Goal: Task Accomplishment & Management: Use online tool/utility

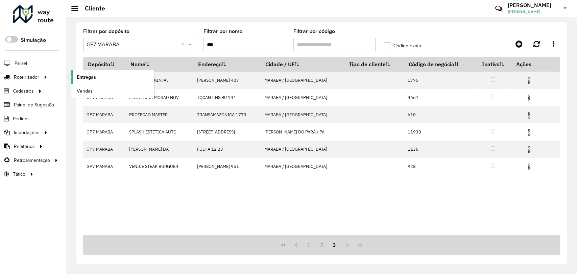
click at [84, 78] on span "Entregas" at bounding box center [86, 77] width 19 height 7
click at [73, 78] on link "Entregas" at bounding box center [112, 77] width 83 height 14
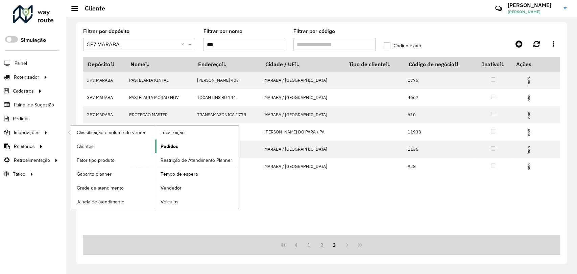
click at [168, 145] on span "Pedidos" at bounding box center [170, 146] width 18 height 7
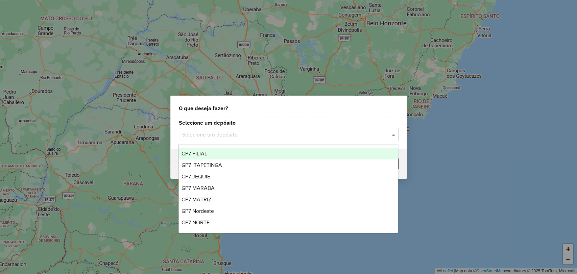
click at [257, 136] on input "text" at bounding box center [282, 135] width 200 height 8
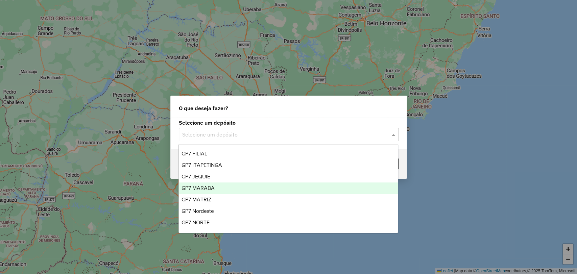
click at [225, 185] on div "GP7 MARABA" at bounding box center [288, 189] width 219 height 12
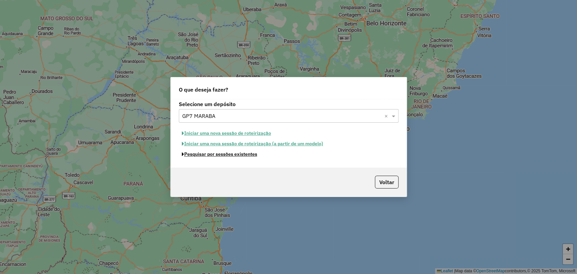
click at [222, 154] on button "Pesquisar por sessões existentes" at bounding box center [220, 154] width 82 height 10
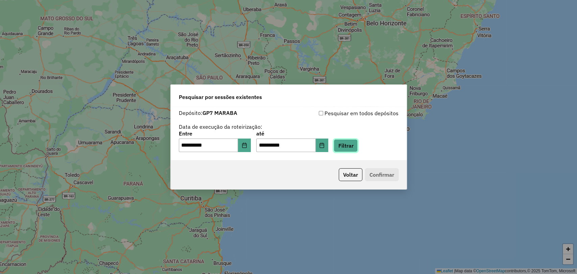
click at [358, 142] on button "Filtrar" at bounding box center [346, 145] width 24 height 13
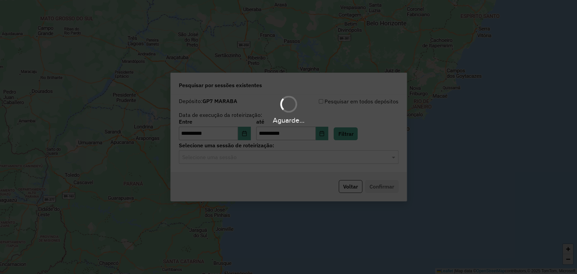
click at [263, 160] on hb-app "**********" at bounding box center [288, 137] width 577 height 274
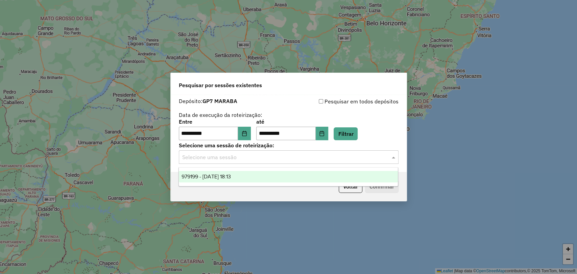
click at [263, 160] on input "text" at bounding box center [282, 158] width 200 height 8
click at [263, 180] on div "979199 - 14/08/2025 18:13" at bounding box center [288, 177] width 219 height 12
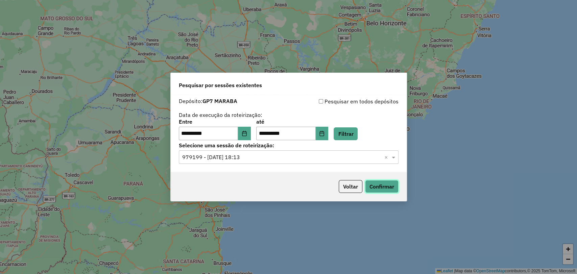
click at [394, 191] on button "Confirmar" at bounding box center [381, 186] width 33 height 13
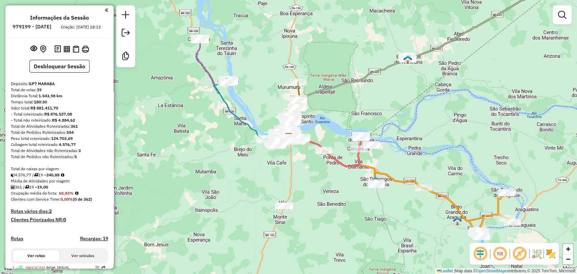
click at [360, 144] on icon at bounding box center [348, 151] width 48 height 31
select select "**********"
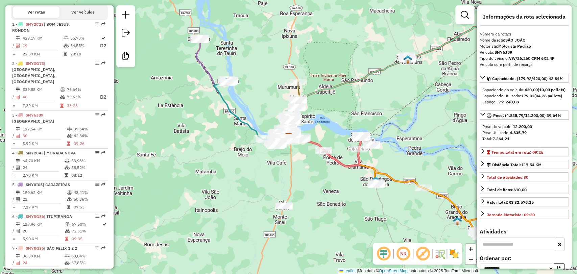
scroll to position [349, 0]
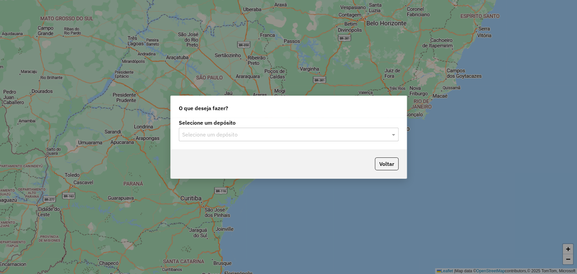
click at [224, 127] on div "Selecione um depósito Selecione um depósito" at bounding box center [289, 130] width 220 height 21
click at [226, 128] on div "Selecione um depósito" at bounding box center [289, 135] width 220 height 14
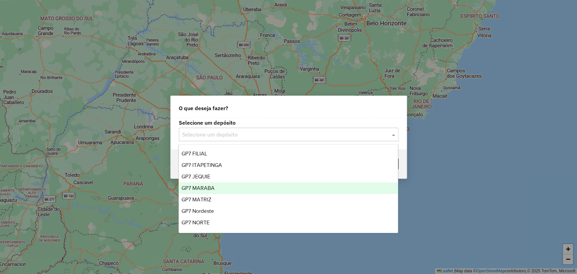
click at [210, 186] on span "GP7 MARABA" at bounding box center [198, 188] width 33 height 6
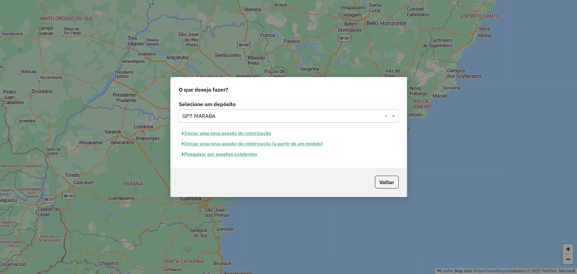
click at [223, 133] on button "Iniciar uma nova sessão de roteirização" at bounding box center [226, 133] width 95 height 10
select select "*"
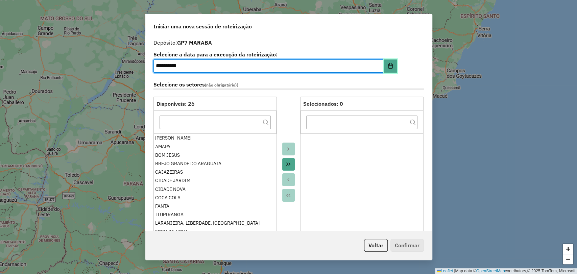
click at [388, 69] on button "Choose Date" at bounding box center [390, 67] width 13 height 14
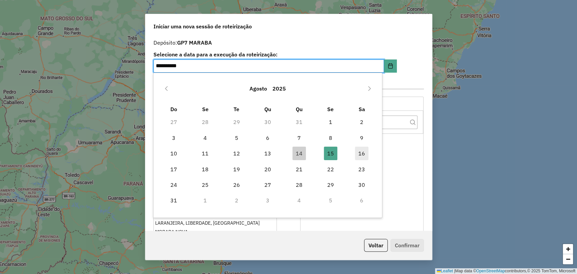
click at [363, 156] on span "16" at bounding box center [362, 154] width 14 height 14
type input "**********"
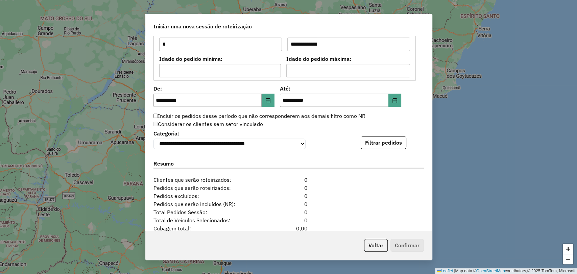
scroll to position [601, 0]
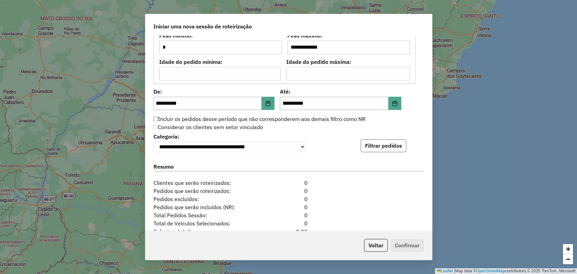
click at [379, 144] on button "Filtrar pedidos" at bounding box center [384, 145] width 46 height 13
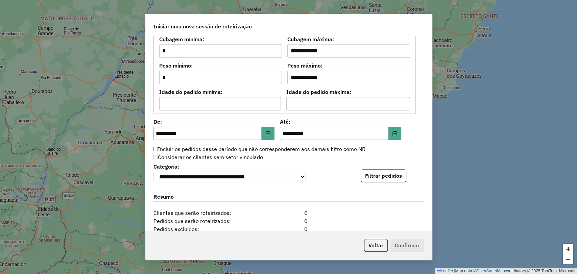
scroll to position [623, 0]
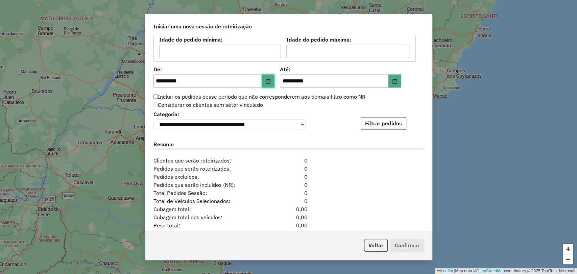
click at [266, 78] on icon "Choose Date" at bounding box center [268, 80] width 4 height 5
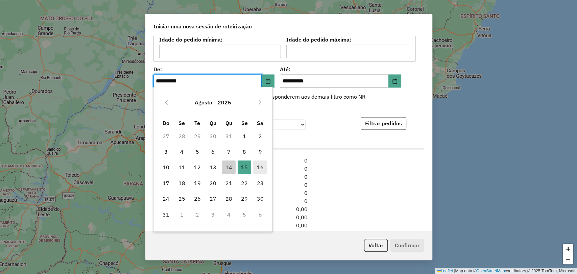
click at [257, 166] on span "16" at bounding box center [260, 168] width 14 height 14
type input "**********"
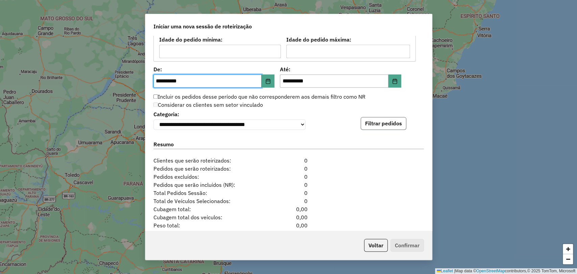
click at [400, 127] on button "Filtrar pedidos" at bounding box center [384, 123] width 46 height 13
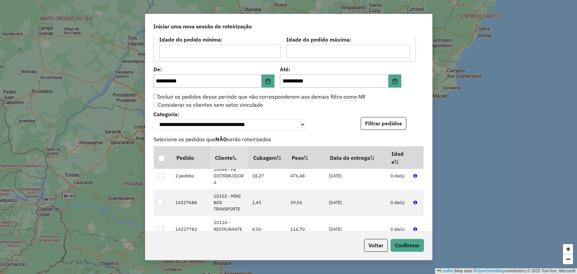
scroll to position [225, 0]
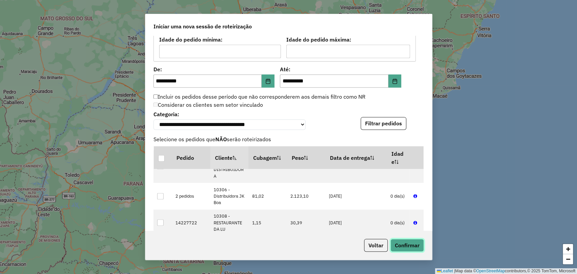
click at [404, 248] on button "Confirmar" at bounding box center [407, 245] width 33 height 13
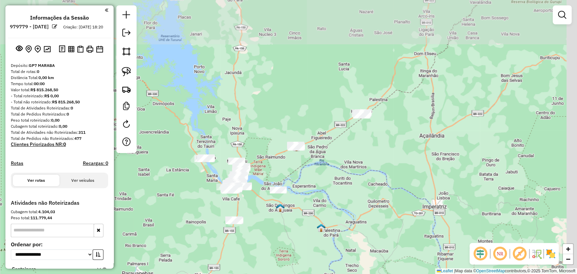
drag, startPoint x: 341, startPoint y: 39, endPoint x: 250, endPoint y: 139, distance: 135.1
click at [250, 139] on div "Janela de atendimento Grade de atendimento Capacidade Transportadoras Veículos …" at bounding box center [288, 137] width 577 height 274
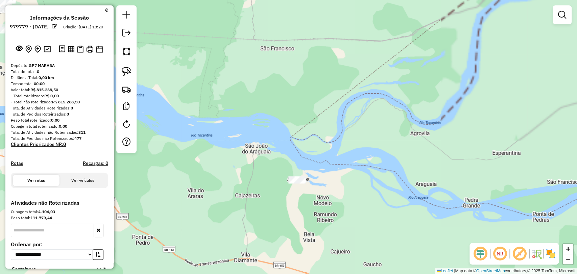
drag, startPoint x: 245, startPoint y: 214, endPoint x: 247, endPoint y: 191, distance: 23.4
click at [248, 200] on div "Janela de atendimento Grade de atendimento Capacidade Transportadoras Veículos …" at bounding box center [288, 137] width 577 height 274
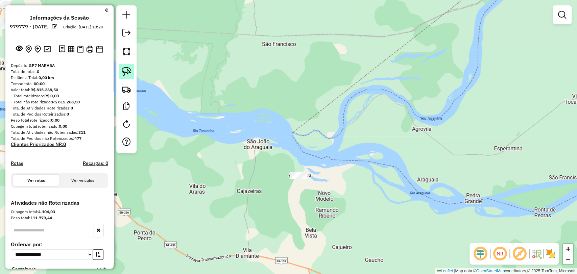
click at [129, 65] on link at bounding box center [126, 71] width 15 height 15
click at [306, 177] on div "Janela de atendimento Grade de atendimento Capacidade Transportadoras Veículos …" at bounding box center [288, 137] width 577 height 274
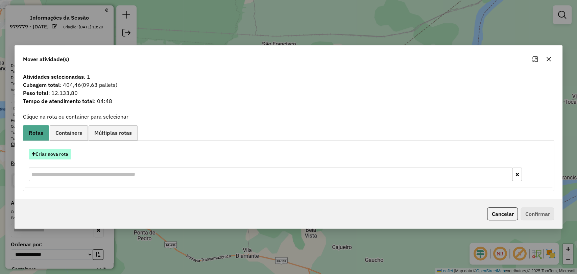
click at [68, 154] on button "Criar nova rota" at bounding box center [50, 154] width 43 height 10
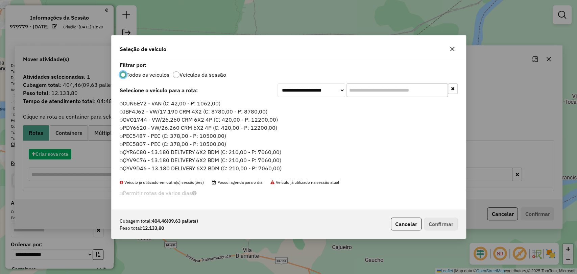
scroll to position [3, 2]
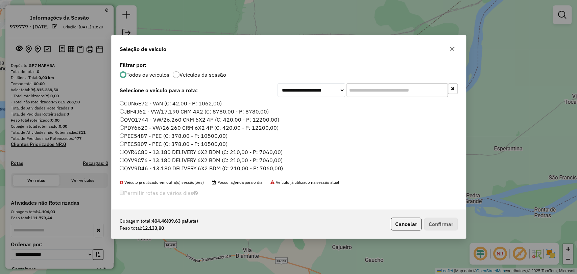
drag, startPoint x: 370, startPoint y: 93, endPoint x: 361, endPoint y: 93, distance: 8.5
click at [369, 93] on input "text" at bounding box center [397, 91] width 101 height 14
paste input "*******"
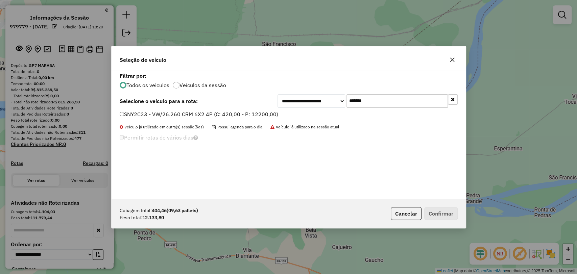
type input "*******"
click at [156, 117] on label "SNY2C23 - VW/26.260 CRM 6X2 4P (C: 420,00 - P: 12200,00)" at bounding box center [199, 114] width 159 height 8
click at [445, 215] on button "Confirmar" at bounding box center [441, 213] width 33 height 13
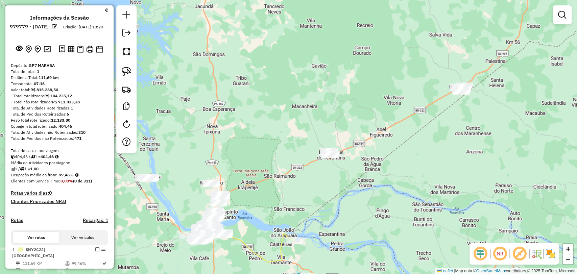
drag, startPoint x: 340, startPoint y: 148, endPoint x: 314, endPoint y: 174, distance: 36.4
click at [314, 174] on div "Janela de atendimento Grade de atendimento Capacidade Transportadoras Veículos …" at bounding box center [288, 137] width 577 height 274
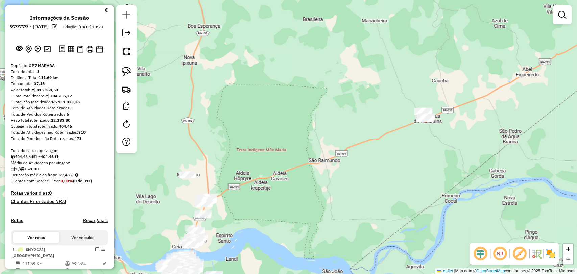
drag, startPoint x: 251, startPoint y: 197, endPoint x: 276, endPoint y: 191, distance: 25.6
click at [276, 192] on div "Janela de atendimento Grade de atendimento Capacidade Transportadoras Veículos …" at bounding box center [288, 137] width 577 height 274
click at [124, 69] on img at bounding box center [126, 71] width 9 height 9
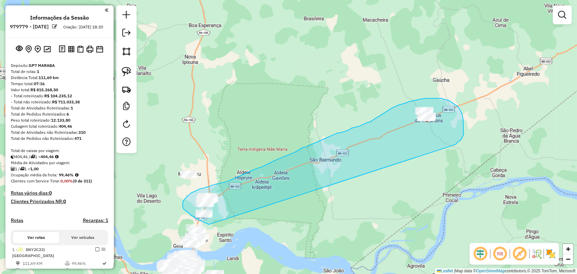
drag, startPoint x: 209, startPoint y: 225, endPoint x: 453, endPoint y: 145, distance: 256.8
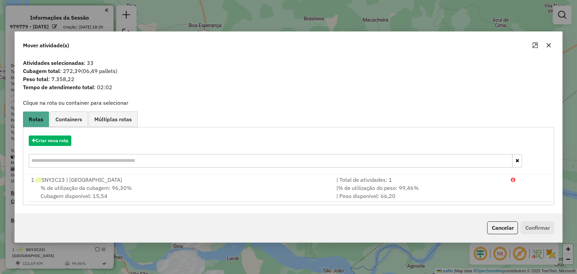
click at [552, 43] on button "button" at bounding box center [549, 45] width 11 height 11
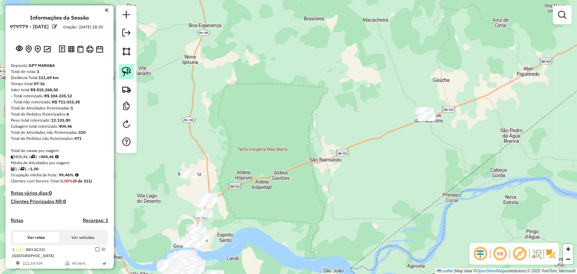
click at [123, 72] on img at bounding box center [126, 71] width 9 height 9
click at [436, 118] on div "Janela de atendimento Grade de atendimento Capacidade Transportadoras Veículos …" at bounding box center [288, 137] width 577 height 274
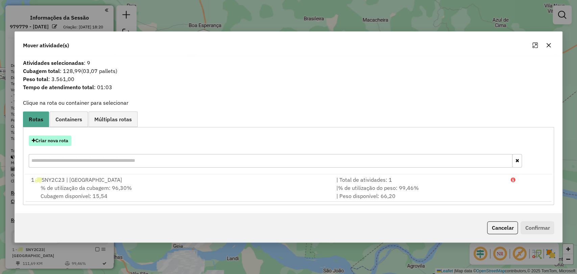
click at [56, 139] on button "Criar nova rota" at bounding box center [50, 141] width 43 height 10
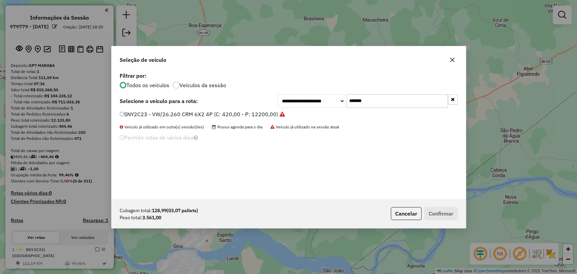
click at [362, 101] on input "*******" at bounding box center [397, 101] width 101 height 14
paste input "text"
type input "*******"
click at [236, 115] on label "SNY1B93 - VW/26.260 CRM 6X2 4P (C: 420,00 - P: 12200,00)" at bounding box center [199, 114] width 159 height 8
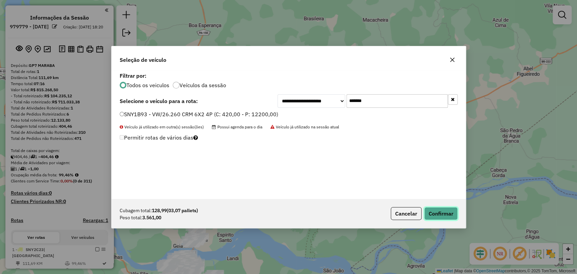
click at [437, 214] on button "Confirmar" at bounding box center [441, 213] width 33 height 13
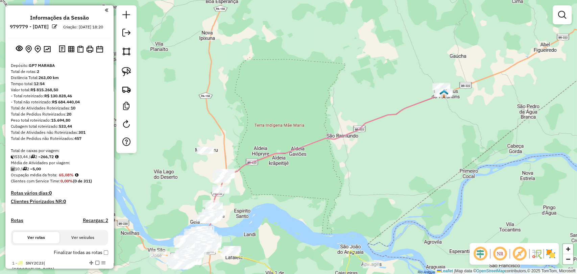
drag, startPoint x: 173, startPoint y: 202, endPoint x: 195, endPoint y: 171, distance: 37.6
click at [195, 171] on div "Janela de atendimento Grade de atendimento Capacidade Transportadoras Veículos …" at bounding box center [288, 137] width 577 height 274
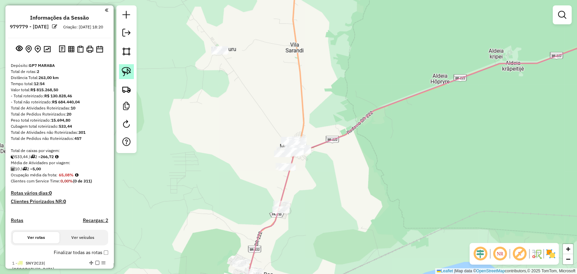
click at [124, 68] on img at bounding box center [126, 71] width 9 height 9
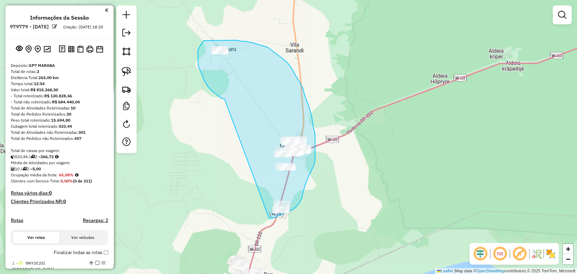
drag, startPoint x: 225, startPoint y: 99, endPoint x: 262, endPoint y: 210, distance: 117.4
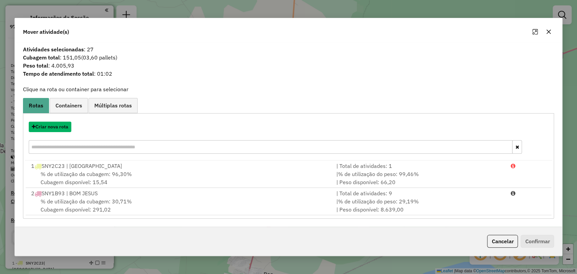
click at [53, 122] on button "Criar nova rota" at bounding box center [50, 127] width 43 height 10
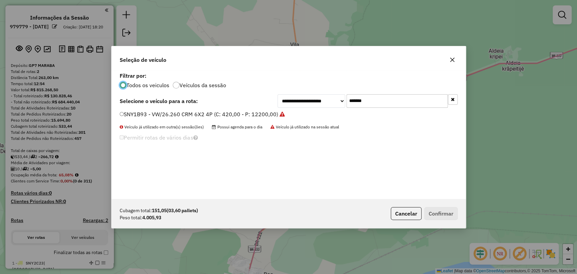
click at [358, 103] on input "*******" at bounding box center [397, 101] width 101 height 14
paste input "text"
type input "*******"
click at [169, 115] on label "SNY8G36 - VW/26.260 CRM 6X2 4P (C: 420,00 - P: 12200,00)" at bounding box center [199, 114] width 159 height 8
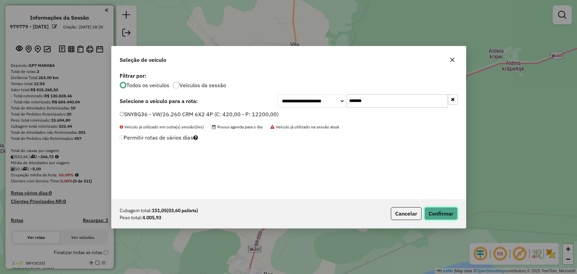
click at [438, 214] on button "Confirmar" at bounding box center [441, 213] width 33 height 13
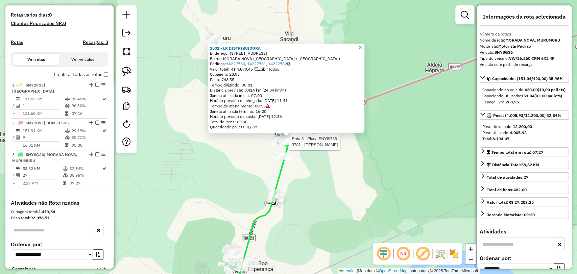
scroll to position [230, 0]
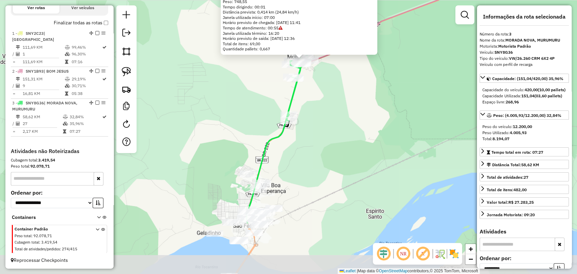
drag, startPoint x: 309, startPoint y: 214, endPoint x: 322, endPoint y: 134, distance: 81.3
click at [322, 134] on div "1501 - LR DISTRIBUIDORA Endereço: Rua Murumubu 232 Bairro: MORADA NOVA (MARABA …" at bounding box center [288, 137] width 577 height 274
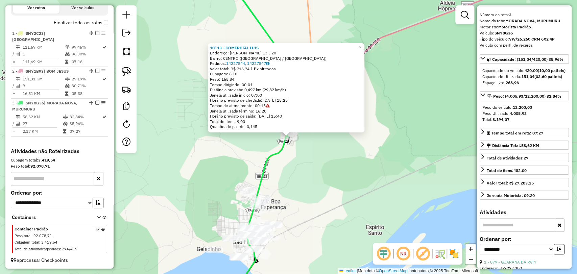
scroll to position [150, 0]
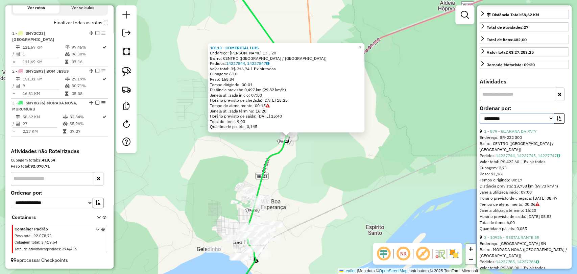
click at [531, 124] on select "**********" at bounding box center [517, 118] width 74 height 10
select select "**********"
click at [480, 124] on select "**********" at bounding box center [517, 118] width 74 height 10
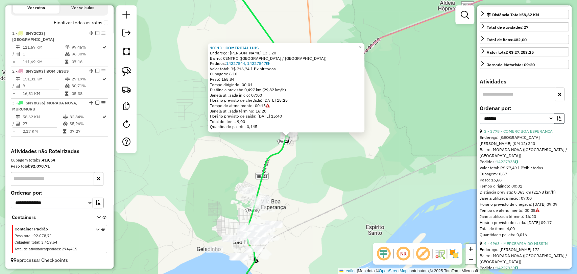
click at [557, 124] on button "button" at bounding box center [559, 118] width 11 height 10
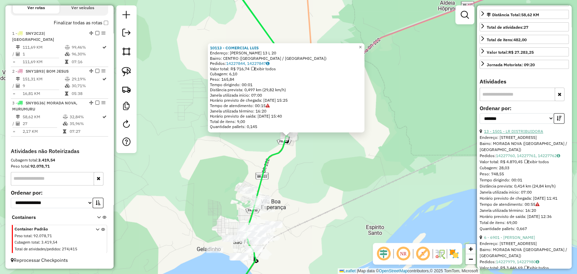
click at [521, 134] on link "13 - 1501 - LR DISTRIBUIDORA" at bounding box center [513, 131] width 59 height 5
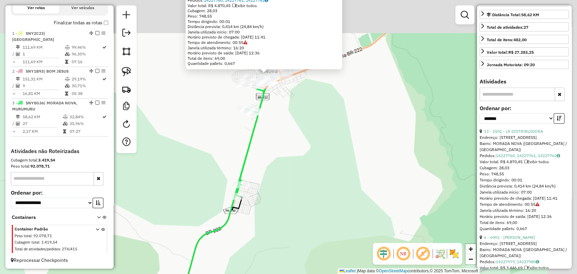
drag, startPoint x: 299, startPoint y: 139, endPoint x: 205, endPoint y: 292, distance: 179.7
click at [205, 274] on html "Aguarde... Pop-up bloqueado! Seu navegador bloqueou automáticamente a abertura …" at bounding box center [288, 137] width 577 height 274
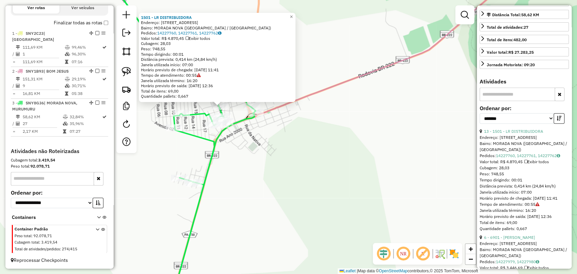
click at [239, 132] on div "1501 - LR DISTRIBUIDORA Endereço: Rua Murumubu 232 Bairro: MORADA NOVA (MARABA …" at bounding box center [288, 137] width 577 height 274
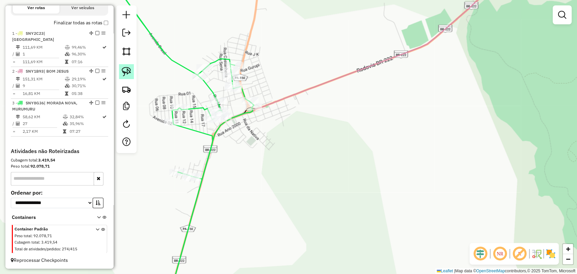
click at [122, 70] on img at bounding box center [126, 71] width 9 height 9
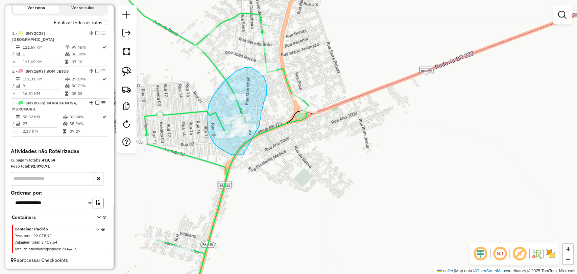
drag, startPoint x: 242, startPoint y: 155, endPoint x: 260, endPoint y: 127, distance: 33.5
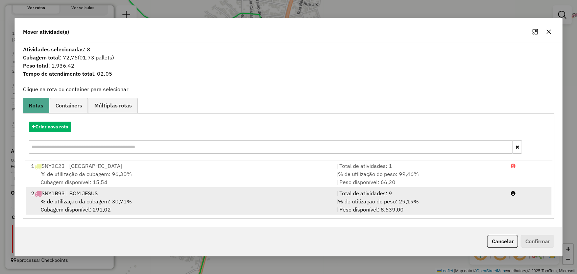
click at [193, 209] on div "% de utilização da cubagem: 30,71% Cubagem disponível: 291,02" at bounding box center [179, 206] width 305 height 16
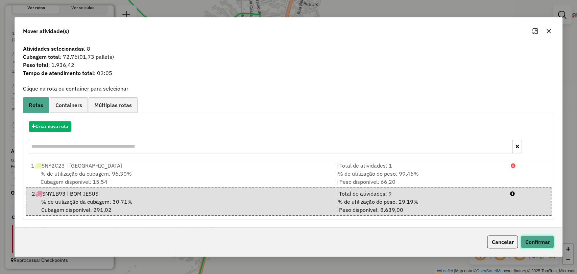
click at [536, 245] on button "Confirmar" at bounding box center [537, 242] width 33 height 13
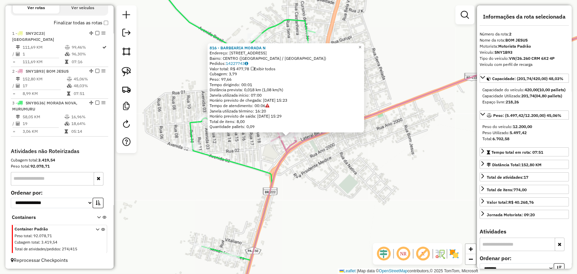
click at [319, 148] on div "816 - BARBEARIA MORADA N Endereço: Morada nova 134 Bairro: CENTRO (MARABA / PA)…" at bounding box center [288, 137] width 577 height 274
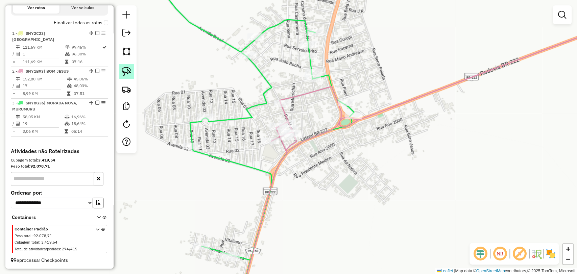
click at [122, 72] on img at bounding box center [126, 71] width 9 height 9
drag, startPoint x: 360, startPoint y: 134, endPoint x: 366, endPoint y: 106, distance: 29.0
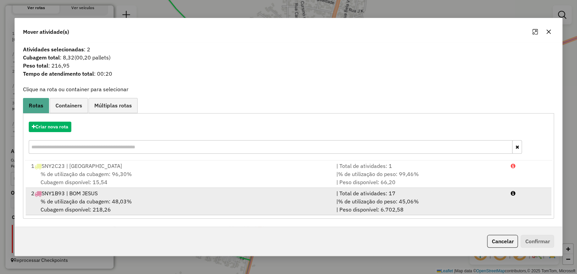
click at [164, 208] on div "% de utilização da cubagem: 48,03% Cubagem disponível: 218,26" at bounding box center [179, 206] width 305 height 16
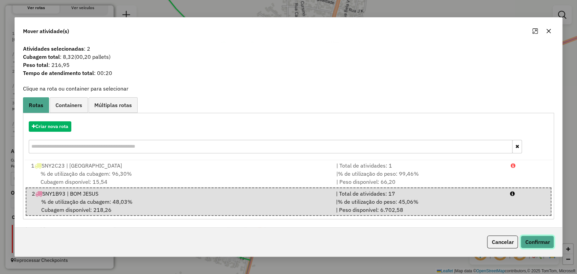
click at [548, 238] on button "Confirmar" at bounding box center [537, 242] width 33 height 13
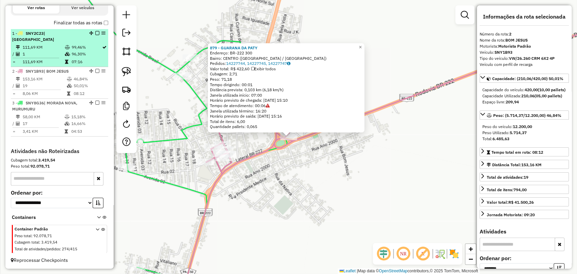
click at [97, 70] on em at bounding box center [97, 71] width 4 height 4
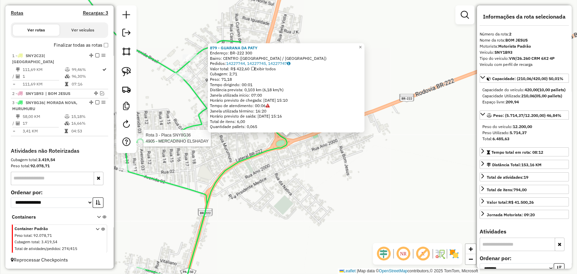
click at [142, 142] on div at bounding box center [141, 138] width 17 height 7
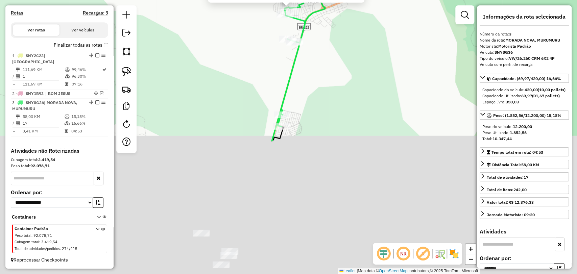
drag, startPoint x: 233, startPoint y: 236, endPoint x: 270, endPoint y: 62, distance: 178.4
click at [269, 64] on div "4905 - MERCADINHO ELSHADAY Endereço: MARANHaO 226 Bairro: JARDIM DO EDEM (MARAB…" at bounding box center [288, 137] width 577 height 274
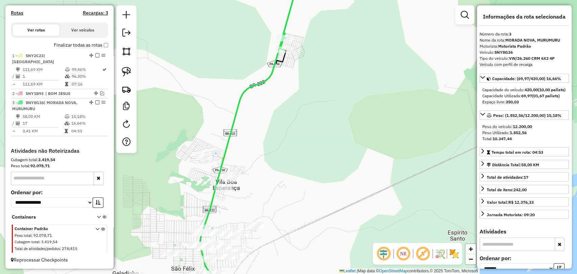
drag, startPoint x: 246, startPoint y: 218, endPoint x: 281, endPoint y: 157, distance: 70.5
click at [281, 157] on div "4905 - MERCADINHO ELSHADAY Endereço: MARANHaO 226 Bairro: JARDIM DO EDEM (MARAB…" at bounding box center [288, 137] width 577 height 274
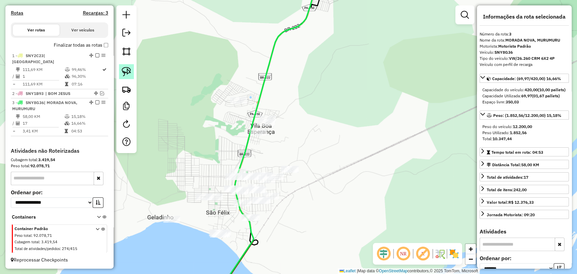
click at [126, 70] on img at bounding box center [126, 71] width 9 height 9
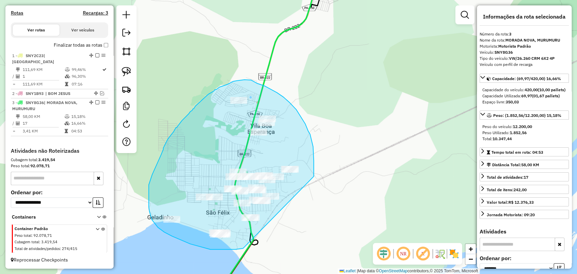
drag, startPoint x: 243, startPoint y: 249, endPoint x: 314, endPoint y: 177, distance: 101.0
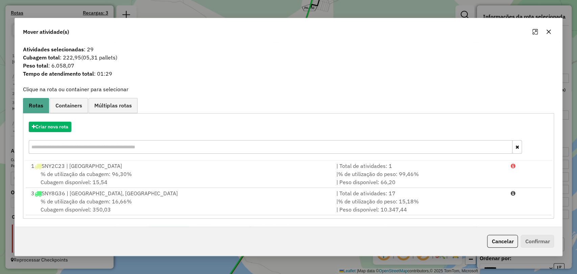
click at [549, 35] on button "button" at bounding box center [549, 31] width 11 height 11
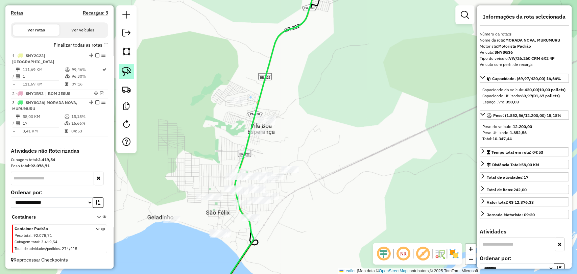
click at [128, 70] on img at bounding box center [126, 71] width 9 height 9
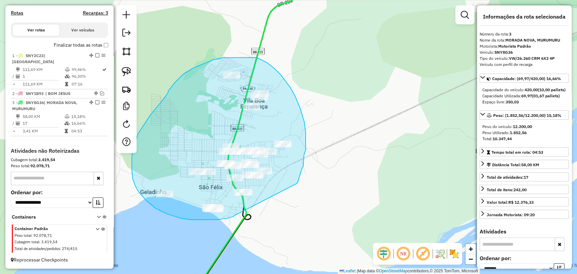
drag, startPoint x: 234, startPoint y: 216, endPoint x: 297, endPoint y: 184, distance: 70.4
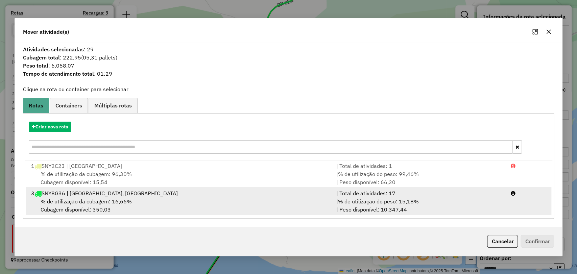
click at [162, 198] on div "% de utilização da cubagem: 16,66% Cubagem disponível: 350,03" at bounding box center [179, 206] width 305 height 16
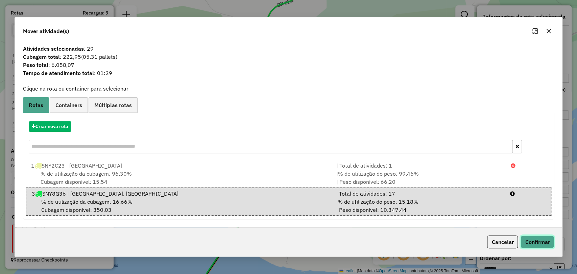
click at [530, 240] on button "Confirmar" at bounding box center [537, 242] width 33 height 13
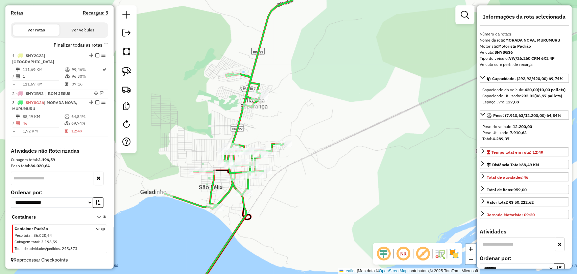
click at [243, 159] on div "Janela de atendimento Grade de atendimento Capacidade Transportadoras Veículos …" at bounding box center [288, 137] width 577 height 274
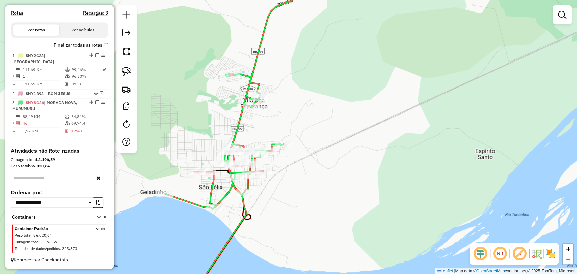
click at [332, 169] on div "Janela de atendimento Grade de atendimento Capacidade Transportadoras Veículos …" at bounding box center [288, 137] width 577 height 274
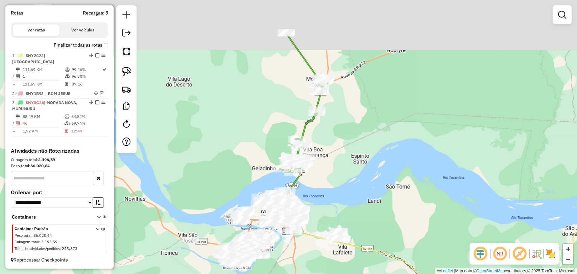
drag, startPoint x: 339, startPoint y: 54, endPoint x: 334, endPoint y: 167, distance: 112.4
click at [334, 167] on div "Janela de atendimento Grade de atendimento Capacidade Transportadoras Veículos …" at bounding box center [288, 137] width 577 height 274
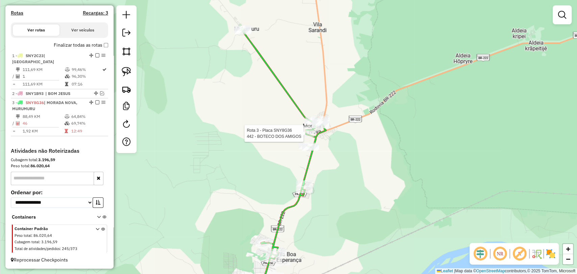
click at [310, 137] on div at bounding box center [305, 133] width 17 height 7
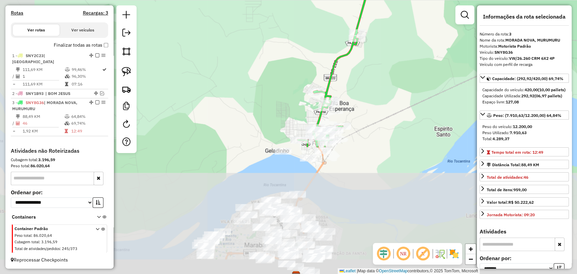
drag, startPoint x: 310, startPoint y: 224, endPoint x: 381, endPoint y: 63, distance: 176.0
click at [381, 63] on div "442 - BOTECO DOS AMIGOS Endereço: rua 10 Quadra U 18 Bairro: CENTRO (MARABA / P…" at bounding box center [288, 137] width 577 height 274
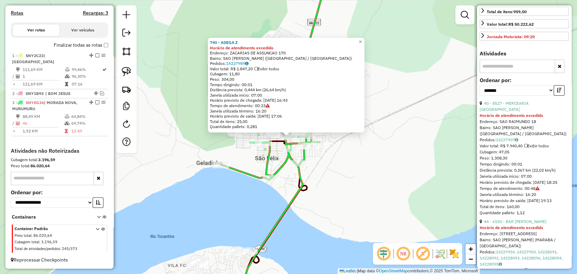
scroll to position [188, 0]
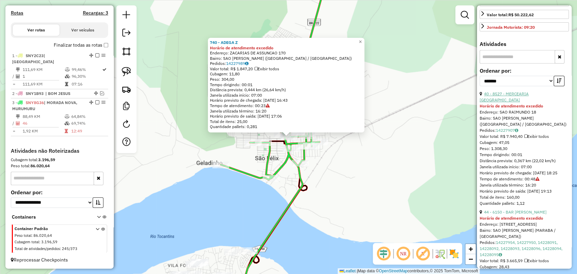
click at [523, 103] on link "40 - 8527 - MERCEARIA DO PAULO" at bounding box center [504, 96] width 49 height 11
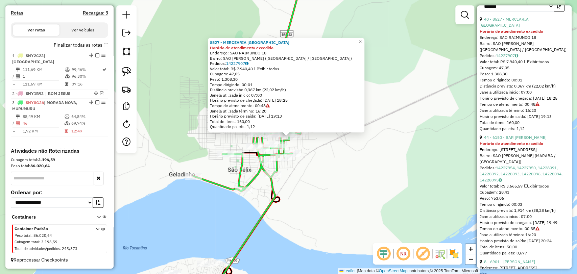
scroll to position [263, 0]
click at [510, 140] on link "44 - 6150 - BAR SaO PEDRO" at bounding box center [515, 137] width 63 height 5
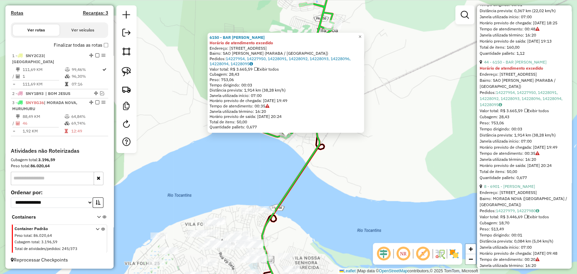
scroll to position [338, 0]
click at [290, 175] on div "6150 - BAR SaO PEDRO Horário de atendimento excedido Endereço: AVENIDA BELEM-BR…" at bounding box center [288, 137] width 577 height 274
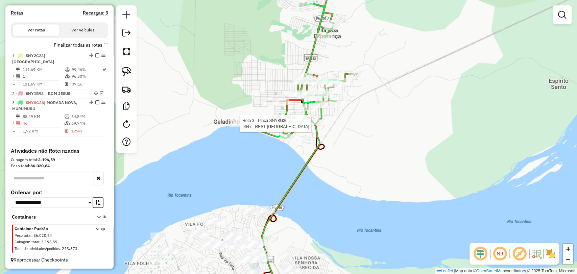
click at [240, 127] on div at bounding box center [238, 123] width 17 height 7
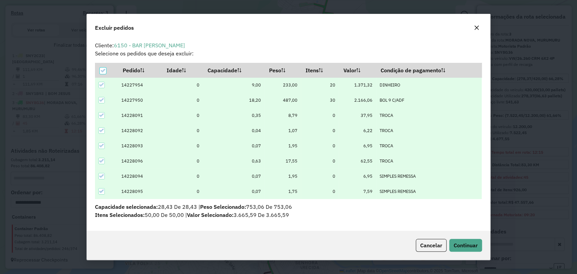
scroll to position [3, 2]
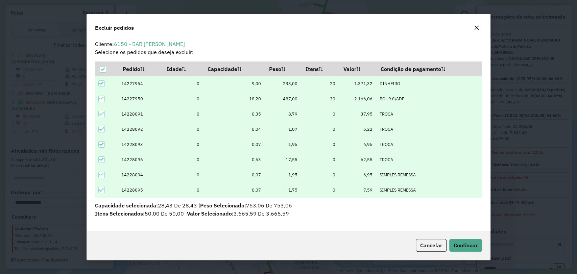
click at [457, 253] on div "Cancelar Continuar" at bounding box center [289, 245] width 404 height 29
click at [451, 241] on button "Continuar" at bounding box center [466, 245] width 33 height 13
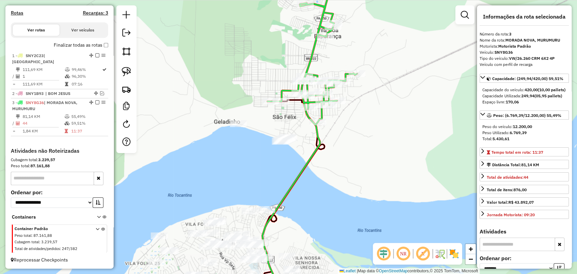
drag, startPoint x: 190, startPoint y: 127, endPoint x: 196, endPoint y: 172, distance: 45.1
click at [196, 172] on div "Janela de atendimento Grade de atendimento Capacidade Transportadoras Veículos …" at bounding box center [288, 137] width 577 height 274
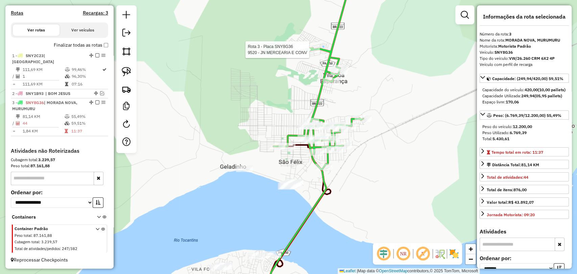
click at [307, 53] on div at bounding box center [311, 49] width 17 height 7
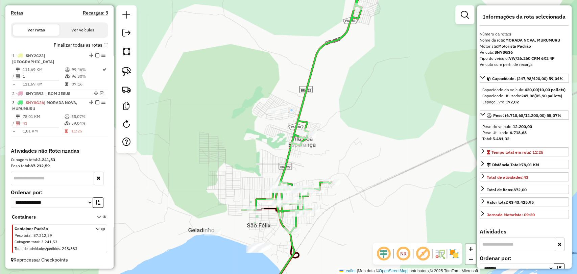
drag, startPoint x: 252, startPoint y: 195, endPoint x: 241, endPoint y: 157, distance: 39.5
click at [241, 157] on div "Janela de atendimento Grade de atendimento Capacidade Transportadoras Veículos …" at bounding box center [288, 137] width 577 height 274
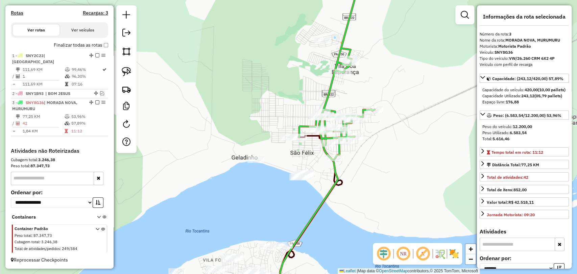
click at [299, 133] on icon at bounding box center [337, 67] width 76 height 188
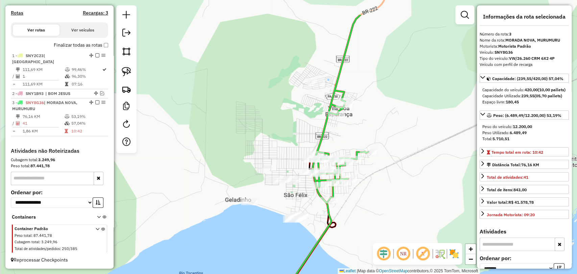
drag, startPoint x: 388, startPoint y: 122, endPoint x: 356, endPoint y: 235, distance: 118.3
click at [356, 235] on div "Janela de atendimento Grade de atendimento Capacidade Transportadoras Veículos …" at bounding box center [288, 137] width 577 height 274
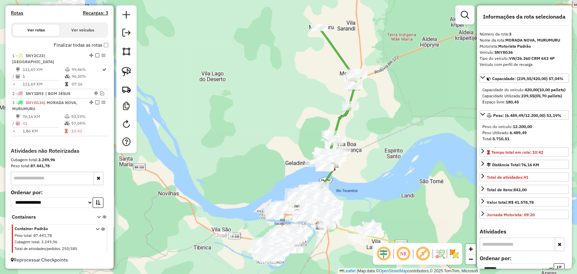
drag, startPoint x: 406, startPoint y: 67, endPoint x: 382, endPoint y: 65, distance: 24.1
click at [382, 65] on div "Janela de atendimento Grade de atendimento Capacidade Transportadoras Veículos …" at bounding box center [288, 137] width 577 height 274
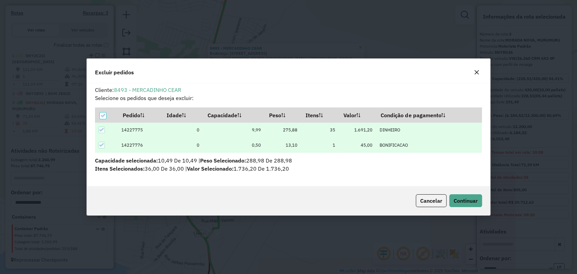
scroll to position [0, 0]
click at [453, 204] on button "Continuar" at bounding box center [466, 201] width 33 height 13
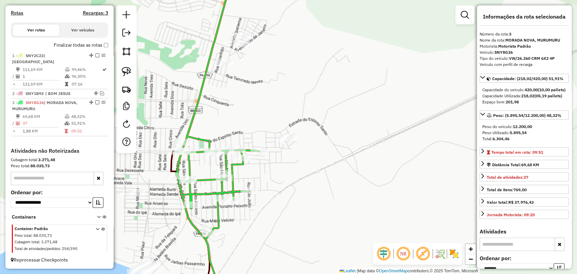
click at [249, 198] on div "Janela de atendimento Grade de atendimento Capacidade Transportadoras Veículos …" at bounding box center [288, 137] width 577 height 274
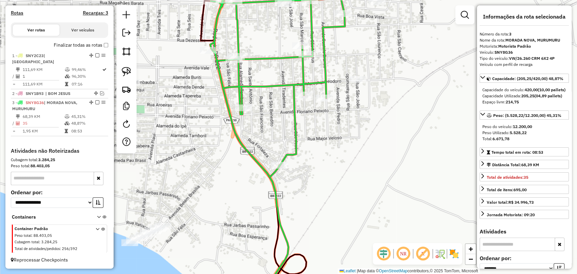
drag, startPoint x: 267, startPoint y: 121, endPoint x: 260, endPoint y: 177, distance: 56.6
click at [260, 177] on div "Janela de atendimento Grade de atendimento Capacidade Transportadoras Veículos …" at bounding box center [288, 137] width 577 height 274
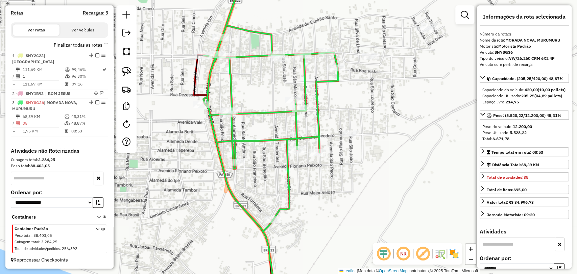
click at [316, 159] on div "Rota 3 - Placa SNY8G36 3753 - BAR CAMINHO DE CASA Janela de atendimento Grade d…" at bounding box center [288, 137] width 577 height 274
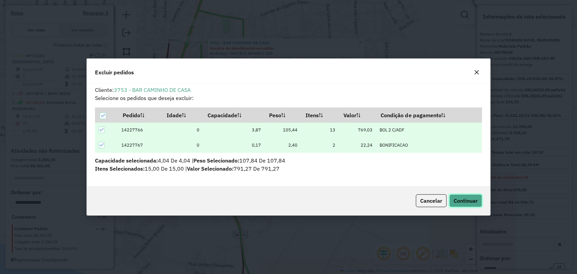
click at [468, 201] on span "Continuar" at bounding box center [466, 201] width 24 height 7
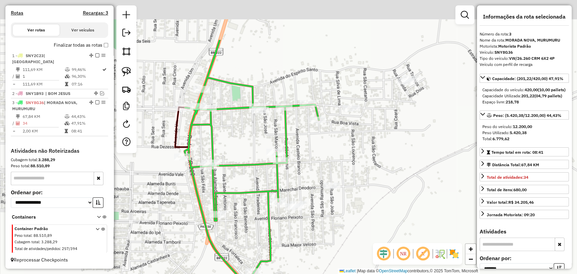
drag, startPoint x: 280, startPoint y: 177, endPoint x: 290, endPoint y: 259, distance: 82.8
click at [290, 259] on div "Janela de atendimento Grade de atendimento Capacidade Transportadoras Veículos …" at bounding box center [288, 137] width 577 height 274
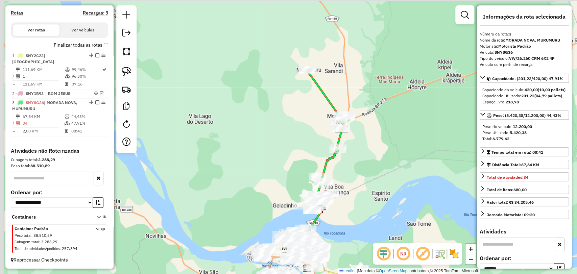
drag, startPoint x: 300, startPoint y: 64, endPoint x: 309, endPoint y: 135, distance: 71.5
click at [309, 135] on div "Janela de atendimento Grade de atendimento Capacidade Transportadoras Veículos …" at bounding box center [288, 137] width 577 height 274
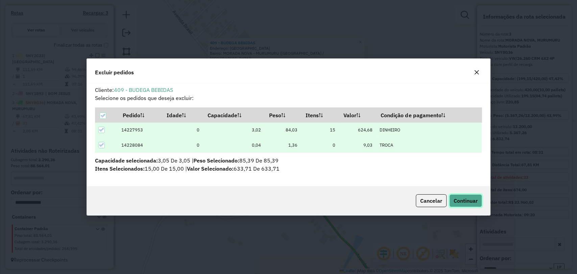
drag, startPoint x: 475, startPoint y: 201, endPoint x: 470, endPoint y: 202, distance: 5.2
click at [470, 202] on span "Continuar" at bounding box center [466, 201] width 24 height 7
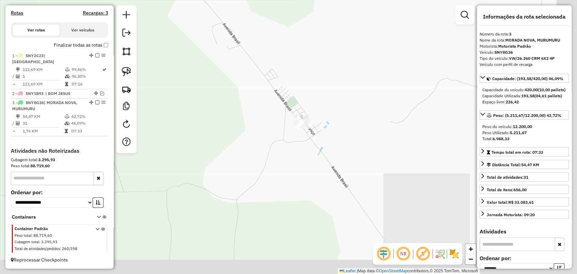
drag, startPoint x: 392, startPoint y: 241, endPoint x: 276, endPoint y: 152, distance: 146.3
click at [283, 159] on div "Janela de atendimento Grade de atendimento Capacidade Transportadoras Veículos …" at bounding box center [288, 137] width 577 height 274
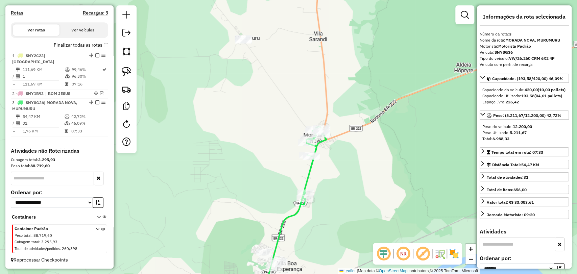
drag, startPoint x: 323, startPoint y: 216, endPoint x: 337, endPoint y: 143, distance: 74.0
click at [336, 144] on div "Janela de atendimento Grade de atendimento Capacidade Transportadoras Veículos …" at bounding box center [288, 137] width 577 height 274
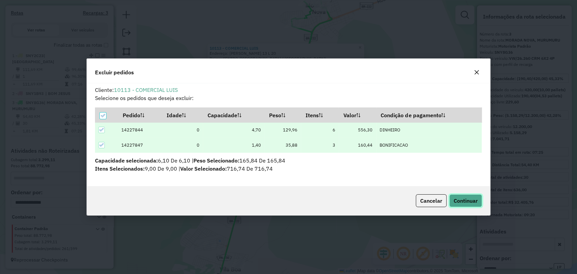
click at [466, 197] on button "Continuar" at bounding box center [466, 201] width 33 height 13
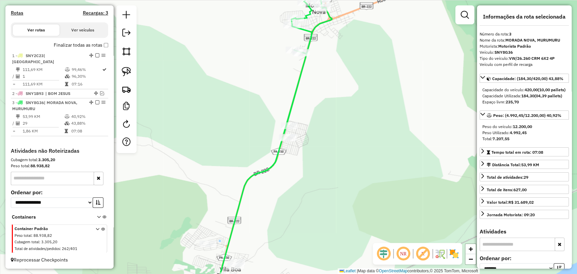
click at [295, 58] on div "Janela de atendimento Grade de atendimento Capacidade Transportadoras Veículos …" at bounding box center [288, 137] width 577 height 274
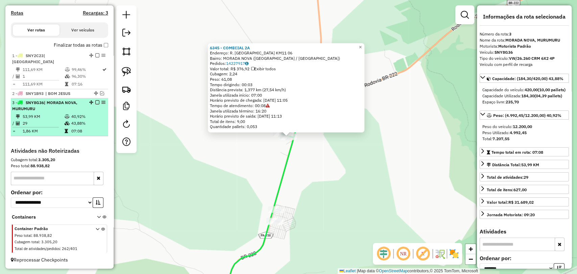
click at [95, 101] on em at bounding box center [97, 102] width 4 height 4
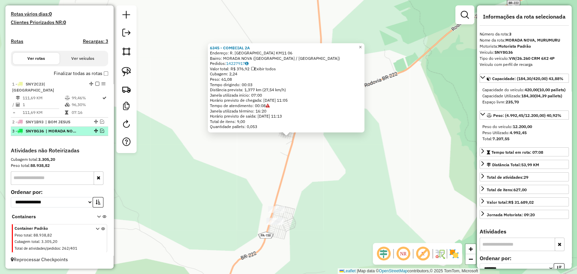
scroll to position [179, 0]
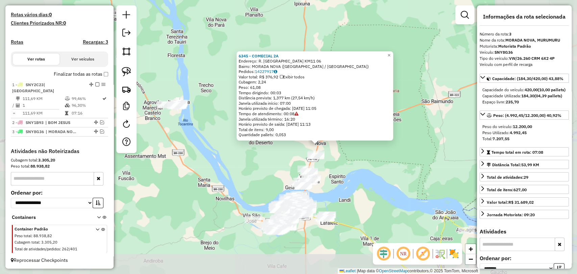
click at [340, 197] on div "6345 - COMECIAL 2A Endereço: R. SAO FRANCISCO KM11 06 Bairro: MORADA NOVA (MARA…" at bounding box center [288, 137] width 577 height 274
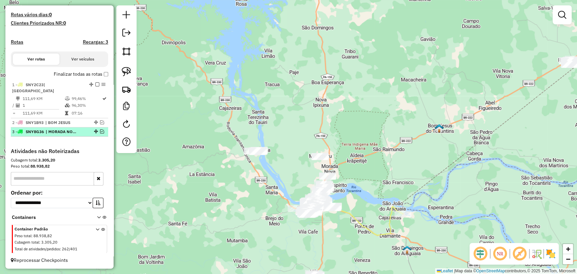
click at [101, 130] on em at bounding box center [102, 132] width 4 height 4
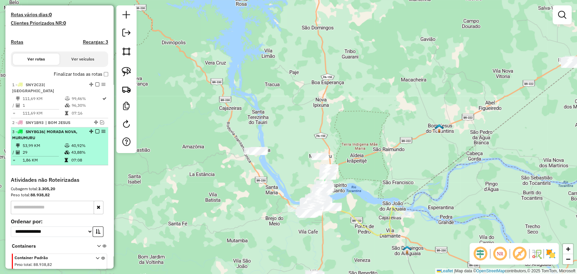
scroll to position [208, 0]
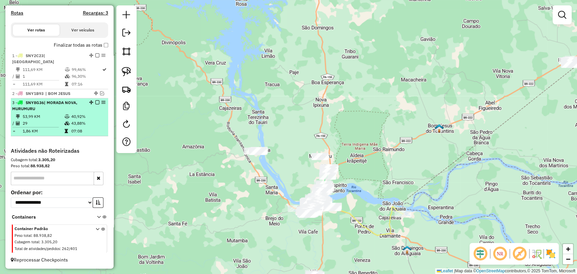
click at [79, 128] on td "07:08" at bounding box center [88, 131] width 34 height 7
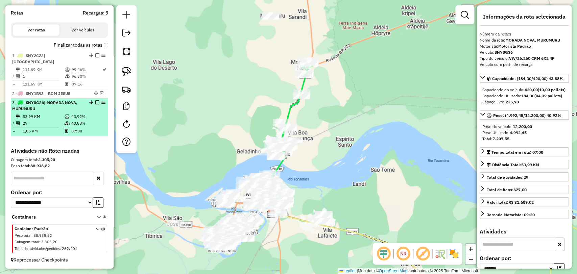
scroll to position [170, 0]
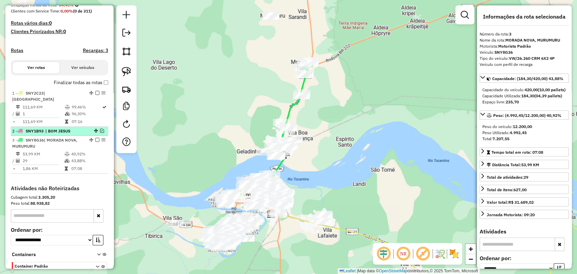
click at [97, 129] on div at bounding box center [95, 131] width 20 height 4
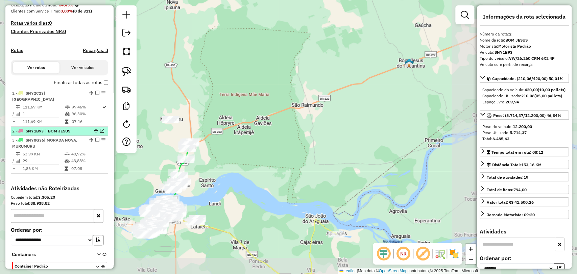
click at [100, 130] on em at bounding box center [102, 131] width 4 height 4
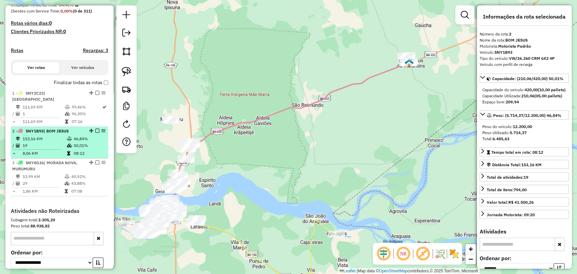
click at [85, 129] on div at bounding box center [95, 131] width 20 height 4
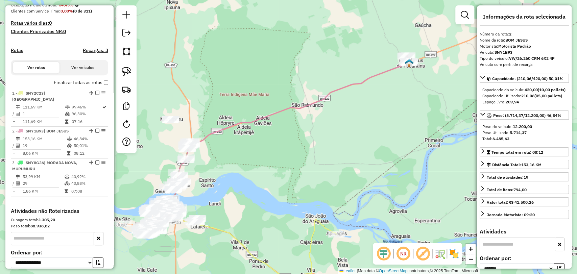
scroll to position [156, 0]
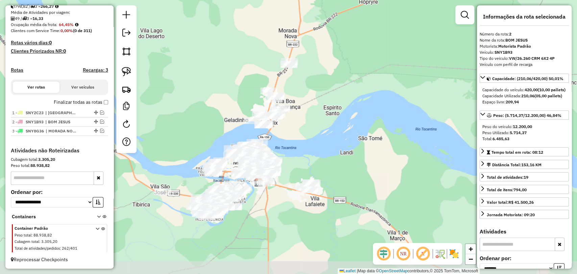
drag, startPoint x: 200, startPoint y: 187, endPoint x: 332, endPoint y: 113, distance: 150.9
click at [332, 113] on div "Janela de atendimento Grade de atendimento Capacidade Transportadoras Veículos …" at bounding box center [288, 137] width 577 height 274
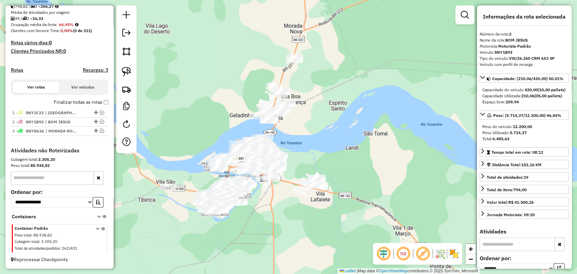
drag, startPoint x: 219, startPoint y: 84, endPoint x: 237, endPoint y: 126, distance: 45.6
click at [238, 126] on div "Janela de atendimento Grade de atendimento Capacidade Transportadoras Veículos …" at bounding box center [288, 137] width 577 height 274
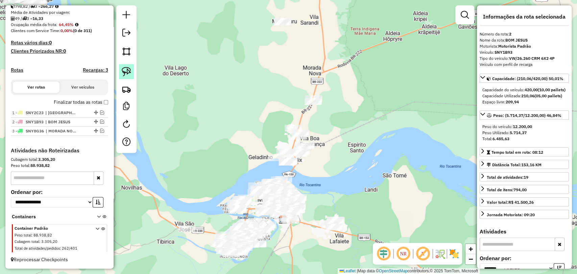
click at [123, 71] on img at bounding box center [126, 71] width 9 height 9
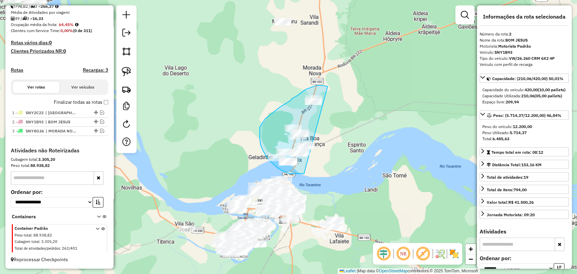
drag, startPoint x: 303, startPoint y: 174, endPoint x: 349, endPoint y: 105, distance: 82.8
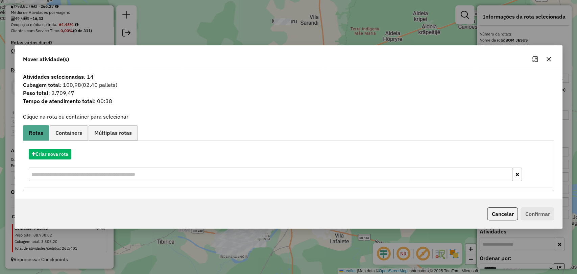
click at [546, 59] on button "button" at bounding box center [549, 59] width 11 height 11
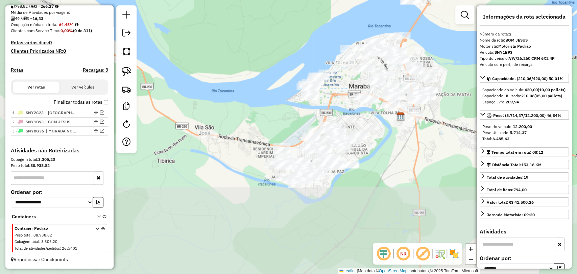
drag, startPoint x: 343, startPoint y: 189, endPoint x: 459, endPoint y: 39, distance: 189.9
click at [459, 39] on div "Janela de atendimento Grade de atendimento Capacidade Transportadoras Veículos …" at bounding box center [288, 137] width 577 height 274
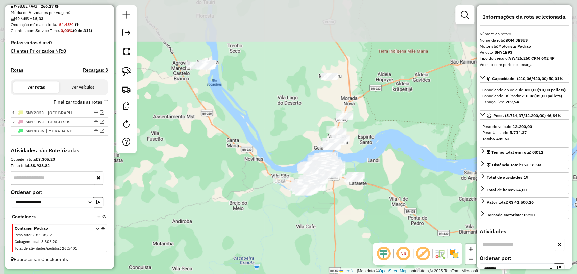
drag, startPoint x: 226, startPoint y: 57, endPoint x: 242, endPoint y: 104, distance: 49.0
click at [242, 104] on div "Janela de atendimento Grade de atendimento Capacidade Transportadoras Veículos …" at bounding box center [288, 137] width 577 height 274
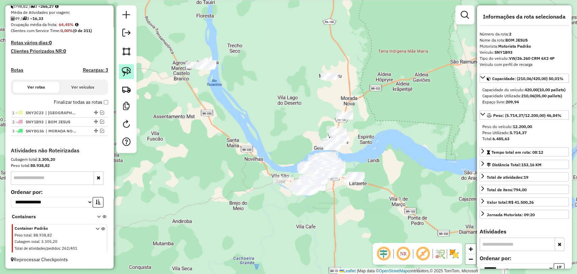
click at [131, 74] on link at bounding box center [126, 71] width 15 height 15
drag, startPoint x: 206, startPoint y: 83, endPoint x: 223, endPoint y: 64, distance: 24.4
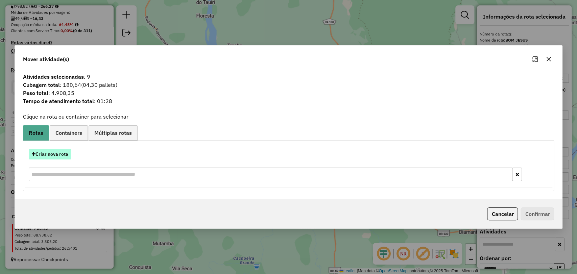
click at [60, 151] on button "Criar nova rota" at bounding box center [50, 154] width 43 height 10
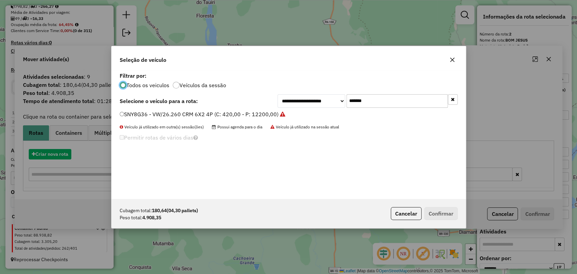
scroll to position [3, 2]
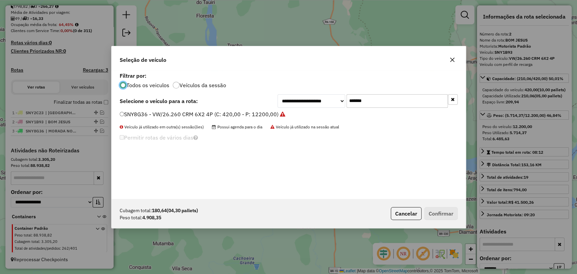
click at [349, 105] on input "*******" at bounding box center [397, 101] width 101 height 14
paste input "text"
type input "*******"
click at [233, 108] on div "**********" at bounding box center [289, 135] width 355 height 129
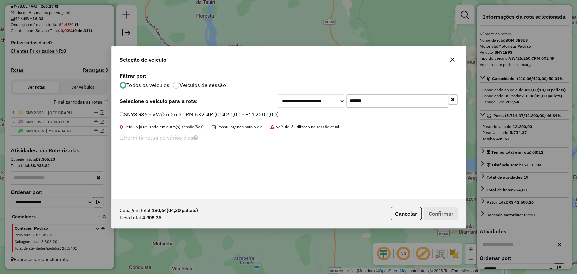
click at [235, 116] on label "SNY8G86 - VW/26.260 CRM 6X2 4P (C: 420,00 - P: 12200,00)" at bounding box center [199, 114] width 159 height 8
click at [435, 214] on button "Confirmar" at bounding box center [441, 213] width 33 height 13
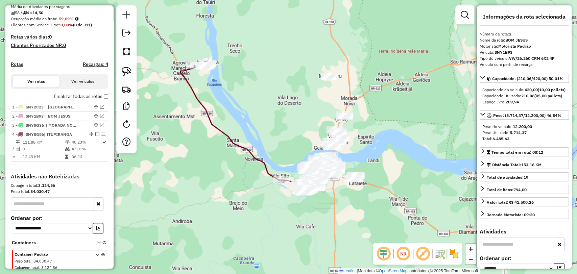
scroll to position [188, 0]
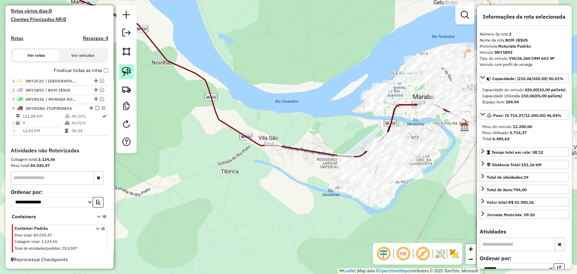
click at [126, 72] on img at bounding box center [126, 71] width 9 height 9
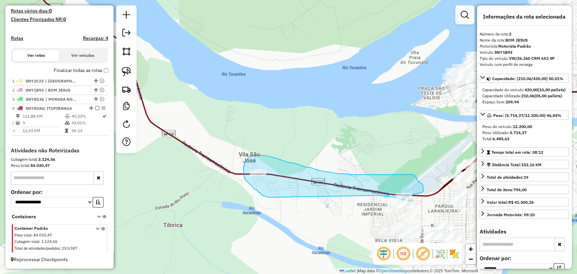
drag, startPoint x: 266, startPoint y: 197, endPoint x: 379, endPoint y: 195, distance: 113.0
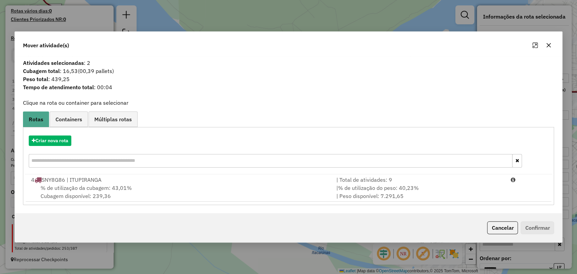
click at [98, 188] on span "% de utilização da cubagem: 43,01%" at bounding box center [86, 188] width 91 height 7
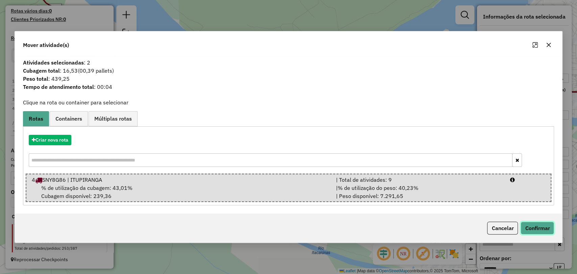
click at [528, 226] on button "Confirmar" at bounding box center [537, 228] width 33 height 13
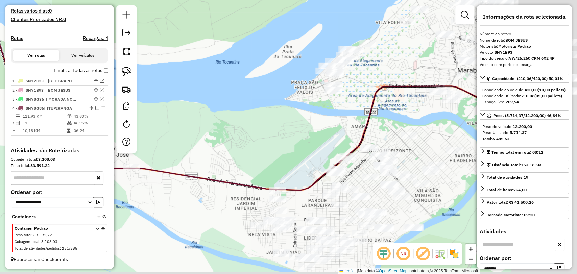
drag, startPoint x: 422, startPoint y: 168, endPoint x: 290, endPoint y: 163, distance: 132.4
click at [290, 163] on div "Janela de atendimento Grade de atendimento Capacidade Transportadoras Veículos …" at bounding box center [288, 137] width 577 height 274
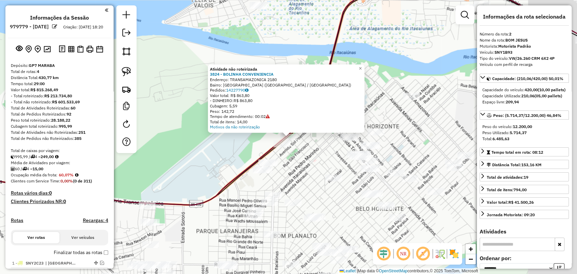
scroll to position [188, 0]
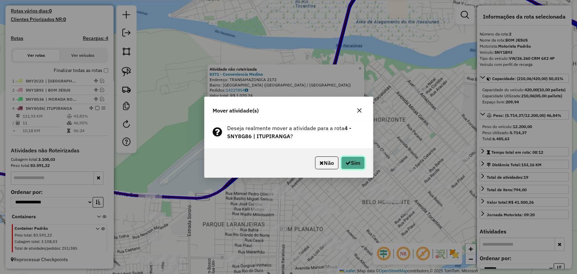
click at [346, 159] on button "Sim" at bounding box center [353, 163] width 24 height 13
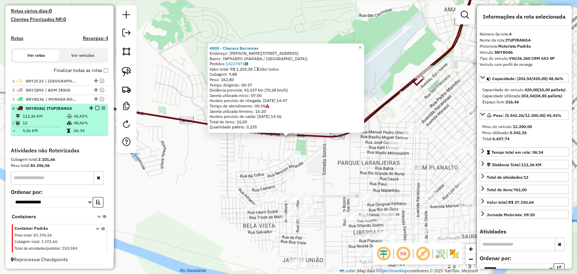
click at [97, 107] on em at bounding box center [97, 108] width 4 height 4
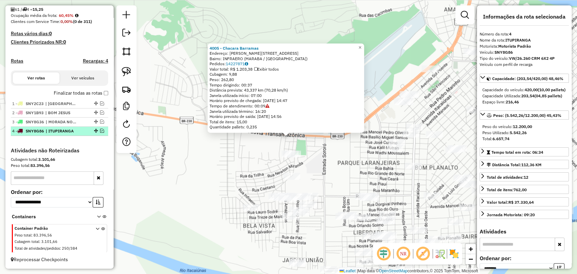
scroll to position [165, 0]
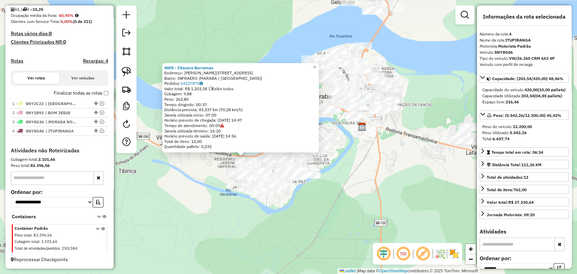
click at [203, 185] on div "4005 - Chacara Barramas Endereço: Av NEWTON MIRANDA 26 Bairro: INFRAERO (MARABA…" at bounding box center [288, 137] width 577 height 274
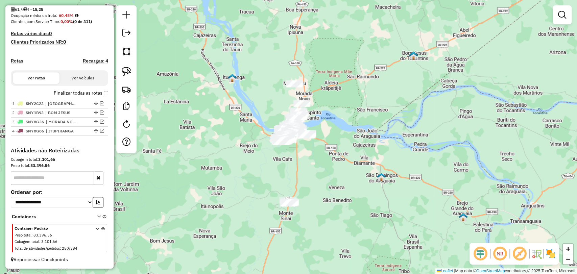
drag, startPoint x: 284, startPoint y: 200, endPoint x: 284, endPoint y: 188, distance: 12.2
click at [284, 188] on div "Janela de atendimento Grade de atendimento Capacidade Transportadoras Veículos …" at bounding box center [288, 137] width 577 height 274
click at [128, 69] on img at bounding box center [126, 71] width 9 height 9
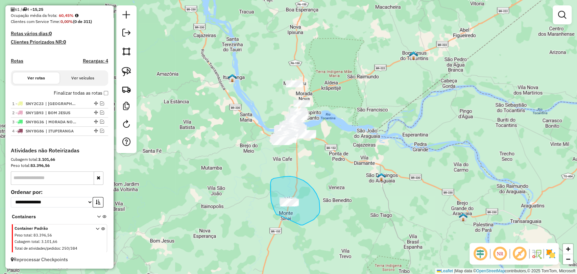
drag, startPoint x: 279, startPoint y: 215, endPoint x: 298, endPoint y: 225, distance: 22.1
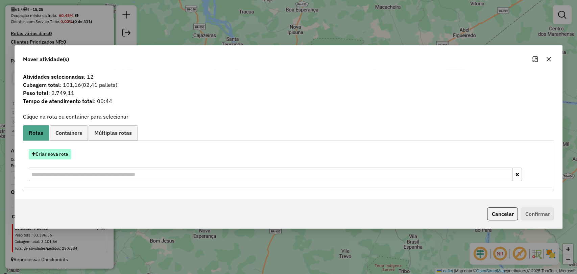
click at [56, 156] on button "Criar nova rota" at bounding box center [50, 154] width 43 height 10
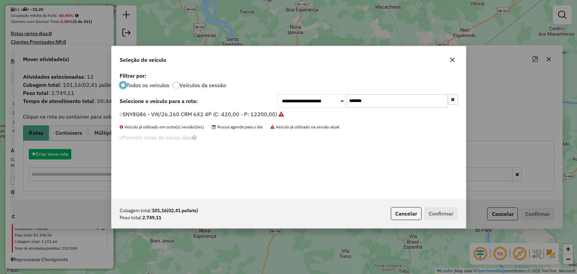
scroll to position [3, 2]
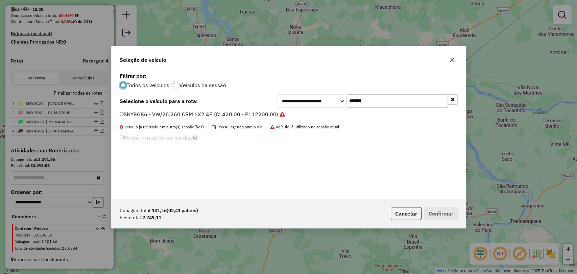
click at [352, 103] on input "*******" at bounding box center [397, 101] width 101 height 14
paste input "text"
type input "*******"
click at [224, 111] on label "SNY2C13 - VW/26.260 CRM 6X2 4P (C: 420,00 - P: 12200,00)" at bounding box center [199, 114] width 159 height 8
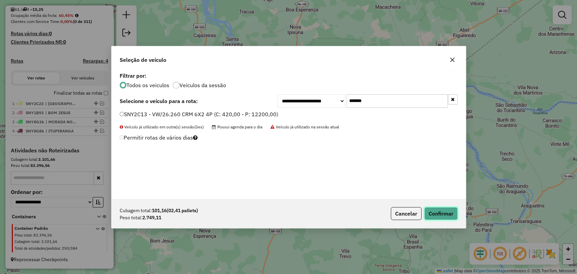
click at [445, 216] on button "Confirmar" at bounding box center [441, 213] width 33 height 13
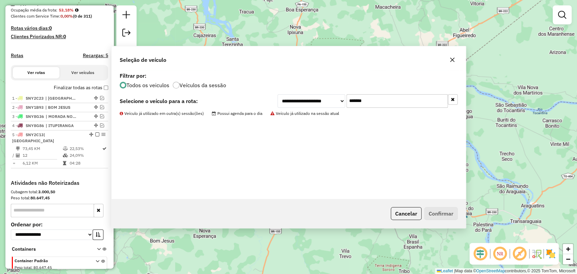
scroll to position [188, 0]
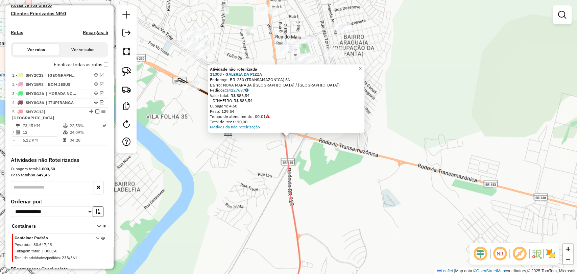
click at [216, 163] on div "Atividade não roteirizada 11008 - GALERIA DA PIZZA Endereço: BR-230 (TRANSAMAZO…" at bounding box center [288, 137] width 577 height 274
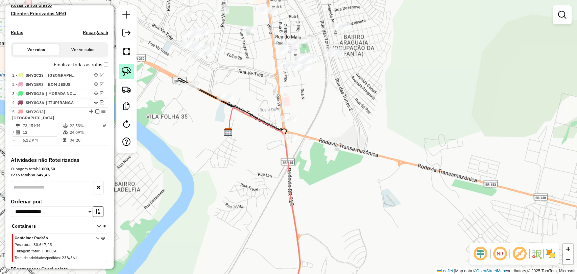
click at [128, 71] on img at bounding box center [126, 71] width 9 height 9
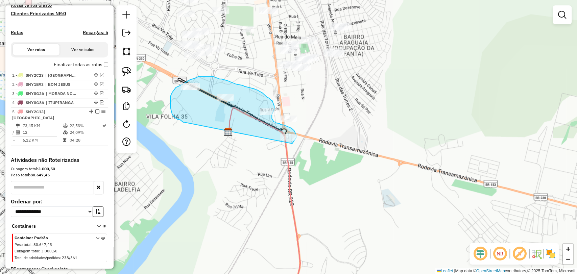
drag, startPoint x: 184, startPoint y: 122, endPoint x: 264, endPoint y: 159, distance: 88.1
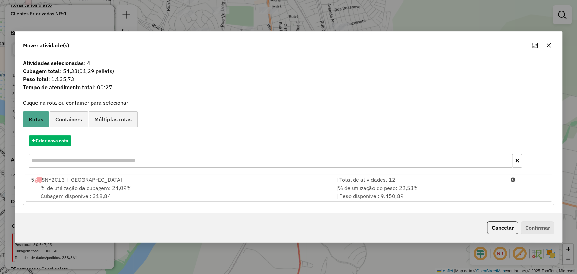
click at [128, 192] on div "% de utilização da cubagem: 24,09% Cubagem disponível: 318,84" at bounding box center [179, 192] width 305 height 16
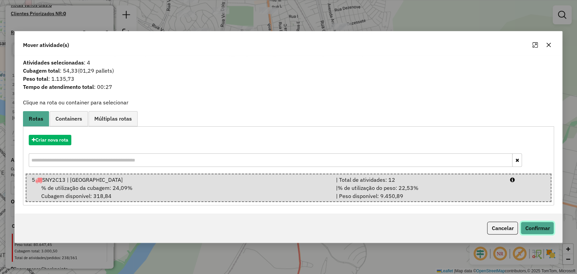
click at [541, 228] on button "Confirmar" at bounding box center [537, 228] width 33 height 13
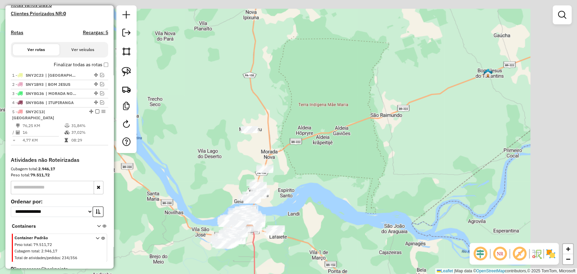
drag, startPoint x: 447, startPoint y: 82, endPoint x: 363, endPoint y: 169, distance: 120.6
click at [365, 168] on div "Janela de atendimento Grade de atendimento Capacidade Transportadoras Veículos …" at bounding box center [288, 137] width 577 height 274
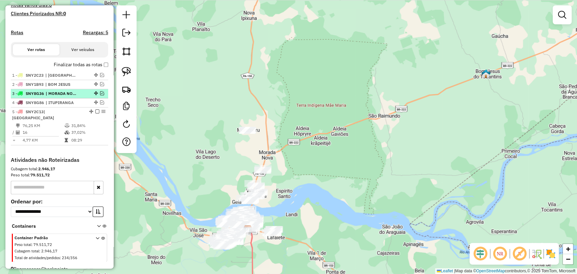
click at [101, 95] on em at bounding box center [102, 93] width 4 height 4
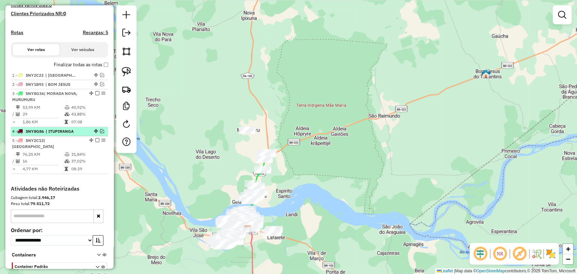
click at [100, 133] on em at bounding box center [102, 131] width 4 height 4
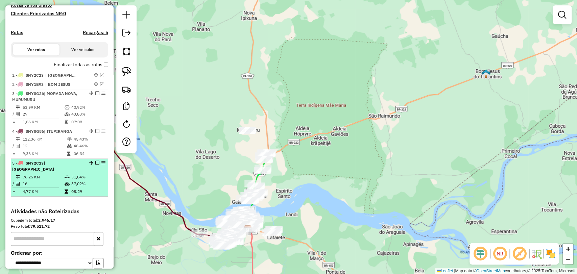
click at [97, 165] on em at bounding box center [97, 163] width 4 height 4
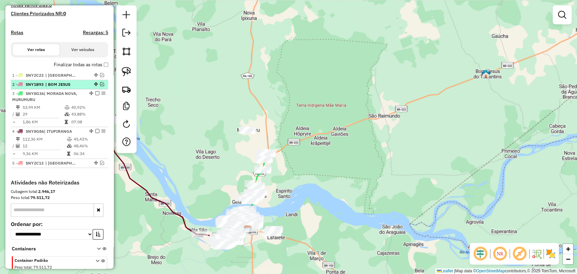
click at [100, 86] on em at bounding box center [102, 84] width 4 height 4
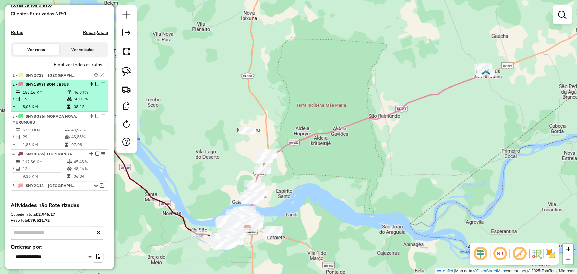
click at [83, 95] on td "46,84%" at bounding box center [89, 92] width 32 height 7
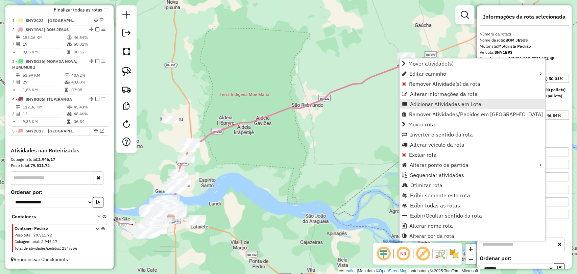
scroll to position [249, 0]
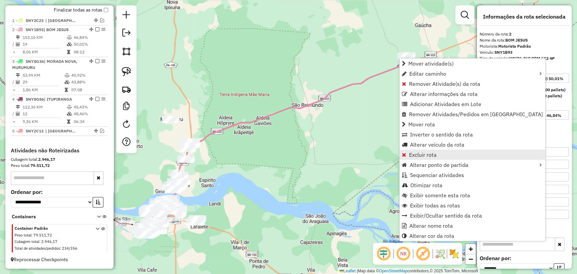
click at [418, 156] on span "Excluir rota" at bounding box center [423, 154] width 28 height 5
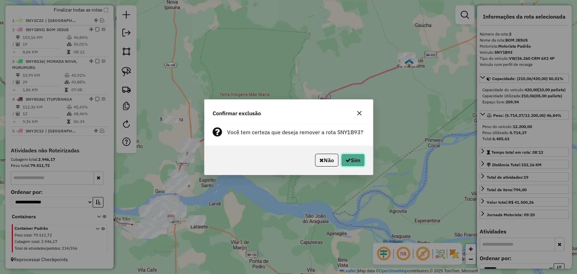
click at [349, 161] on button "Sim" at bounding box center [353, 160] width 24 height 13
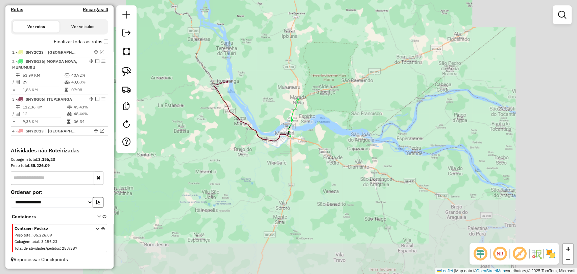
scroll to position [217, 0]
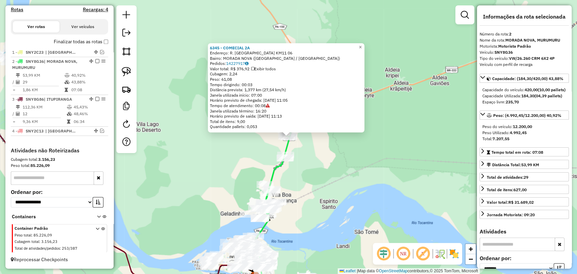
click at [311, 153] on div "6345 - COMECIAL 2A Endereço: R. SAO FRANCISCO KM11 06 Bairro: MORADA NOVA (MARA…" at bounding box center [288, 137] width 577 height 274
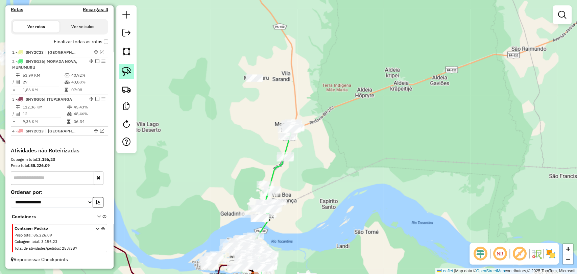
click at [128, 73] on img at bounding box center [126, 71] width 9 height 9
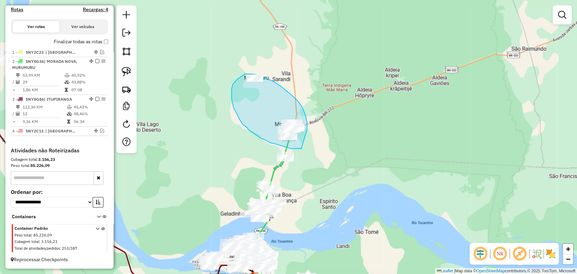
drag, startPoint x: 293, startPoint y: 149, endPoint x: 308, endPoint y: 136, distance: 19.4
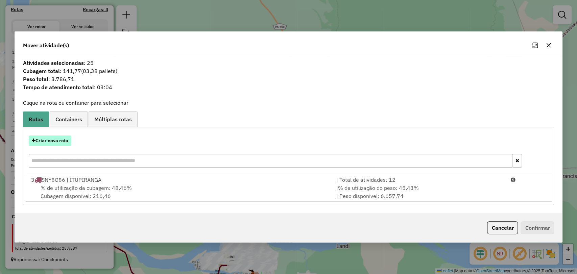
click at [57, 140] on button "Criar nova rota" at bounding box center [50, 141] width 43 height 10
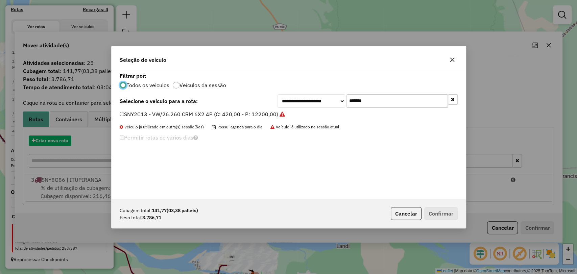
scroll to position [3, 2]
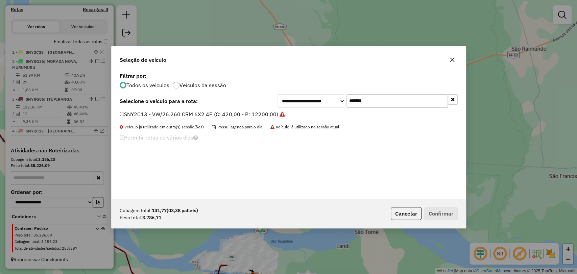
drag, startPoint x: 376, startPoint y: 104, endPoint x: 308, endPoint y: 86, distance: 69.9
click at [308, 86] on div "**********" at bounding box center [289, 135] width 355 height 129
type input "****"
click at [224, 113] on label "SNY1B93 - VW/26.260 CRM 6X2 4P (C: 420,00 - P: 12200,00)" at bounding box center [199, 114] width 159 height 8
click at [440, 214] on button "Confirmar" at bounding box center [441, 213] width 33 height 13
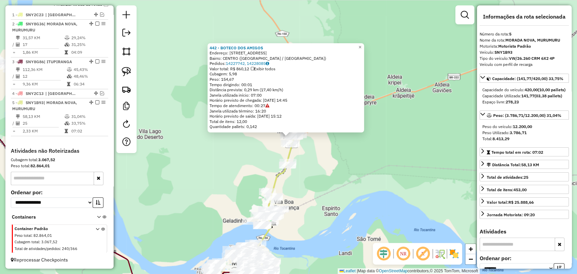
scroll to position [254, 0]
click at [124, 65] on link at bounding box center [126, 71] width 15 height 15
drag, startPoint x: 290, startPoint y: 177, endPoint x: 303, endPoint y: 162, distance: 18.9
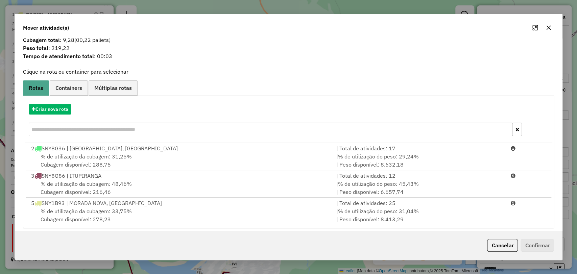
scroll to position [19, 0]
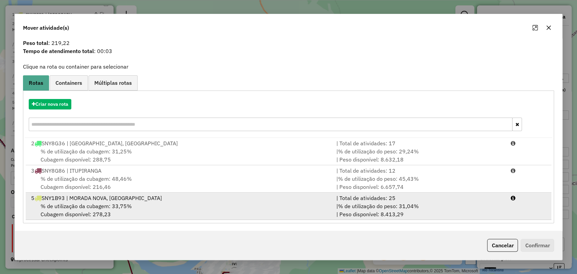
click at [196, 205] on div "% de utilização da cubagem: 33,75% Cubagem disponível: 278,23" at bounding box center [179, 210] width 305 height 16
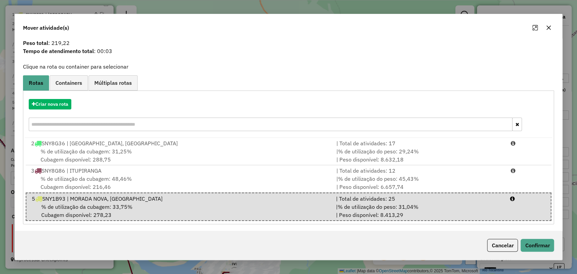
click at [558, 243] on div "Cancelar Confirmar" at bounding box center [289, 245] width 548 height 29
click at [547, 248] on button "Confirmar" at bounding box center [537, 245] width 33 height 13
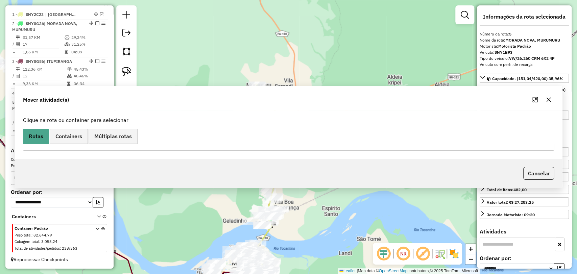
scroll to position [0, 0]
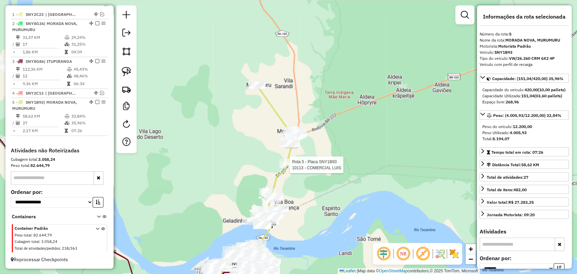
click at [280, 168] on div at bounding box center [287, 165] width 17 height 7
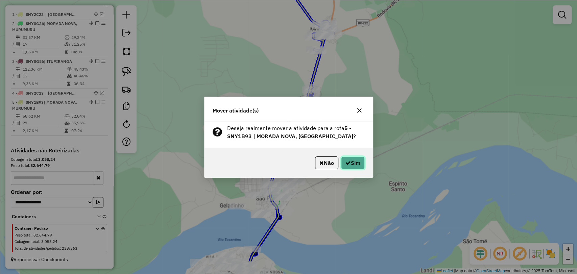
click at [349, 162] on icon "button" at bounding box center [348, 162] width 5 height 5
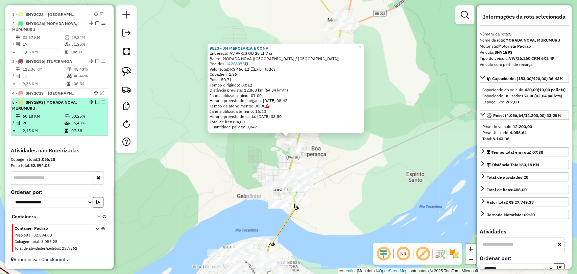
drag, startPoint x: 94, startPoint y: 103, endPoint x: 89, endPoint y: 103, distance: 4.7
click at [90, 103] on div at bounding box center [95, 102] width 20 height 4
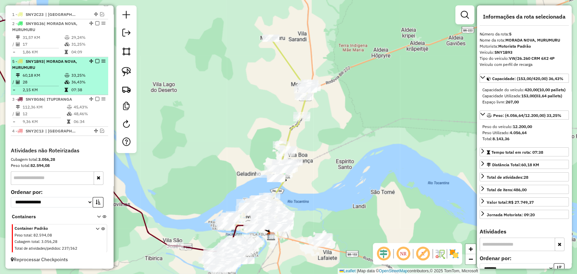
drag, startPoint x: 89, startPoint y: 103, endPoint x: 88, endPoint y: 63, distance: 39.9
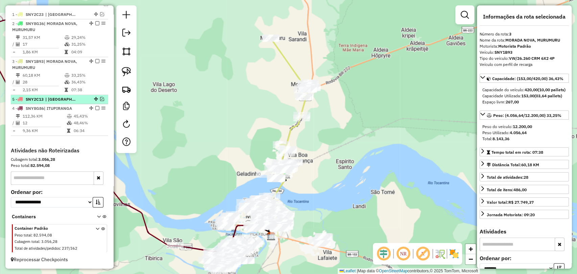
drag, startPoint x: 93, startPoint y: 131, endPoint x: 87, endPoint y: 103, distance: 29.5
click at [292, 122] on div "Janela de atendimento Grade de atendimento Capacidade Transportadoras Veículos …" at bounding box center [288, 137] width 577 height 274
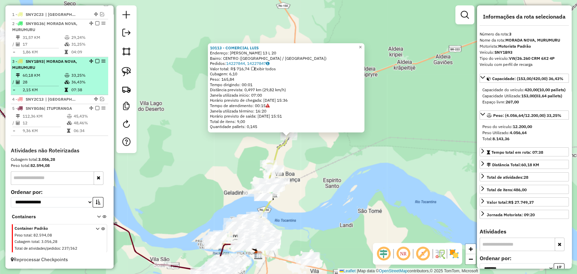
click at [96, 61] on em at bounding box center [97, 61] width 4 height 4
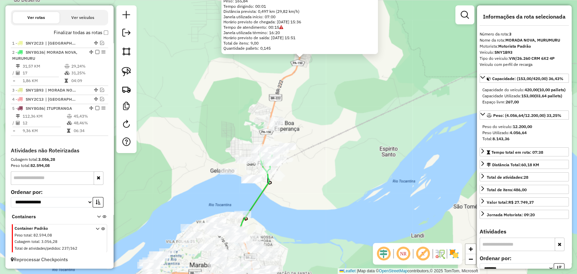
drag, startPoint x: 260, startPoint y: 199, endPoint x: 226, endPoint y: 131, distance: 76.3
click at [226, 131] on div "10113 - COMERCIAL LUIS Endereço: JAIME MENDONCA JR QUADRA 13 L 20 Bairro: CENTR…" at bounding box center [288, 137] width 577 height 274
click at [128, 55] on img at bounding box center [126, 51] width 9 height 9
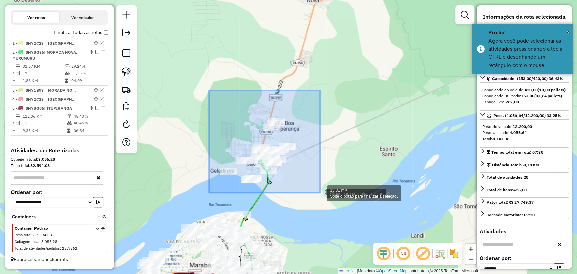
drag, startPoint x: 209, startPoint y: 91, endPoint x: 320, endPoint y: 193, distance: 151.3
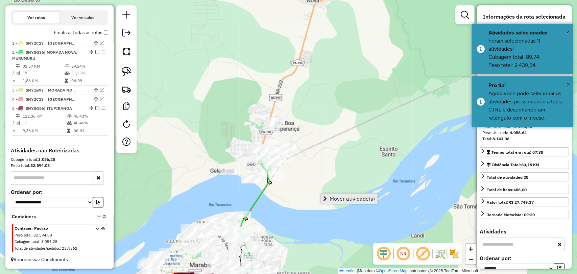
click at [327, 196] on link "Mover atividade(s)" at bounding box center [349, 199] width 56 height 10
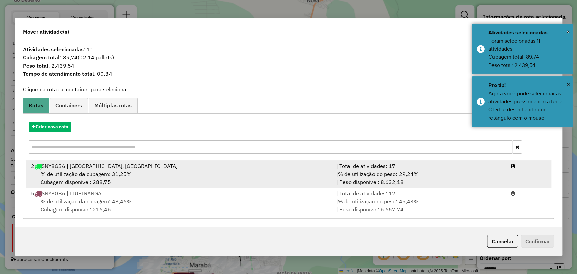
click at [179, 177] on div "% de utilização da cubagem: 31,25% Cubagem disponível: 288,75" at bounding box center [179, 178] width 305 height 16
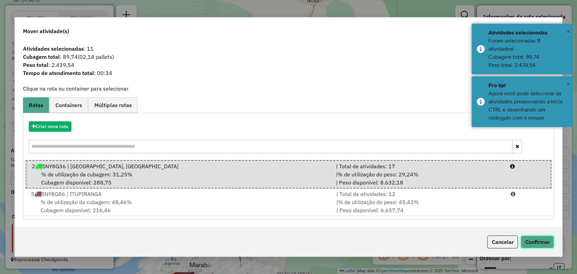
click at [531, 242] on button "Confirmar" at bounding box center [537, 242] width 33 height 13
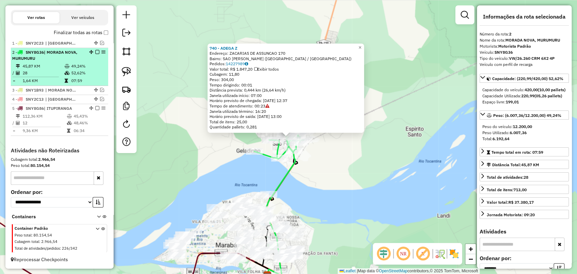
click at [96, 53] on em at bounding box center [97, 52] width 4 height 4
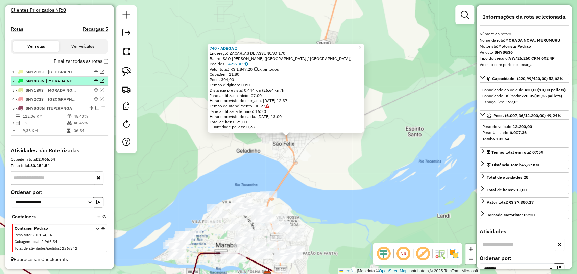
scroll to position [197, 0]
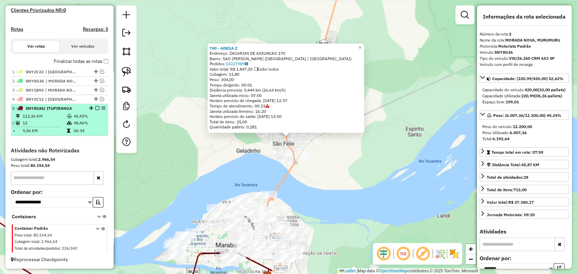
click at [78, 121] on td "48,46%" at bounding box center [89, 123] width 32 height 7
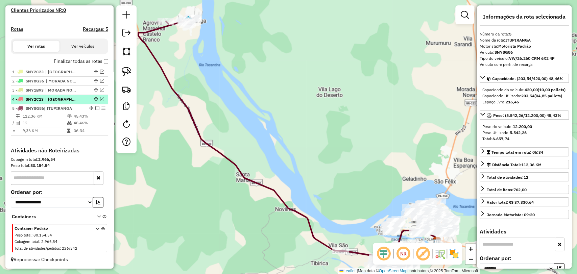
click at [101, 99] on em at bounding box center [102, 99] width 4 height 4
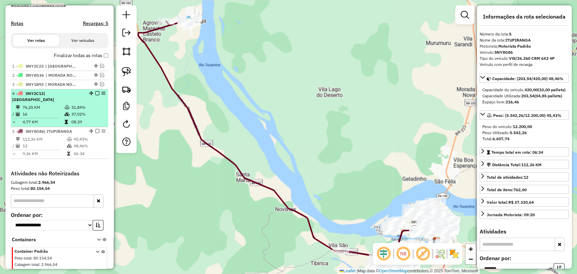
scroll to position [220, 0]
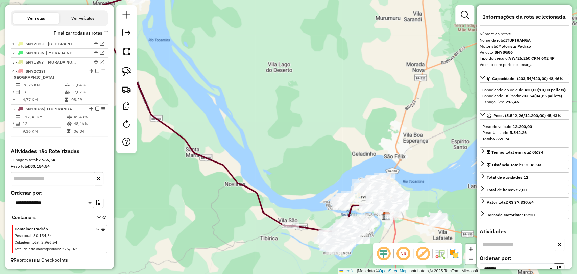
drag, startPoint x: 287, startPoint y: 154, endPoint x: 213, endPoint y: 110, distance: 85.6
click at [214, 112] on div "Janela de atendimento Grade de atendimento Capacidade Transportadoras Veículos …" at bounding box center [288, 137] width 577 height 274
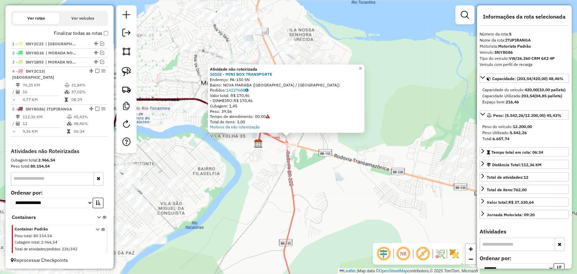
click at [343, 198] on div "Atividade não roteirizada 10102 - MINI BOX TRANSPORTE Endereço: PA-150 SN Bairr…" at bounding box center [288, 137] width 577 height 274
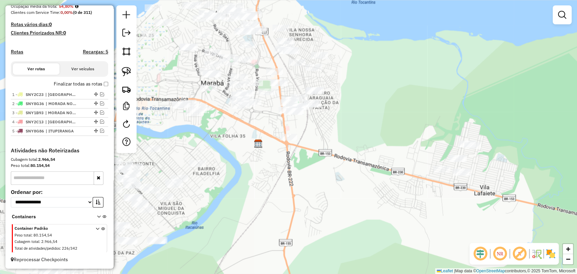
scroll to position [174, 0]
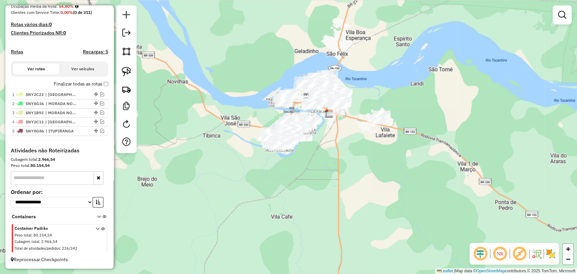
click at [357, 98] on div "Janela de atendimento Grade de atendimento Capacidade Transportadoras Veículos …" at bounding box center [288, 137] width 577 height 274
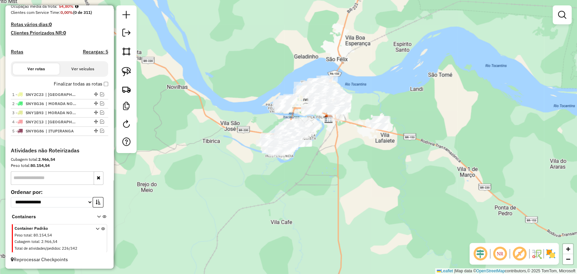
drag, startPoint x: 446, startPoint y: 60, endPoint x: 446, endPoint y: 114, distance: 53.5
click at [446, 114] on div "Janela de atendimento Grade de atendimento Capacidade Transportadoras Veículos …" at bounding box center [288, 137] width 577 height 274
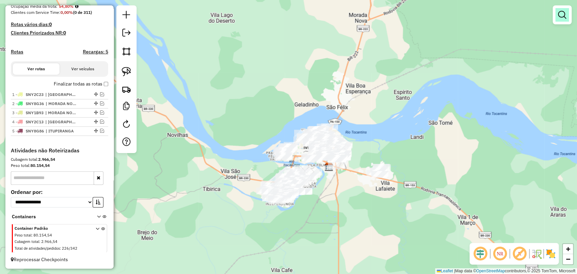
click at [566, 13] on em at bounding box center [563, 15] width 8 height 8
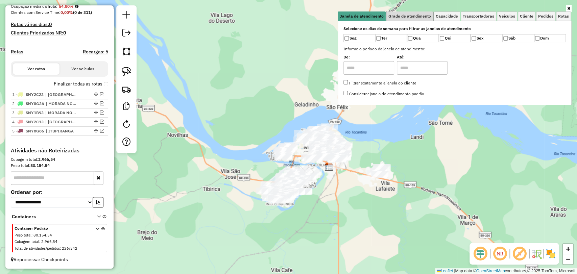
click at [411, 19] on link "Grade de atendimento" at bounding box center [410, 16] width 47 height 9
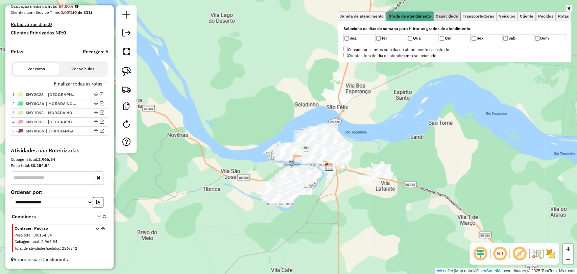
click at [440, 17] on span "Capacidade" at bounding box center [447, 16] width 22 height 4
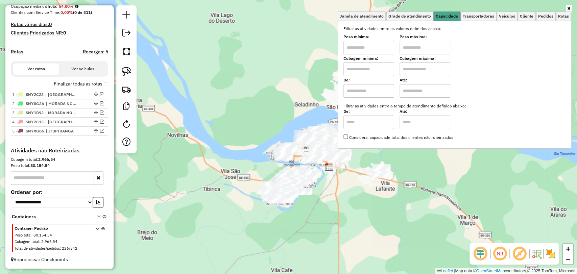
drag, startPoint x: 460, startPoint y: 19, endPoint x: 399, endPoint y: 56, distance: 71.1
click at [399, 56] on div "Janela de atendimento Grade de atendimento Capacidade Transportadoras Veículos …" at bounding box center [455, 80] width 234 height 137
click at [374, 66] on input "text" at bounding box center [369, 70] width 51 height 14
type input "****"
click at [422, 65] on input "text" at bounding box center [425, 70] width 51 height 14
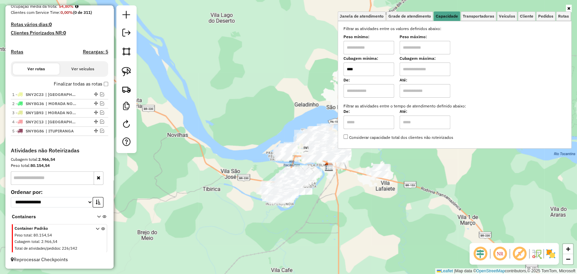
type input "****"
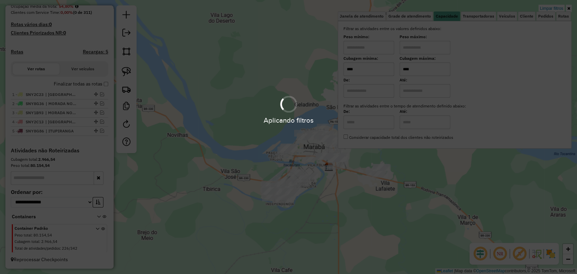
click at [250, 170] on div "Aplicando filtros" at bounding box center [288, 137] width 577 height 274
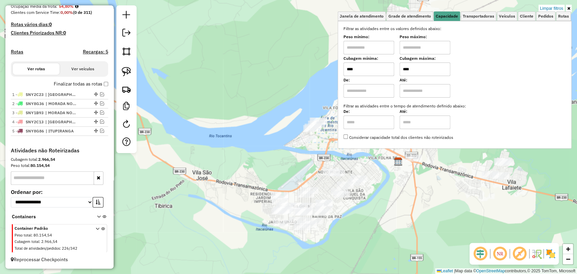
click at [424, 177] on div "Limpar filtros Janela de atendimento Grade de atendimento Capacidade Transporta…" at bounding box center [288, 137] width 577 height 274
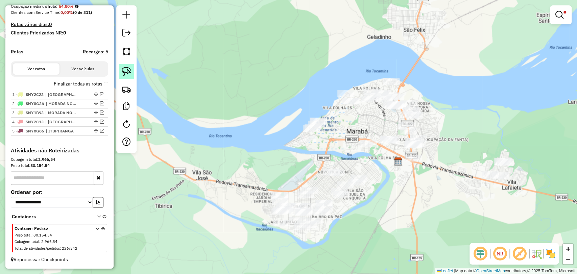
click at [121, 75] on link at bounding box center [126, 71] width 15 height 15
click at [420, 157] on div "Limpar filtros Janela de atendimento Grade de atendimento Capacidade Transporta…" at bounding box center [288, 137] width 577 height 274
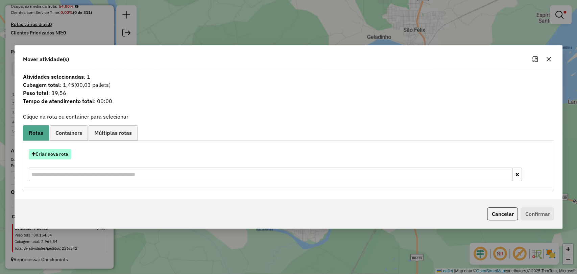
click at [60, 156] on button "Criar nova rota" at bounding box center [50, 154] width 43 height 10
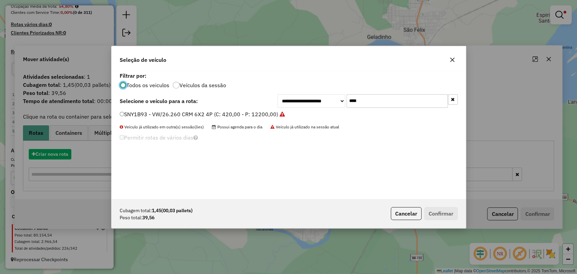
scroll to position [3, 2]
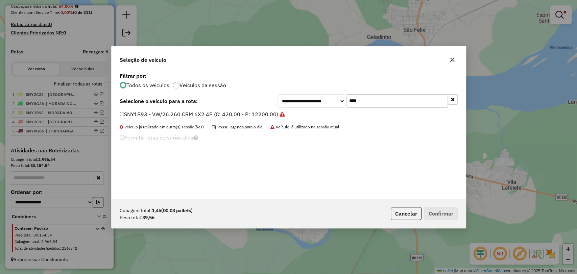
drag, startPoint x: 369, startPoint y: 101, endPoint x: 325, endPoint y: 95, distance: 44.7
click at [325, 95] on div "**********" at bounding box center [368, 101] width 180 height 14
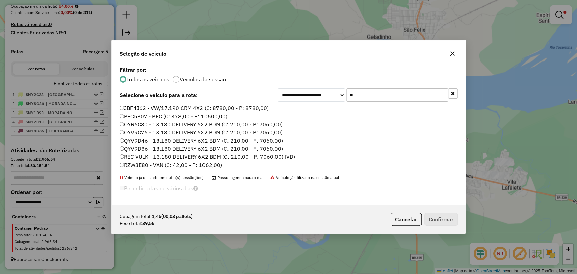
type input "**"
click at [180, 163] on label "RZW3E80 - VAN (C: 42,00 - P: 1062,00)" at bounding box center [171, 165] width 103 height 8
click at [431, 224] on button "Confirmar" at bounding box center [441, 219] width 33 height 13
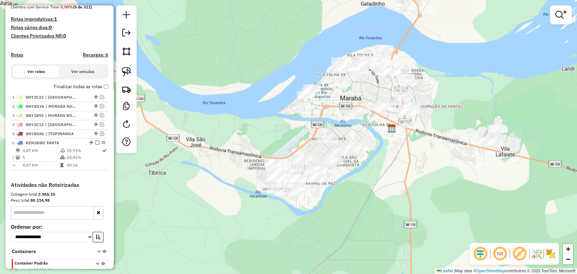
drag, startPoint x: 244, startPoint y: 168, endPoint x: 237, endPoint y: 135, distance: 34.1
click at [237, 135] on div "Limpar filtros Janela de atendimento Grade de atendimento Capacidade Transporta…" at bounding box center [288, 137] width 577 height 274
click at [129, 73] on img at bounding box center [126, 71] width 9 height 9
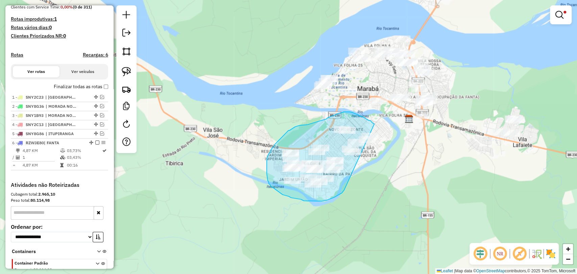
drag, startPoint x: 344, startPoint y: 190, endPoint x: 386, endPoint y: 137, distance: 67.9
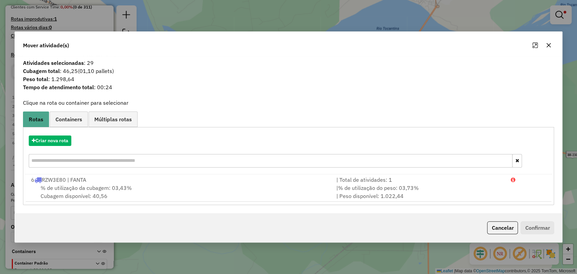
click at [209, 184] on div "% de utilização da cubagem: 03,43% Cubagem disponível: 40,56" at bounding box center [179, 192] width 305 height 16
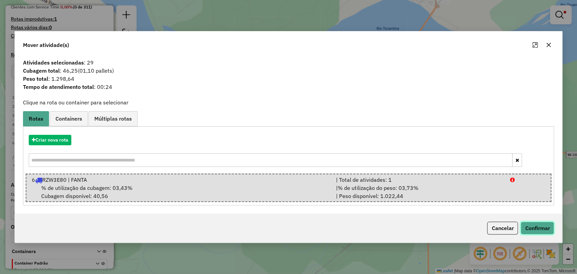
click at [541, 228] on button "Confirmar" at bounding box center [537, 228] width 33 height 13
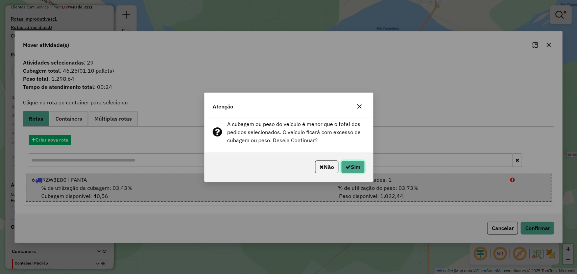
click at [359, 167] on button "Sim" at bounding box center [353, 167] width 24 height 13
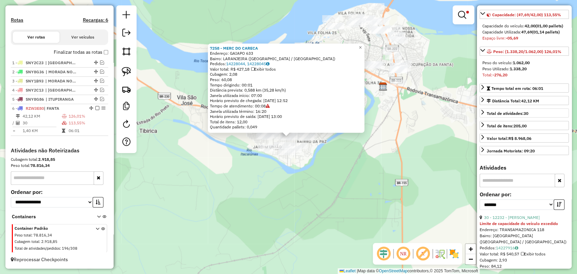
scroll to position [188, 0]
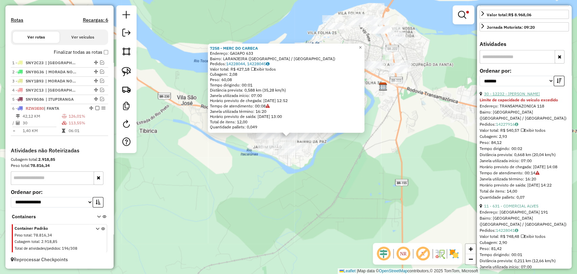
click at [515, 96] on link "30 - 12232 - MIRIAM CARDOSO CORRE" at bounding box center [512, 93] width 56 height 5
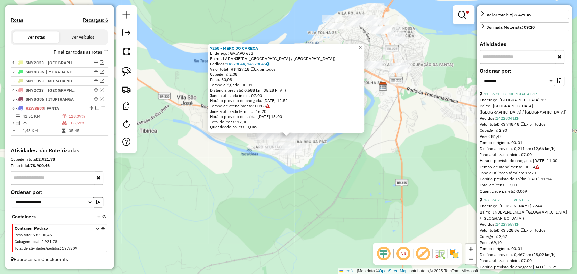
click at [508, 96] on link "11 - 631 - COMERCIAL ALVES" at bounding box center [511, 93] width 54 height 5
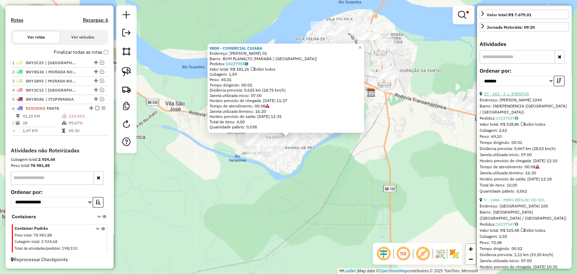
click at [505, 96] on link "17 - 662 - J. L. EVENTOS" at bounding box center [506, 93] width 45 height 5
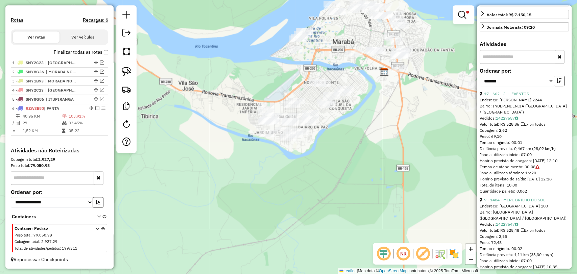
click at [348, 164] on div "Limpar filtros Janela de atendimento Grade de atendimento Capacidade Transporta…" at bounding box center [288, 137] width 577 height 274
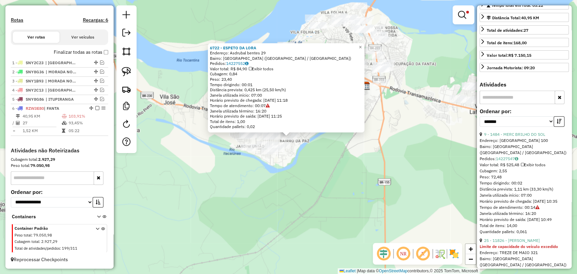
scroll to position [150, 0]
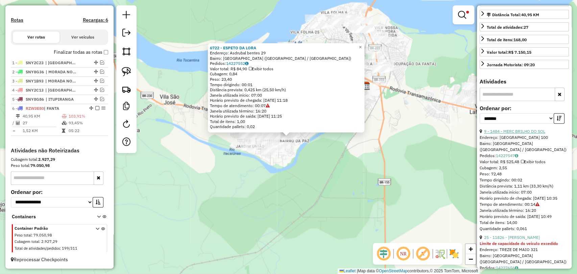
click at [506, 133] on link "9 - 1484 - MERC BRILHO DO SOL" at bounding box center [514, 131] width 61 height 5
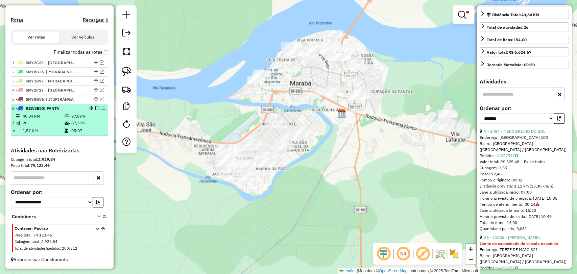
click at [95, 107] on em at bounding box center [97, 108] width 4 height 4
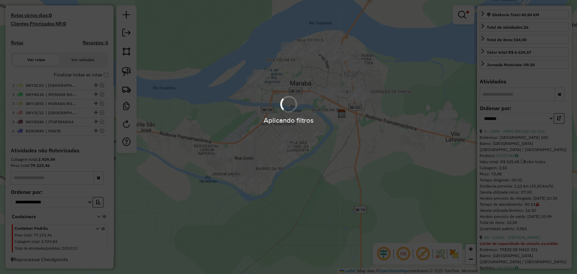
scroll to position [184, 0]
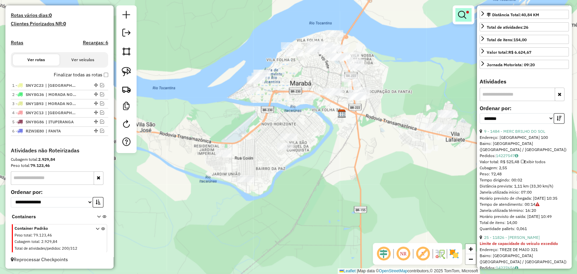
click at [465, 14] on em at bounding box center [462, 15] width 8 height 8
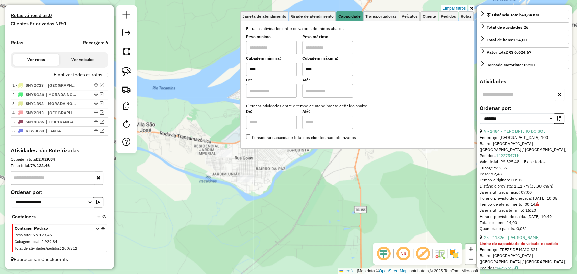
click at [335, 71] on input "****" at bounding box center [327, 70] width 51 height 14
type input "****"
click at [282, 71] on input "****" at bounding box center [271, 70] width 51 height 14
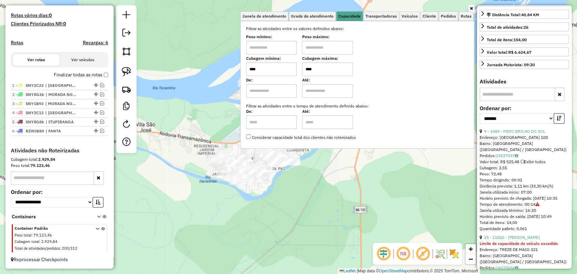
type input "****"
click at [330, 180] on div "Janela de atendimento Grade de atendimento Capacidade Transportadoras Veículos …" at bounding box center [288, 137] width 577 height 274
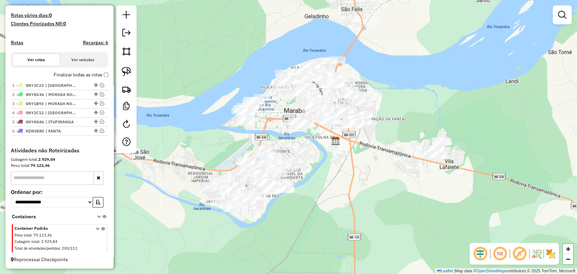
drag, startPoint x: 393, startPoint y: 120, endPoint x: 387, endPoint y: 147, distance: 28.1
click at [387, 147] on div "Janela de atendimento Grade de atendimento Capacidade Transportadoras Veículos …" at bounding box center [288, 137] width 577 height 274
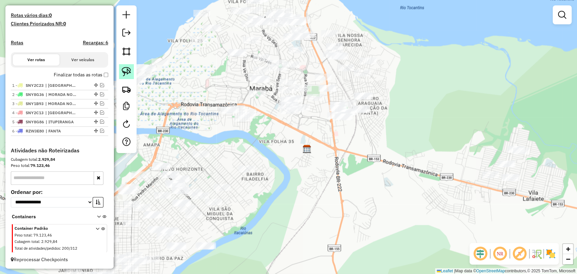
click at [124, 69] on img at bounding box center [126, 71] width 9 height 9
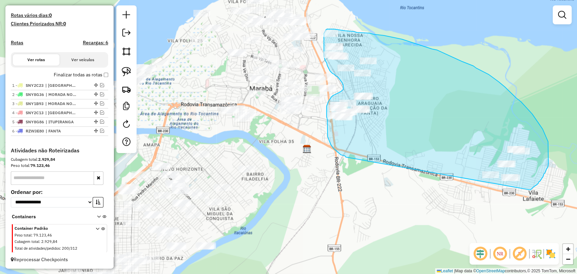
drag, startPoint x: 346, startPoint y: 157, endPoint x: 529, endPoint y: 191, distance: 185.8
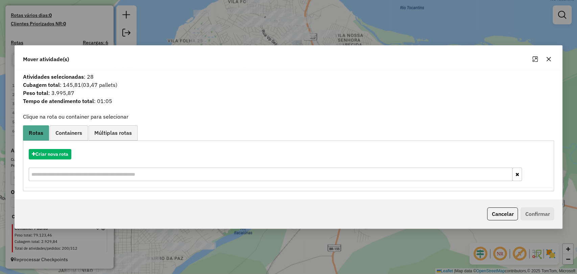
click at [61, 146] on div "Criar nova rota" at bounding box center [289, 166] width 528 height 44
click at [61, 155] on button "Criar nova rota" at bounding box center [50, 154] width 43 height 10
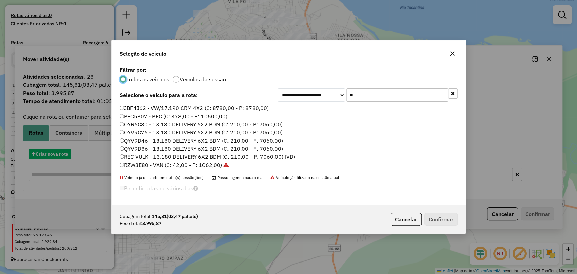
scroll to position [3, 2]
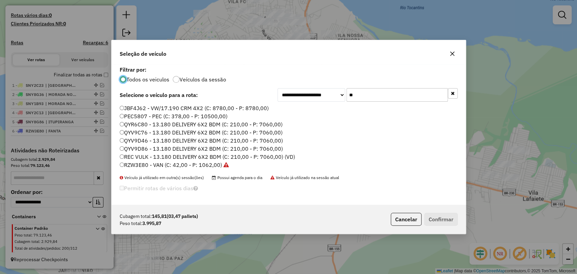
click at [360, 94] on input "**" at bounding box center [397, 95] width 101 height 14
paste input "*****"
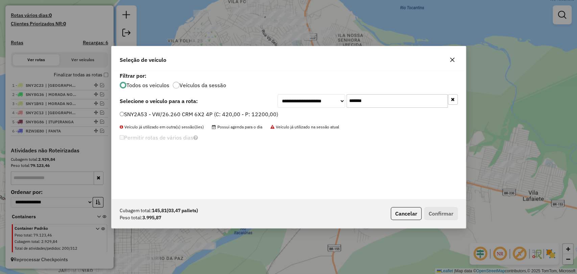
type input "*******"
click at [227, 110] on label "SNY2A53 - VW/26.260 CRM 6X2 4P (C: 420,00 - P: 12200,00)" at bounding box center [199, 114] width 159 height 8
click at [431, 214] on button "Confirmar" at bounding box center [441, 213] width 33 height 13
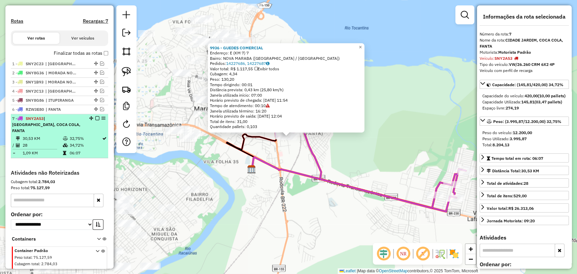
scroll to position [184, 0]
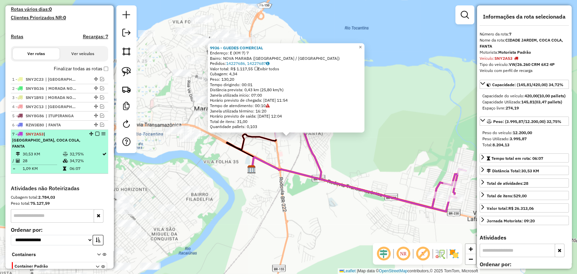
click at [95, 136] on em at bounding box center [97, 134] width 4 height 4
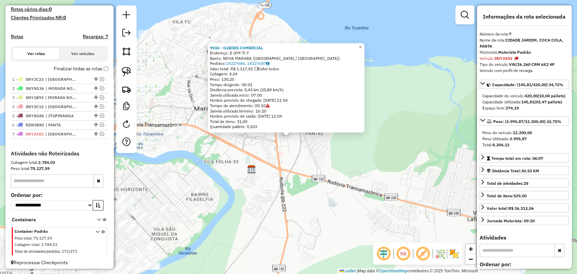
click at [192, 162] on div "9936 - GUEDES COMERCIAL Endereço: E (KM 7) 7 Bairro: NOVA MARABA (MARABA / PA) …" at bounding box center [288, 137] width 577 height 274
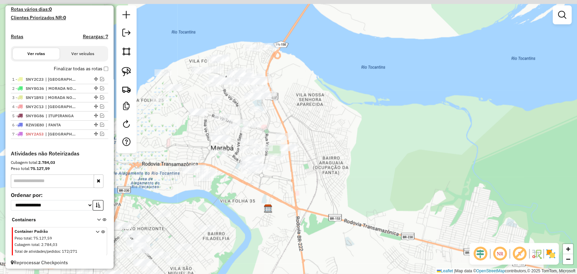
drag, startPoint x: 218, startPoint y: 132, endPoint x: 232, endPoint y: 149, distance: 22.4
click at [235, 172] on div "Janela de atendimento Grade de atendimento Capacidade Transportadoras Veículos …" at bounding box center [288, 137] width 577 height 274
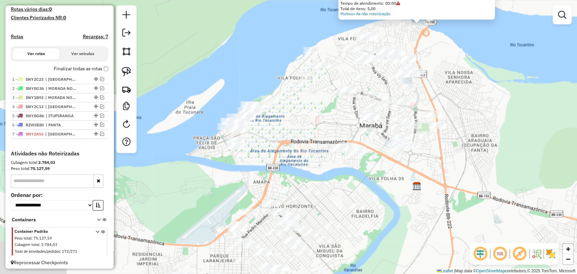
drag, startPoint x: 152, startPoint y: 192, endPoint x: 284, endPoint y: 71, distance: 179.1
click at [284, 71] on div "Atividade não roteirizada 7022 - BAR DO CESAR Endereço: FL 1 QD 6 LT 3 3 Bairro…" at bounding box center [288, 137] width 577 height 274
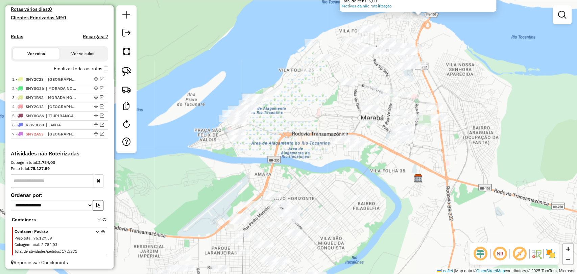
drag, startPoint x: 262, startPoint y: 72, endPoint x: 259, endPoint y: 104, distance: 31.9
click at [268, 104] on div "Atividade não roteirizada 7022 - BAR DO CESAR Endereço: FL 1 QD 6 LT 3 3 Bairro…" at bounding box center [288, 137] width 577 height 274
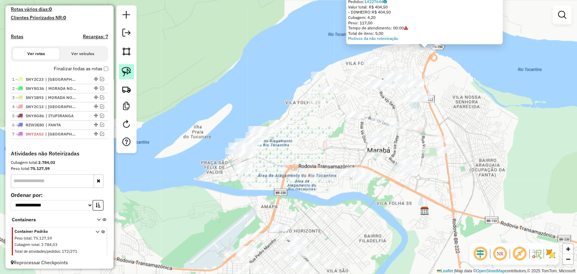
click at [127, 70] on img at bounding box center [126, 71] width 9 height 9
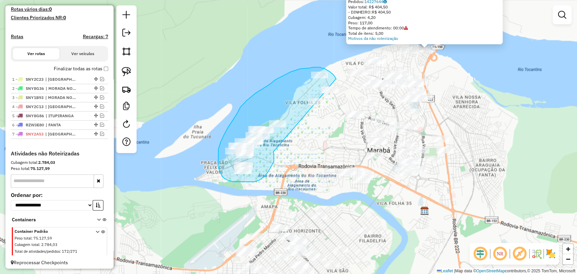
drag, startPoint x: 273, startPoint y: 152, endPoint x: 343, endPoint y: 94, distance: 90.5
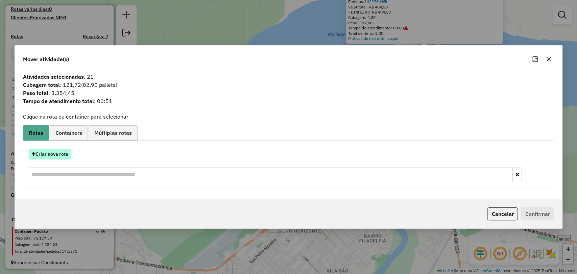
click at [57, 158] on button "Criar nova rota" at bounding box center [50, 154] width 43 height 10
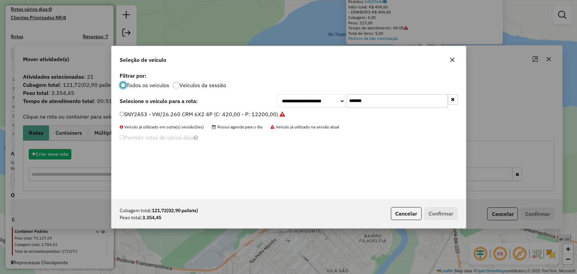
scroll to position [3, 2]
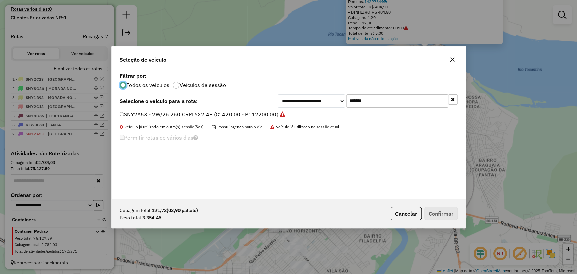
click at [355, 104] on input "*******" at bounding box center [397, 101] width 101 height 14
paste input "text"
type input "*******"
click at [201, 112] on label "QYV9C76 - 13.180 DELIVERY 6X2 BDM (C: 210,00 - P: 7060,00)" at bounding box center [201, 114] width 163 height 8
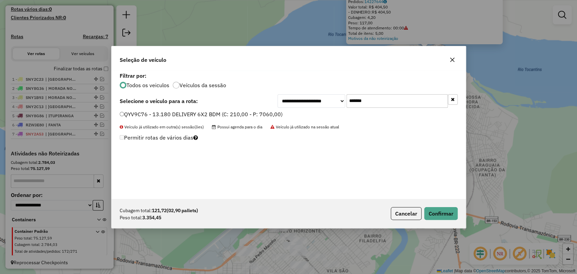
click at [439, 221] on div "Cubagem total: 121,72 (02,90 pallets) Peso total: 3.354,45 Cancelar Confirmar" at bounding box center [289, 213] width 355 height 29
click at [436, 213] on button "Confirmar" at bounding box center [441, 213] width 33 height 13
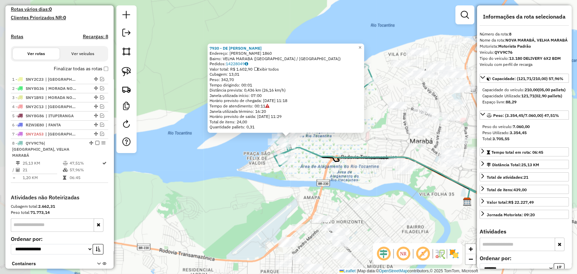
scroll to position [230, 0]
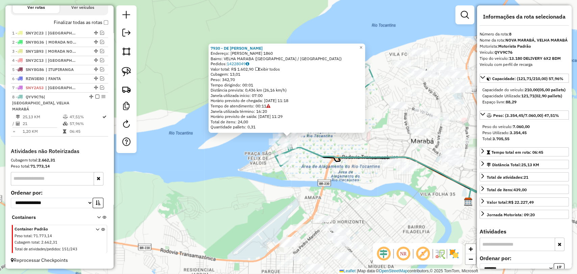
click at [344, 174] on div "7930 - DE OLIVEIRA COMERCIA Endereço: SILVINO SANTOS 1860 Bairro: VELHA MARABA …" at bounding box center [288, 137] width 577 height 274
click at [376, 155] on icon at bounding box center [383, 164] width 188 height 75
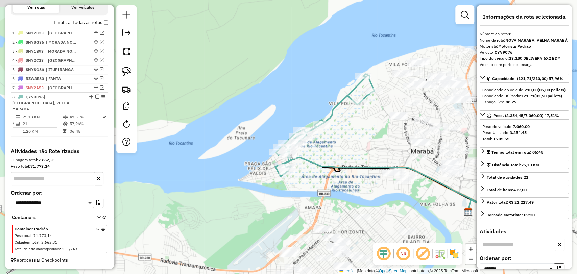
drag, startPoint x: 467, startPoint y: 55, endPoint x: 463, endPoint y: 78, distance: 24.0
click at [463, 78] on div "Janela de atendimento Grade de atendimento Capacidade Transportadoras Veículos …" at bounding box center [288, 137] width 577 height 274
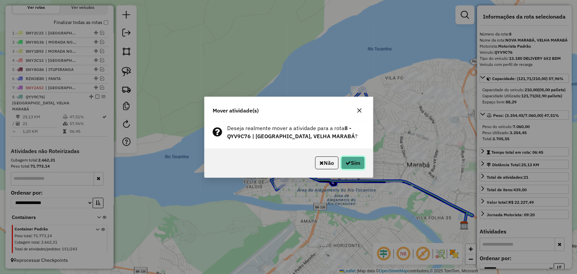
click at [359, 160] on button "Sim" at bounding box center [353, 163] width 24 height 13
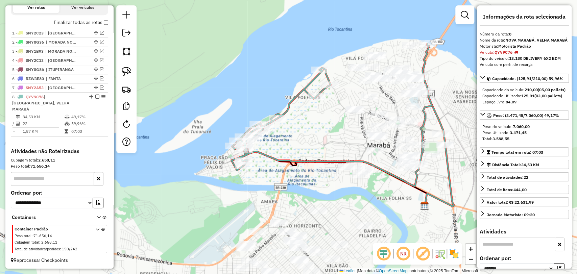
drag, startPoint x: 367, startPoint y: 163, endPoint x: 327, endPoint y: 143, distance: 44.9
click at [327, 143] on div "Janela de atendimento Grade de atendimento Capacidade Transportadoras Veículos …" at bounding box center [288, 137] width 577 height 274
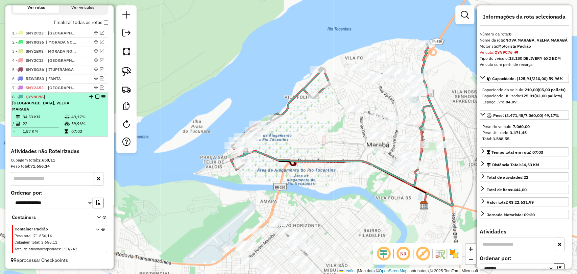
click at [72, 126] on table "34,53 KM 49,17% / 22 59,96% = 1,57 KM 07:03" at bounding box center [59, 124] width 95 height 21
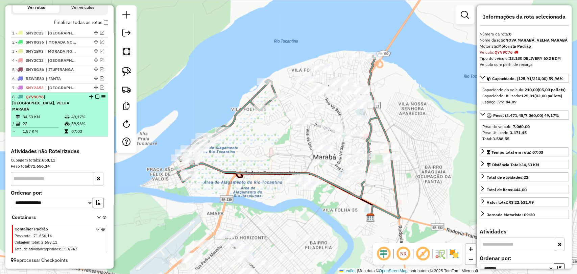
click at [95, 99] on em at bounding box center [97, 97] width 4 height 4
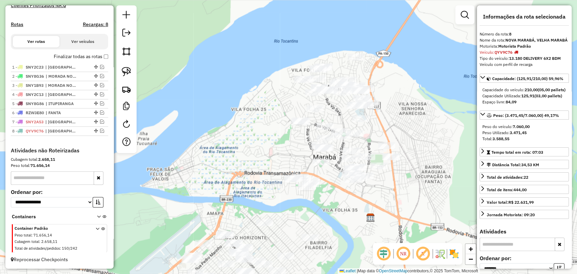
click at [272, 167] on div "Janela de atendimento Grade de atendimento Capacidade Transportadoras Veículos …" at bounding box center [288, 137] width 577 height 274
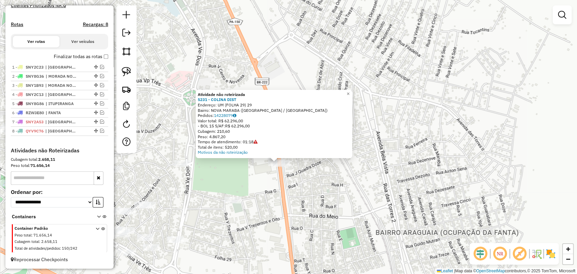
click at [263, 178] on div "Atividade não roteirizada 5231 - COLINA DIST Endereço: UM (FOLHA 29) 29 Bairro:…" at bounding box center [288, 137] width 577 height 274
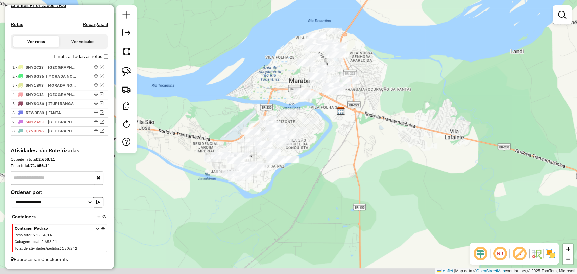
drag, startPoint x: 233, startPoint y: 240, endPoint x: 321, endPoint y: 140, distance: 133.0
click at [321, 140] on div "Janela de atendimento Grade de atendimento Capacidade Transportadoras Veículos …" at bounding box center [288, 137] width 577 height 274
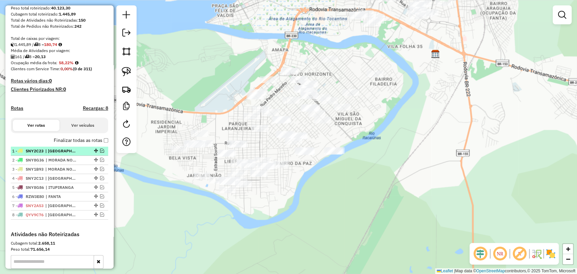
scroll to position [164, 0]
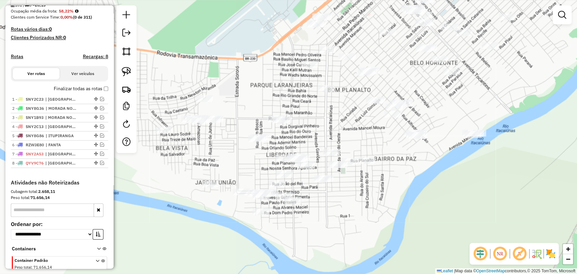
click at [131, 63] on div at bounding box center [126, 79] width 20 height 148
click at [128, 70] on img at bounding box center [126, 71] width 9 height 9
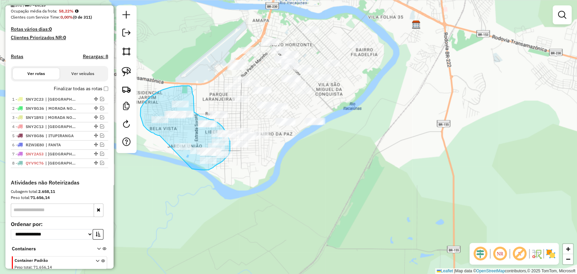
drag, startPoint x: 160, startPoint y: 136, endPoint x: 189, endPoint y: 168, distance: 43.9
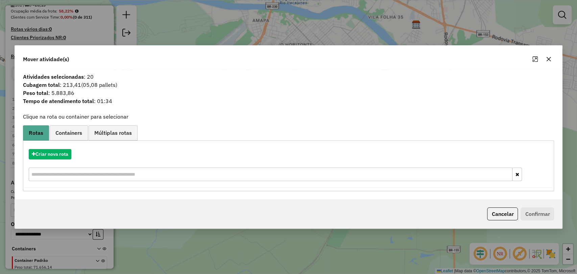
click at [36, 160] on div "Criar nova rota" at bounding box center [289, 166] width 528 height 44
click at [47, 152] on button "Criar nova rota" at bounding box center [50, 154] width 43 height 10
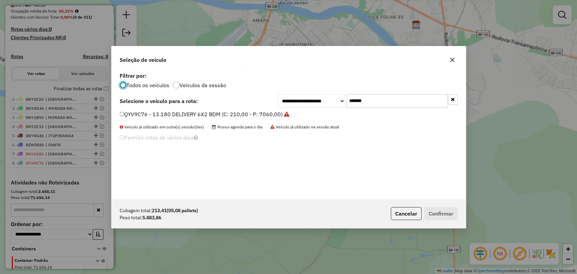
scroll to position [3, 2]
click at [362, 99] on input "*******" at bounding box center [397, 101] width 101 height 14
paste input "text"
type input "*******"
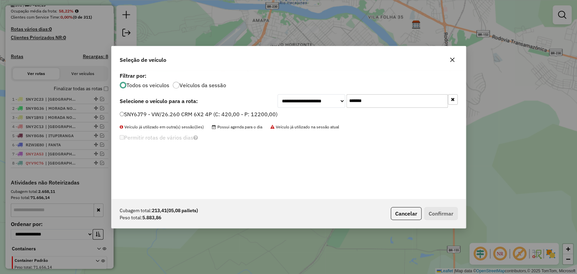
click at [227, 113] on label "SNY6J79 - VW/26.260 CRM 6X2 4P (C: 420,00 - P: 12200,00)" at bounding box center [199, 114] width 158 height 8
click at [433, 214] on button "Confirmar" at bounding box center [441, 213] width 33 height 13
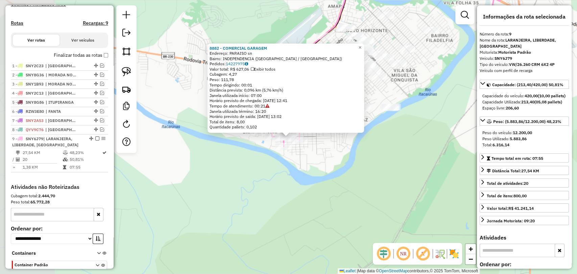
scroll to position [240, 0]
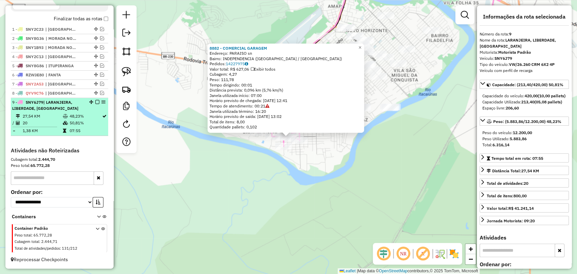
click at [95, 103] on em at bounding box center [97, 102] width 4 height 4
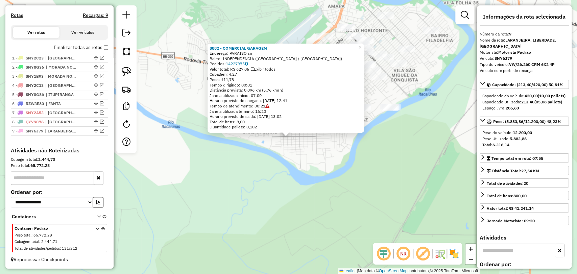
click at [346, 163] on div "8882 - COMERCIAL GARAGEM Endereço: PARAISO sn Bairro: INDEPENDENCIA (MARABA / P…" at bounding box center [288, 137] width 577 height 274
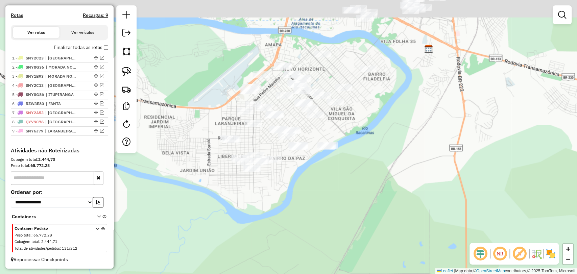
drag, startPoint x: 354, startPoint y: 156, endPoint x: 290, endPoint y: 195, distance: 74.8
click at [290, 195] on div "Janela de atendimento Grade de atendimento Capacidade Transportadoras Veículos …" at bounding box center [288, 137] width 577 height 274
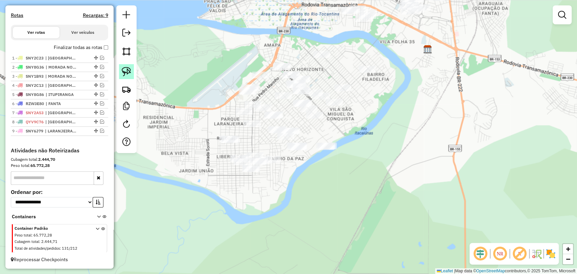
click at [130, 74] on img at bounding box center [126, 71] width 9 height 9
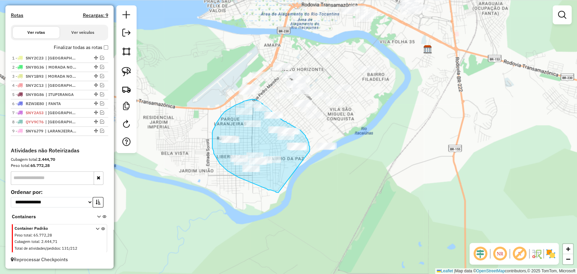
drag, startPoint x: 278, startPoint y: 193, endPoint x: 299, endPoint y: 161, distance: 38.1
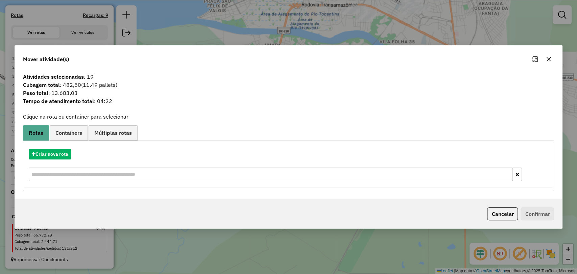
click at [546, 59] on icon "button" at bounding box center [548, 58] width 5 height 5
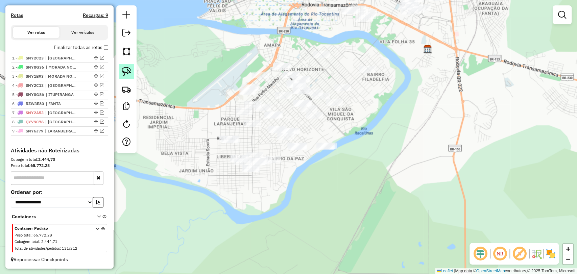
click at [121, 67] on link at bounding box center [126, 71] width 15 height 15
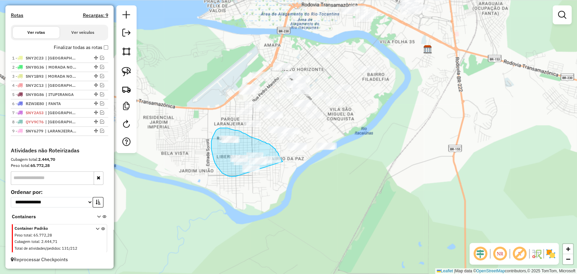
drag, startPoint x: 236, startPoint y: 177, endPoint x: 265, endPoint y: 176, distance: 29.4
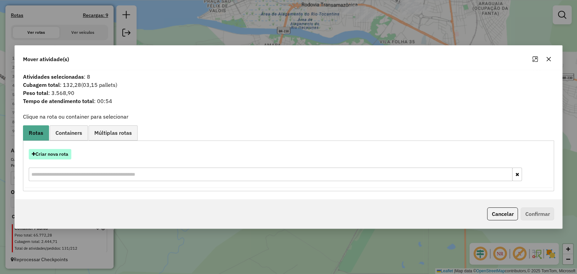
click at [64, 152] on button "Criar nova rota" at bounding box center [50, 154] width 43 height 10
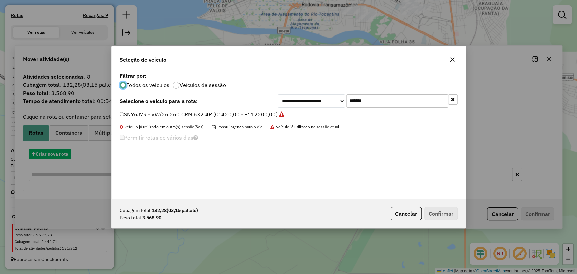
scroll to position [3, 2]
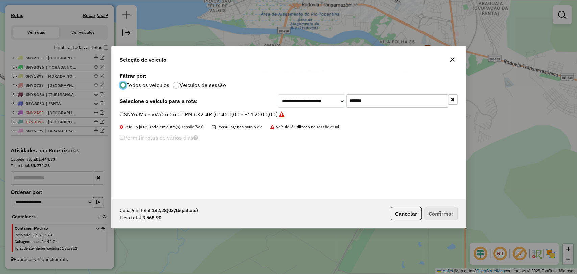
click at [355, 100] on input "*******" at bounding box center [397, 101] width 101 height 14
paste input "text"
type input "*******"
click at [186, 114] on label "SNY6J89 - VW/26.260 CRM 6X2 4P (C: 420,00 - P: 12200,00)" at bounding box center [199, 114] width 158 height 8
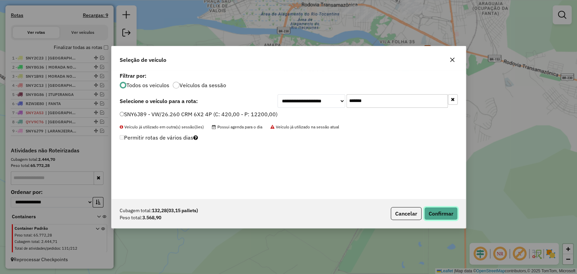
click at [440, 215] on button "Confirmar" at bounding box center [441, 213] width 33 height 13
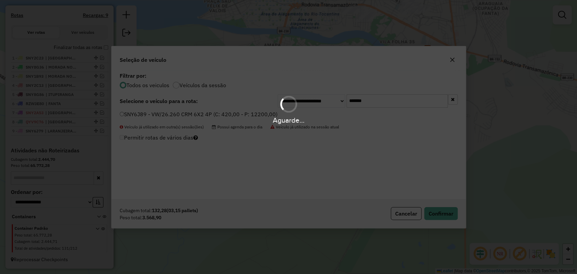
scroll to position [248, 0]
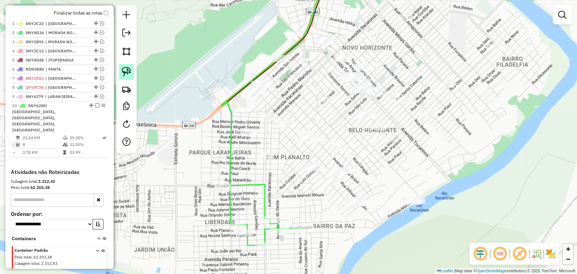
click at [127, 74] on img at bounding box center [126, 71] width 9 height 9
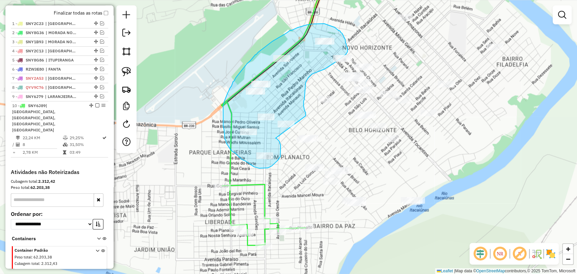
drag, startPoint x: 276, startPoint y: 138, endPoint x: 303, endPoint y: 123, distance: 31.1
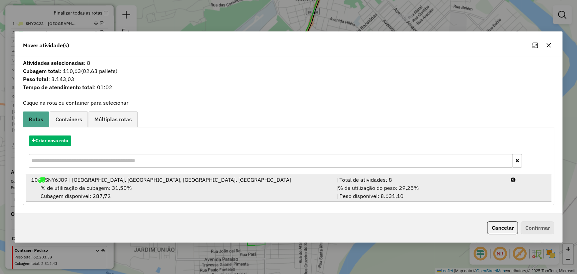
click at [176, 188] on div "% de utilização da cubagem: 31,50% Cubagem disponível: 287,72" at bounding box center [179, 192] width 305 height 16
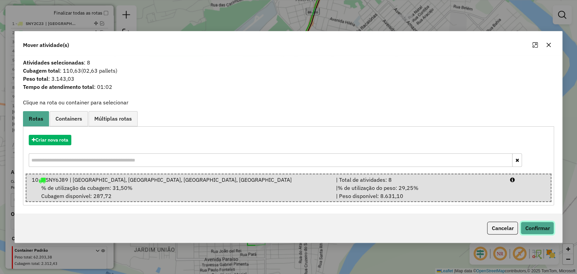
click at [529, 226] on button "Confirmar" at bounding box center [537, 228] width 33 height 13
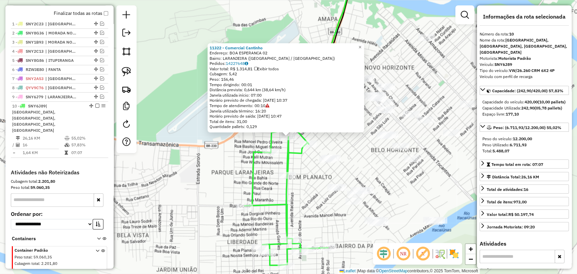
scroll to position [255, 0]
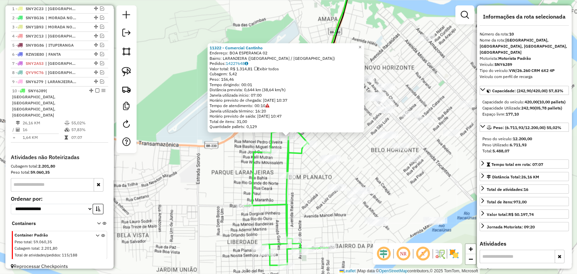
click at [306, 168] on div "11322 - Comercial Cantinho Endereço: BOA ESPERANCA 02 Bairro: LARANJEIRA (MARAB…" at bounding box center [288, 137] width 577 height 274
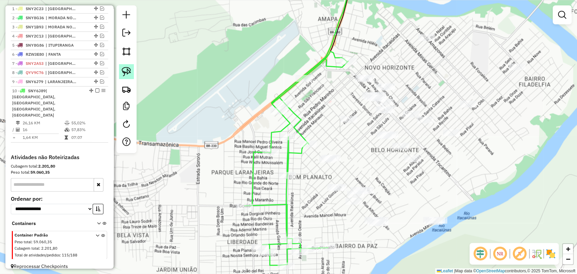
click at [126, 71] on img at bounding box center [126, 71] width 9 height 9
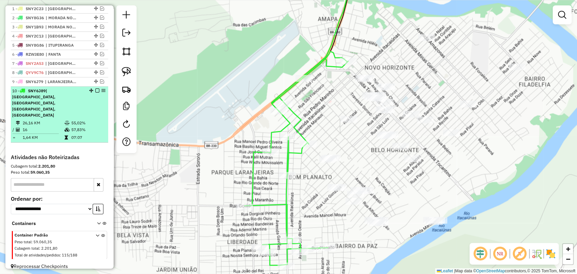
click at [95, 93] on em at bounding box center [97, 91] width 4 height 4
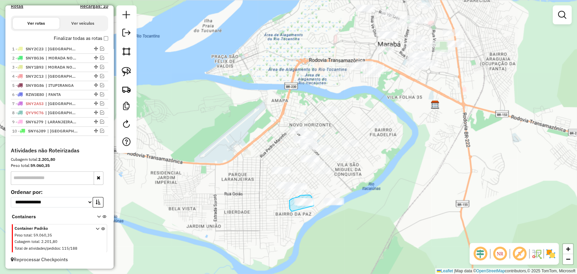
drag, startPoint x: 292, startPoint y: 211, endPoint x: 314, endPoint y: 206, distance: 22.3
click at [314, 206] on div "Janela de atendimento Grade de atendimento Capacidade Transportadoras Veículos …" at bounding box center [288, 137] width 577 height 274
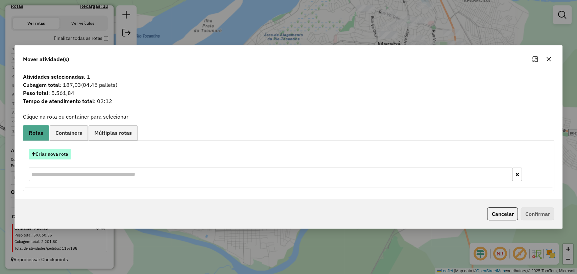
click at [66, 155] on button "Criar nova rota" at bounding box center [50, 154] width 43 height 10
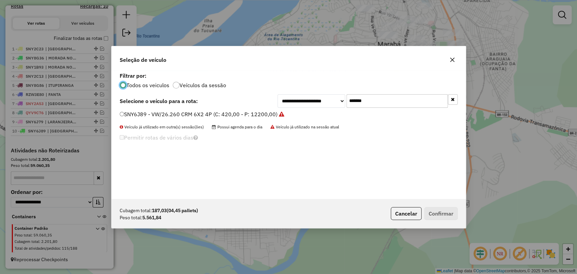
scroll to position [3, 2]
click at [357, 104] on input "*******" at bounding box center [397, 101] width 101 height 14
paste input "text"
type input "*******"
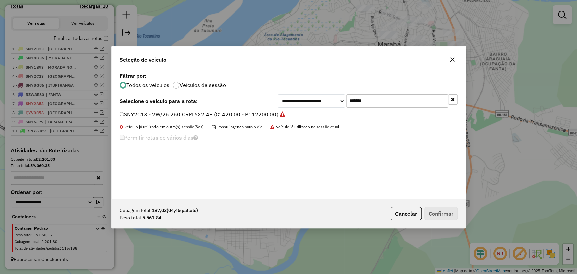
click at [179, 114] on label "SNY2C13 - VW/26.260 CRM 6X2 4P (C: 420,00 - P: 12200,00)" at bounding box center [202, 114] width 165 height 8
click at [436, 212] on button "Confirmar" at bounding box center [441, 213] width 33 height 13
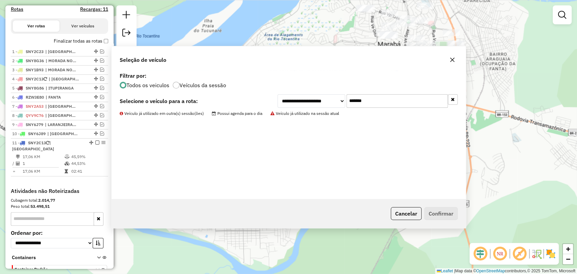
scroll to position [260, 0]
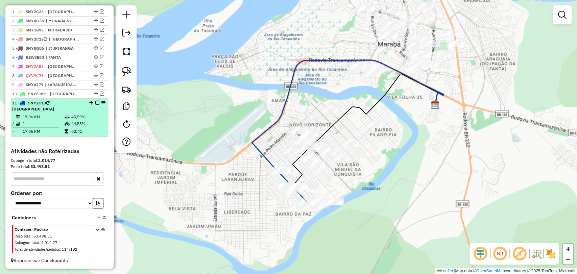
click at [95, 105] on em at bounding box center [97, 103] width 4 height 4
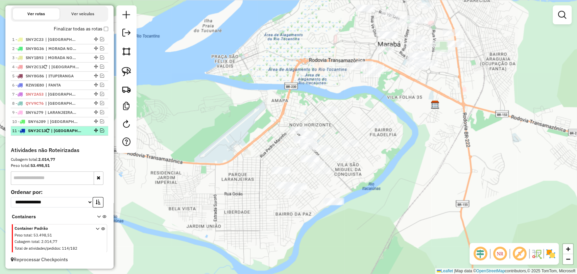
scroll to position [237, 0]
click at [128, 74] on img at bounding box center [126, 71] width 9 height 9
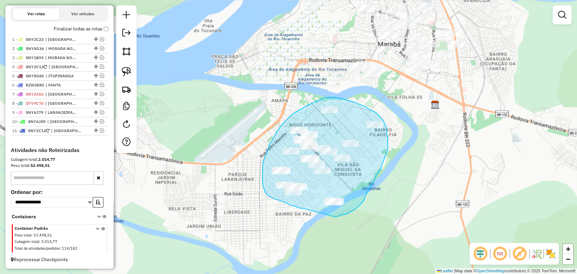
drag, startPoint x: 304, startPoint y: 209, endPoint x: 326, endPoint y: 215, distance: 22.9
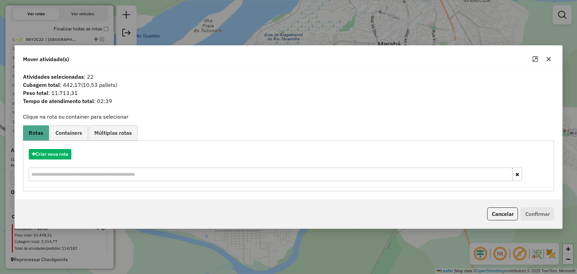
click at [58, 160] on div "Criar nova rota" at bounding box center [289, 166] width 528 height 44
click at [51, 154] on button "Criar nova rota" at bounding box center [50, 154] width 43 height 10
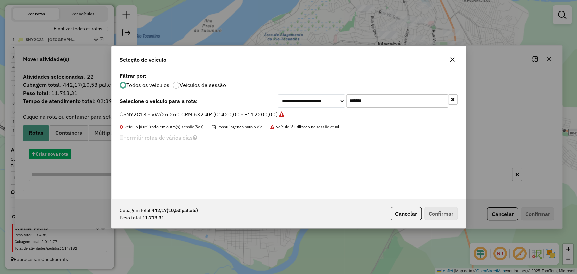
scroll to position [3, 2]
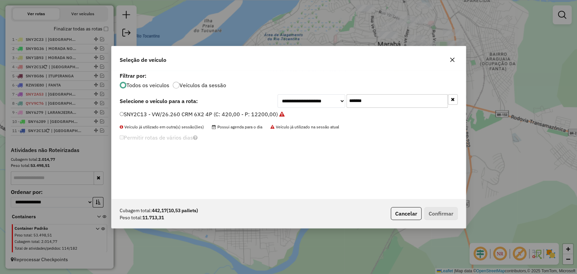
click at [360, 97] on input "*******" at bounding box center [397, 101] width 101 height 14
paste input "text"
type input "*******"
click at [246, 118] on label "SNY8G46 - VW/26.260 CRM 6X2 4P (C: 420,00 - P: 12200,00)" at bounding box center [199, 114] width 159 height 8
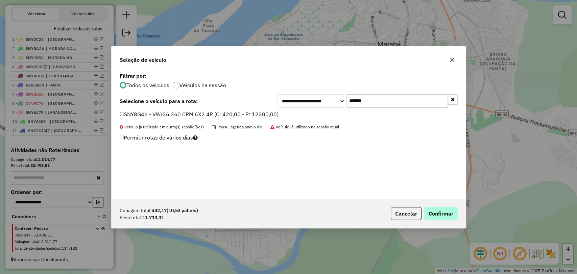
drag, startPoint x: 426, startPoint y: 206, endPoint x: 439, endPoint y: 213, distance: 14.7
click at [428, 208] on div "Cubagem total: 442,17 (10,53 pallets) Peso total: 11.713,31 Cancelar Confirmar" at bounding box center [289, 213] width 355 height 29
click at [448, 216] on button "Confirmar" at bounding box center [441, 213] width 33 height 13
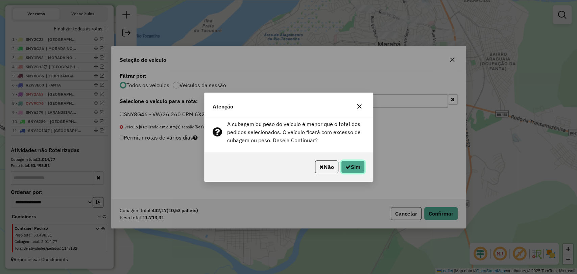
click at [356, 163] on button "Sim" at bounding box center [353, 167] width 24 height 13
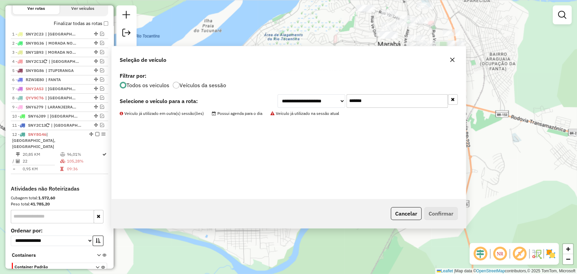
scroll to position [263, 0]
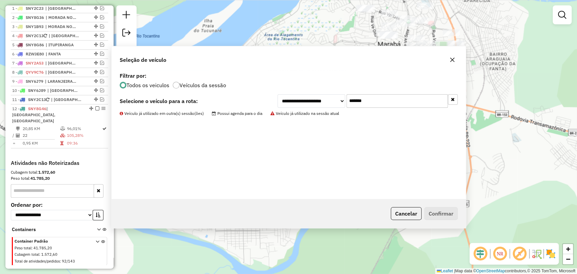
click at [100, 105] on div "**********" at bounding box center [288, 137] width 577 height 274
click at [101, 107] on div "**********" at bounding box center [288, 137] width 577 height 274
click at [99, 105] on div "**********" at bounding box center [288, 137] width 577 height 274
click at [224, 195] on div "**********" at bounding box center [289, 135] width 355 height 129
click at [100, 104] on div "**********" at bounding box center [288, 137] width 577 height 274
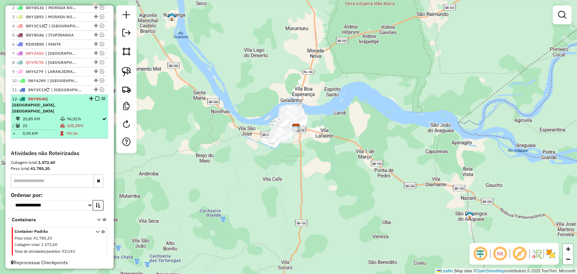
scroll to position [275, 0]
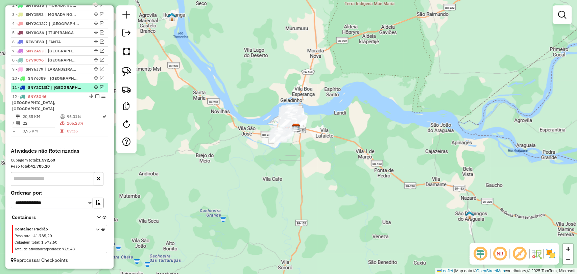
click at [100, 89] on em at bounding box center [102, 87] width 4 height 4
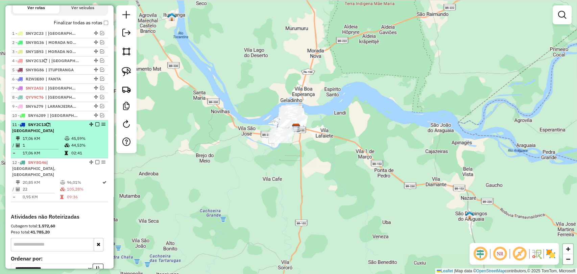
scroll to position [238, 0]
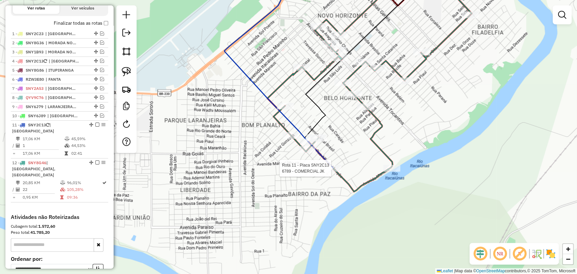
select select "**********"
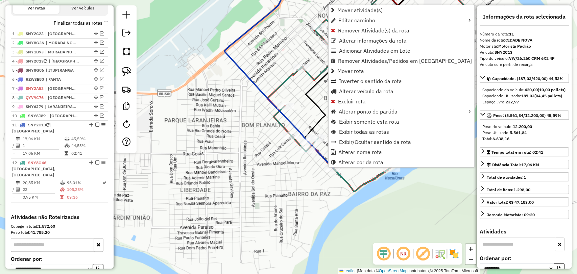
scroll to position [298, 0]
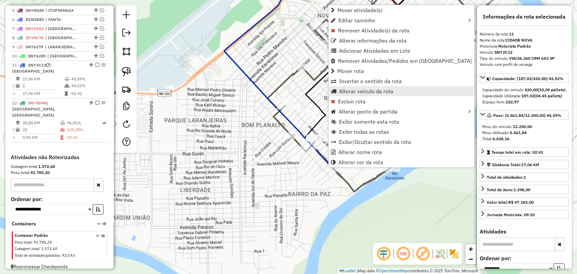
click at [360, 89] on span "Alterar veículo da rota" at bounding box center [366, 91] width 54 height 5
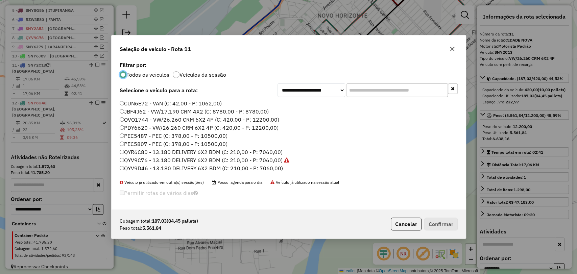
scroll to position [3, 2]
click at [360, 88] on input "text" at bounding box center [397, 91] width 101 height 14
paste input "*******"
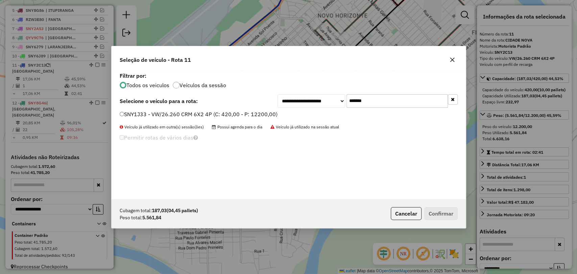
type input "*******"
click at [206, 112] on label "SNY1J33 - VW/26.260 CRM 6X2 4P (C: 420,00 - P: 12200,00)" at bounding box center [199, 114] width 158 height 8
click at [435, 213] on button "Confirmar" at bounding box center [441, 213] width 33 height 13
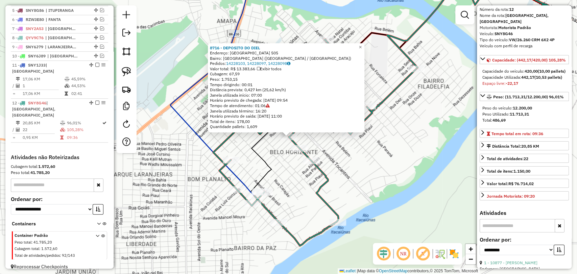
scroll to position [188, 0]
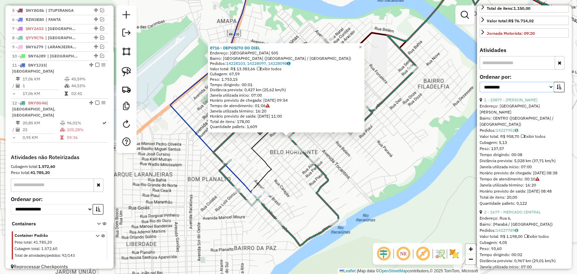
click at [530, 92] on select "**********" at bounding box center [517, 87] width 74 height 10
select select "**********"
click at [480, 92] on select "**********" at bounding box center [517, 87] width 74 height 10
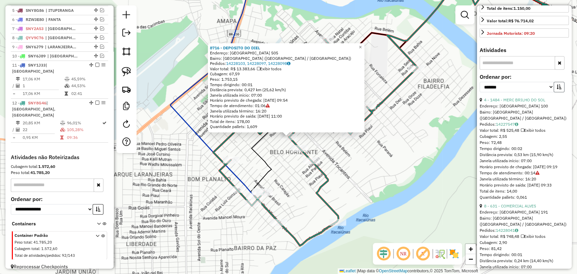
click at [559, 89] on icon "button" at bounding box center [559, 87] width 5 height 5
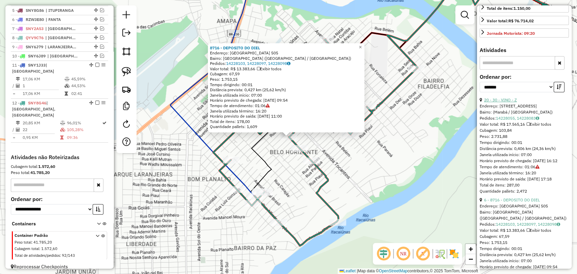
click at [499, 103] on link "20 - 30 - VINO - Z" at bounding box center [500, 99] width 33 height 5
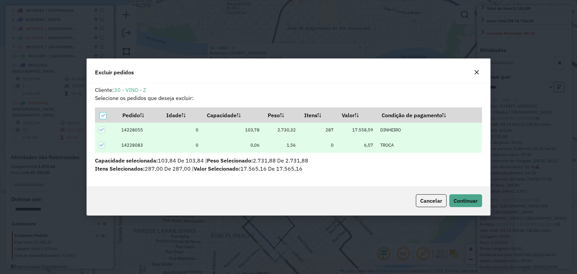
scroll to position [0, 0]
click at [458, 202] on span "Continuar" at bounding box center [466, 201] width 24 height 7
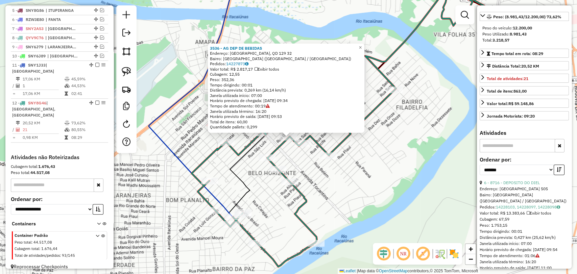
scroll to position [113, 0]
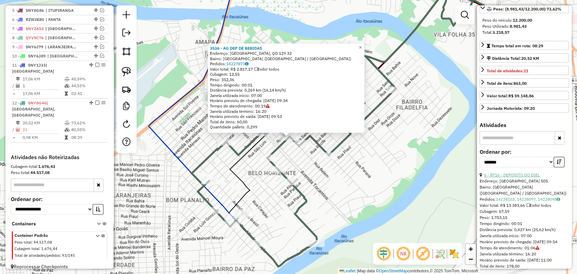
click at [516, 178] on link "6 - 8716 - DEPOSITO DO DIEL" at bounding box center [512, 175] width 56 height 5
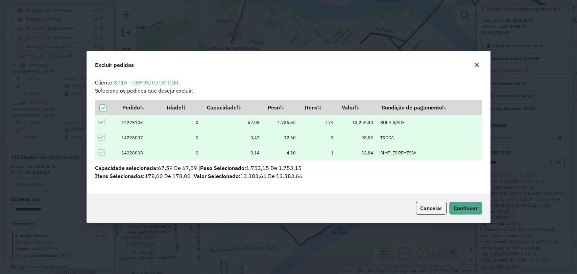
scroll to position [0, 0]
click at [475, 209] on span "Continuar" at bounding box center [466, 208] width 24 height 7
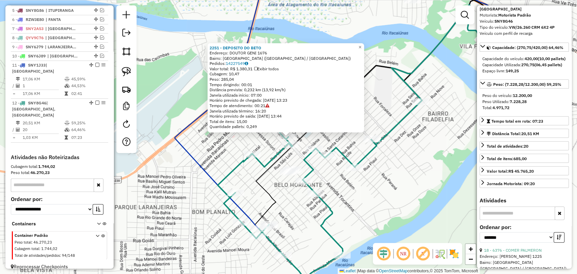
scroll to position [38, 0]
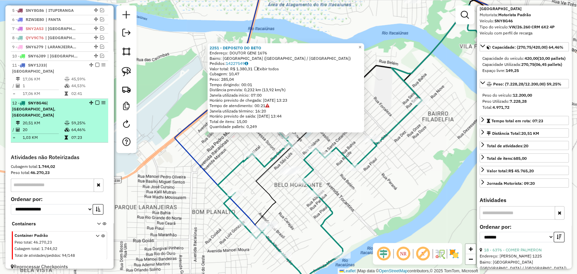
click at [95, 103] on em at bounding box center [97, 103] width 4 height 4
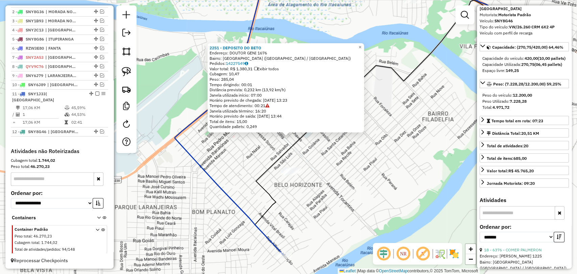
click at [205, 179] on div "2251 - DEPOSITO DO BETO Endereço: DOUTOR GENI 1676 Bairro: NOVO HORIZONTE (MARA…" at bounding box center [288, 137] width 577 height 274
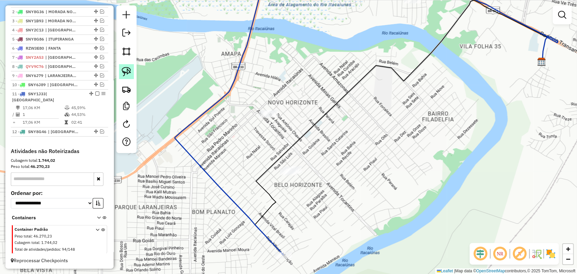
click at [127, 72] on img at bounding box center [126, 71] width 9 height 9
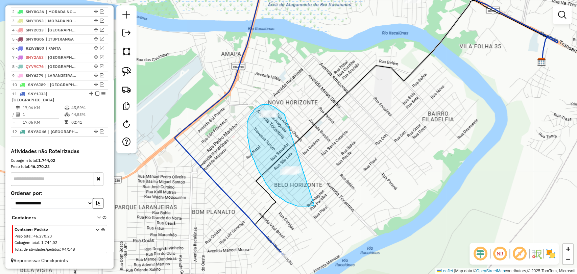
drag, startPoint x: 314, startPoint y: 205, endPoint x: 299, endPoint y: 128, distance: 78.2
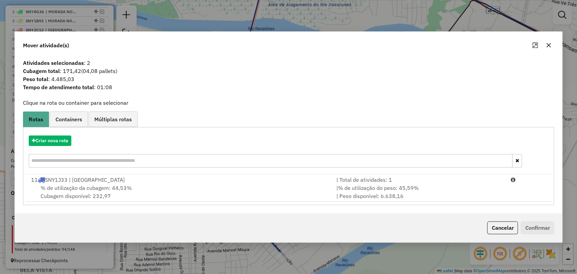
click at [254, 185] on div "% de utilização da cubagem: 44,53% Cubagem disponível: 232,97" at bounding box center [179, 192] width 305 height 16
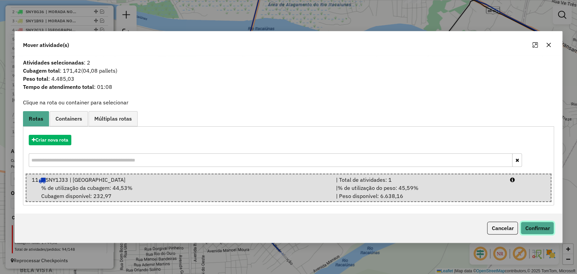
click at [547, 231] on button "Confirmar" at bounding box center [537, 228] width 33 height 13
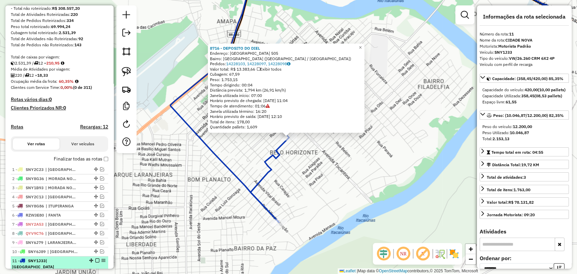
scroll to position [73, 0]
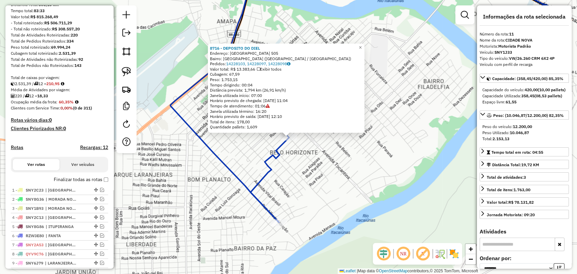
click at [105, 183] on label "Finalizar todas as rotas" at bounding box center [81, 179] width 54 height 7
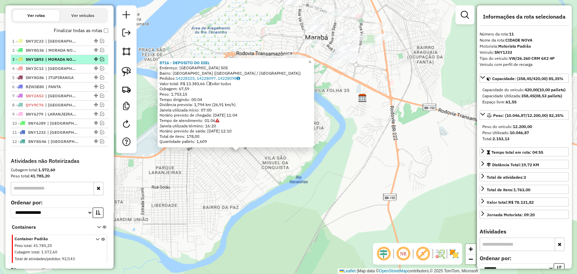
scroll to position [223, 0]
click at [213, 182] on div "8716 - DEPOSITO DO DIEL Endereço: SAO PAULO 505 Bairro: NOVO HORIZONTE (MARABA …" at bounding box center [288, 137] width 577 height 274
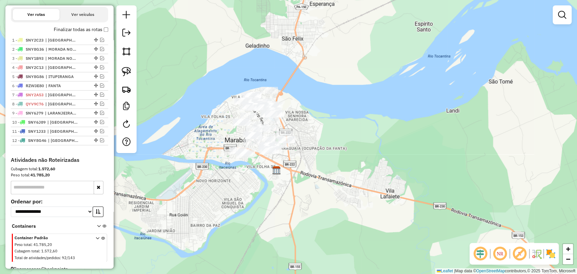
drag, startPoint x: 281, startPoint y: 130, endPoint x: 249, endPoint y: 174, distance: 55.0
click at [249, 174] on div "Janela de atendimento Grade de atendimento Capacidade Transportadoras Veículos …" at bounding box center [288, 137] width 577 height 274
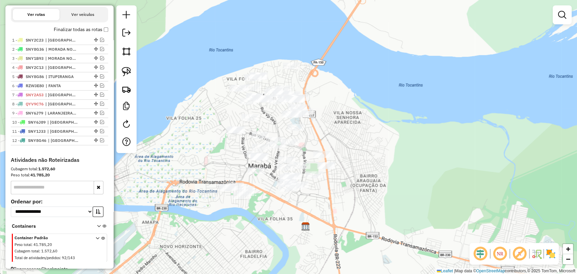
drag, startPoint x: 263, startPoint y: 100, endPoint x: 273, endPoint y: 122, distance: 24.4
click at [273, 122] on div "Janela de atendimento Grade de atendimento Capacidade Transportadoras Veículos …" at bounding box center [288, 137] width 577 height 274
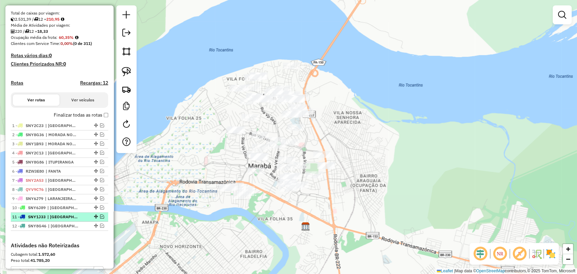
scroll to position [148, 0]
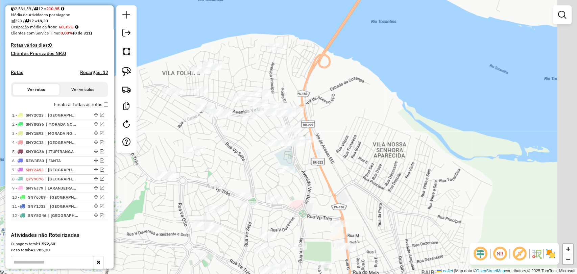
drag, startPoint x: 244, startPoint y: 113, endPoint x: 182, endPoint y: 133, distance: 64.7
click at [182, 133] on div "Janela de atendimento Grade de atendimento Capacidade Transportadoras Veículos …" at bounding box center [288, 137] width 577 height 274
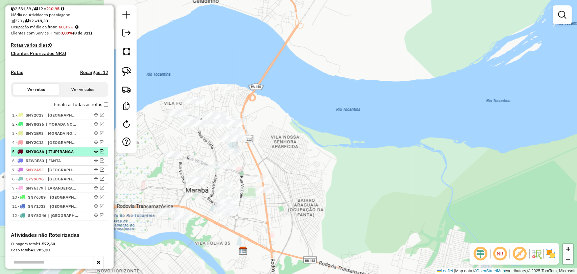
click at [101, 154] on em at bounding box center [102, 152] width 4 height 4
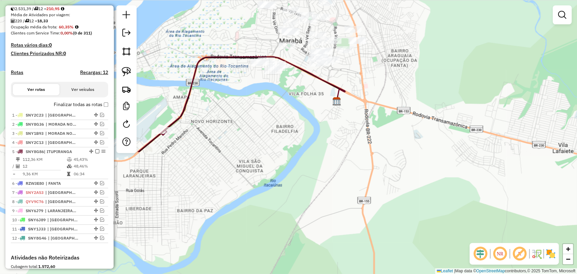
drag, startPoint x: 143, startPoint y: 208, endPoint x: 237, endPoint y: 59, distance: 176.5
click at [237, 59] on icon at bounding box center [253, 96] width 184 height 78
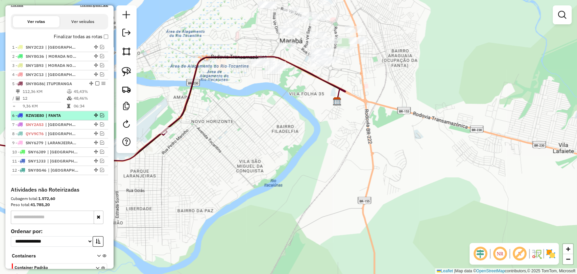
scroll to position [223, 0]
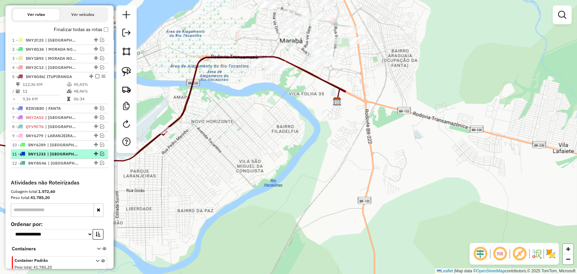
click at [100, 156] on em at bounding box center [102, 154] width 4 height 4
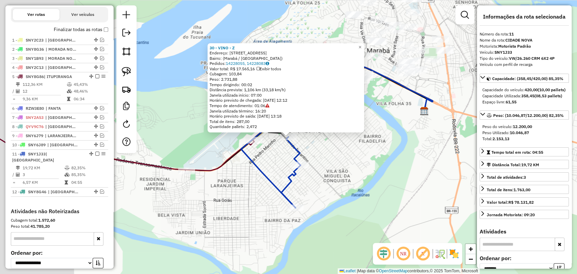
scroll to position [283, 0]
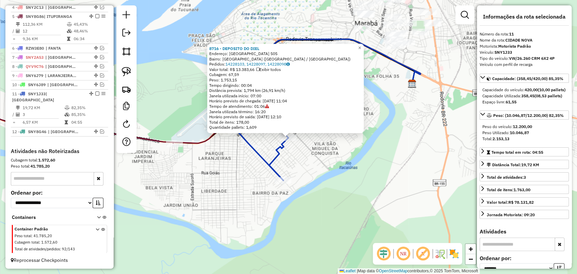
drag, startPoint x: 302, startPoint y: 164, endPoint x: 286, endPoint y: 157, distance: 17.9
click at [302, 164] on div "8716 - DEPOSITO DO DIEL Endereço: SAO PAULO 505 Bairro: NOVO HORIZONTE (MARABA …" at bounding box center [288, 137] width 577 height 274
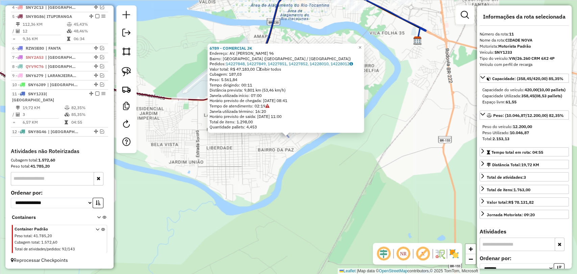
click at [247, 179] on div "6789 - COMERCIAL JK Endereço: AV. ALFREDO MUNCAO 96 Bairro: BAIRRO DA PAZ (MARA…" at bounding box center [288, 137] width 577 height 274
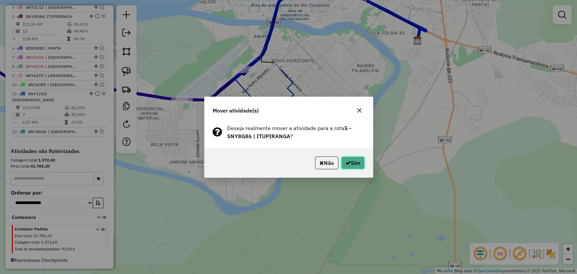
click at [353, 165] on button "Sim" at bounding box center [353, 163] width 24 height 13
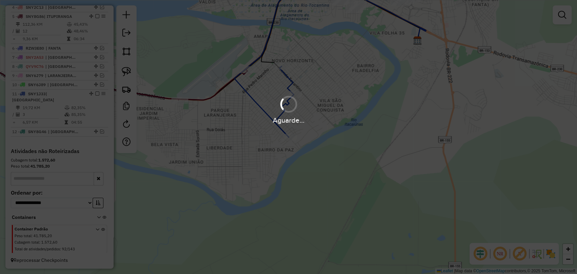
scroll to position [292, 0]
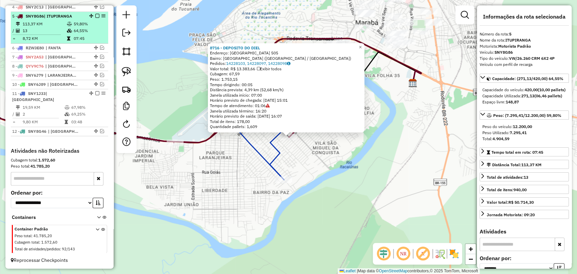
click at [95, 18] on em at bounding box center [97, 16] width 4 height 4
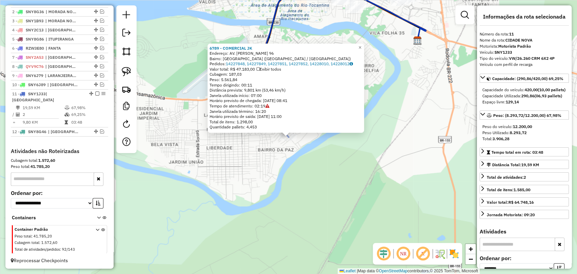
click at [358, 170] on div "6789 - COMERCIAL JK Endereço: AV. ALFREDO MUNCAO 96 Bairro: BAIRRO DA PAZ (MARA…" at bounding box center [288, 137] width 577 height 274
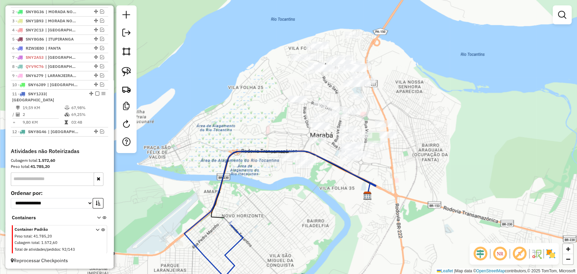
drag, startPoint x: 355, startPoint y: 133, endPoint x: 305, endPoint y: 288, distance: 163.1
click at [305, 274] on html "Aguarde... Pop-up bloqueado! Seu navegador bloqueou automáticamente a abertura …" at bounding box center [288, 137] width 577 height 274
click at [126, 71] on img at bounding box center [126, 71] width 9 height 9
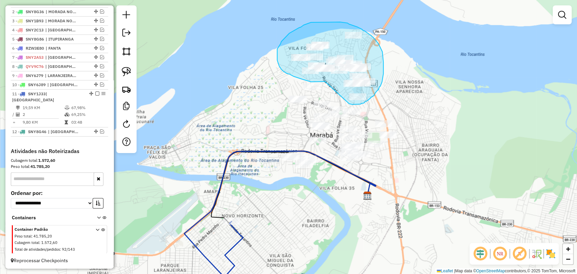
drag, startPoint x: 325, startPoint y: 82, endPoint x: 349, endPoint y: 104, distance: 32.5
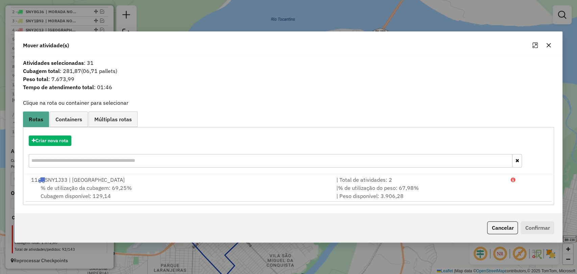
click at [54, 135] on div "Criar nova rota" at bounding box center [289, 153] width 528 height 44
click at [54, 136] on button "Criar nova rota" at bounding box center [50, 141] width 43 height 10
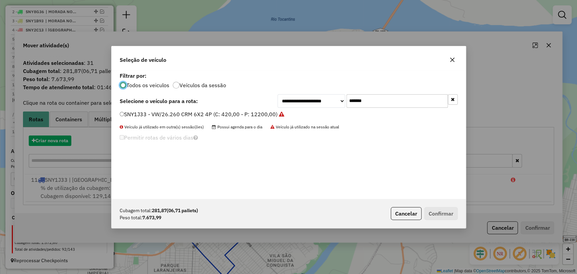
scroll to position [3, 2]
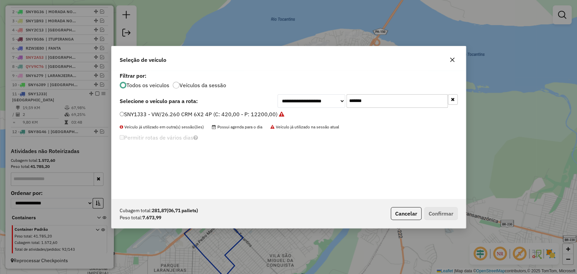
click at [357, 95] on input "*******" at bounding box center [397, 101] width 101 height 14
paste input "text"
type input "*******"
click at [259, 114] on label "SNY8I05 - VW/26.260 CRM 6X2 4P (C: 420,00 - P: 12200,00)" at bounding box center [198, 114] width 157 height 8
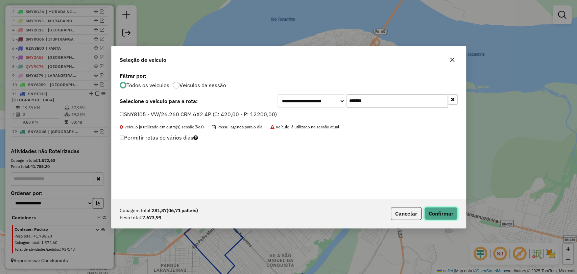
click at [443, 209] on button "Confirmar" at bounding box center [441, 213] width 33 height 13
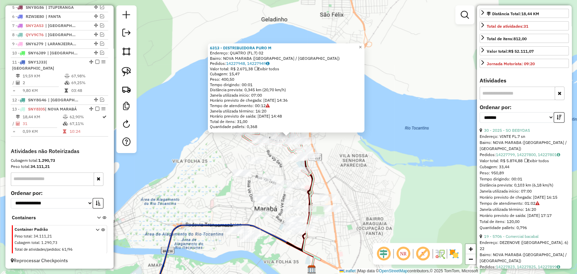
scroll to position [150, 0]
click at [511, 129] on div "**********" at bounding box center [524, 117] width 89 height 23
click at [513, 134] on link "30 - 2025 - SO BEBYDAS" at bounding box center [507, 131] width 46 height 5
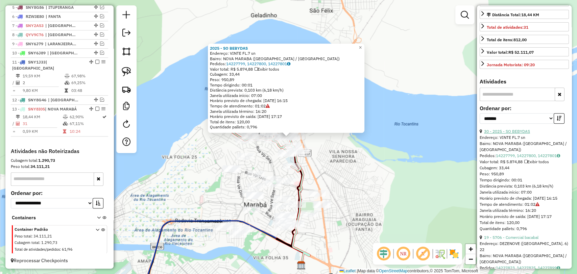
click at [511, 134] on link "30 - 2025 - SO BEBYDAS" at bounding box center [507, 131] width 46 height 5
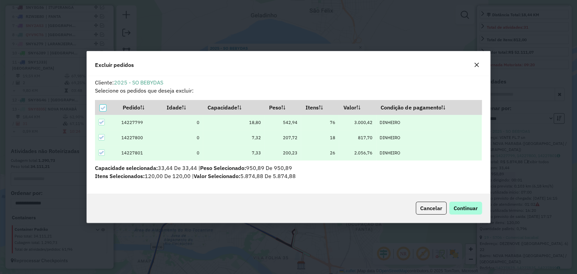
scroll to position [0, 0]
click at [460, 211] on span "Continuar" at bounding box center [466, 208] width 24 height 7
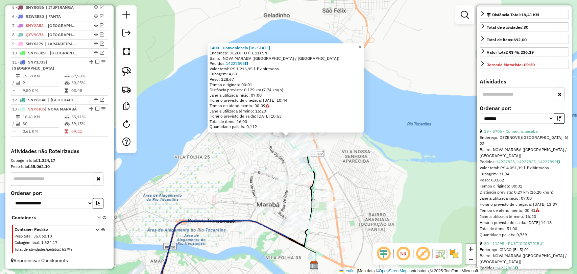
click at [522, 147] on div "Endereço: DEZENOVE ([GEOGRAPHIC_DATA]. 6) 22" at bounding box center [524, 141] width 89 height 12
click at [516, 134] on link "19 - 5706 - Comercial bacabal" at bounding box center [511, 131] width 54 height 5
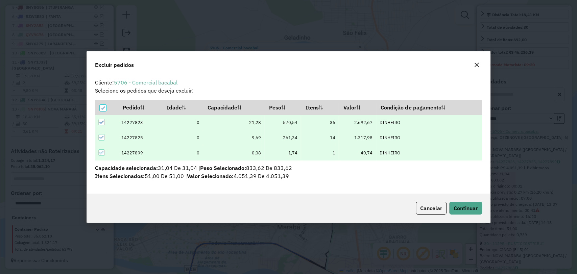
scroll to position [3, 2]
click at [454, 210] on span "Continuar" at bounding box center [466, 208] width 24 height 7
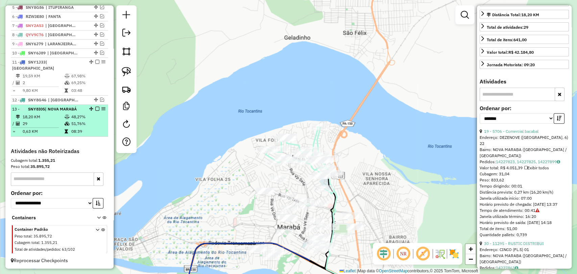
click at [76, 128] on td "08:39" at bounding box center [88, 131] width 34 height 7
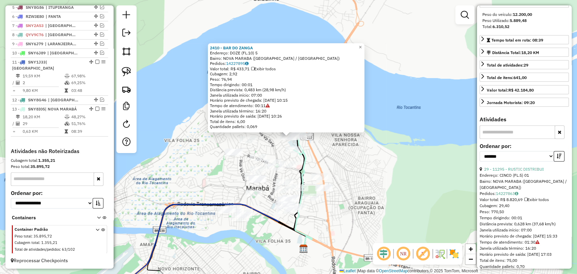
scroll to position [113, 0]
click at [503, 172] on link "29 - 11295 - RUSTIC DISTRIBUI" at bounding box center [514, 168] width 60 height 5
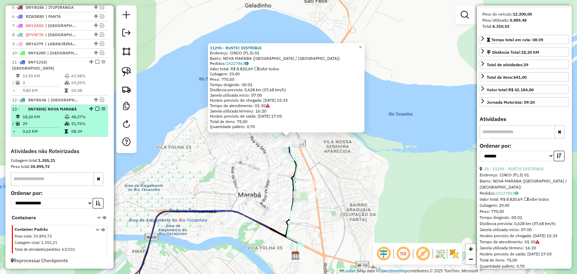
click at [95, 107] on em at bounding box center [97, 109] width 4 height 4
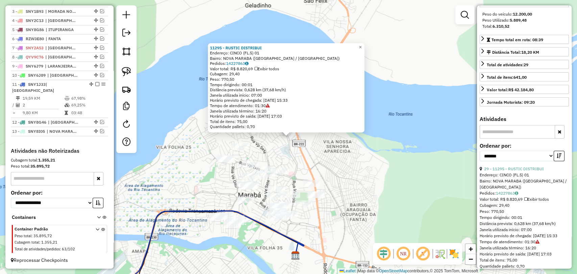
click at [157, 153] on div "11295 - RUSTIC DISTRIBUI Endereço: CINCO (FL.5) 01 Bairro: NOVA MARABA (MARABA …" at bounding box center [288, 137] width 577 height 274
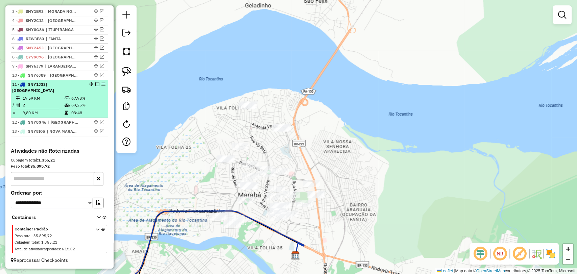
click at [76, 112] on td "03:48" at bounding box center [88, 113] width 34 height 7
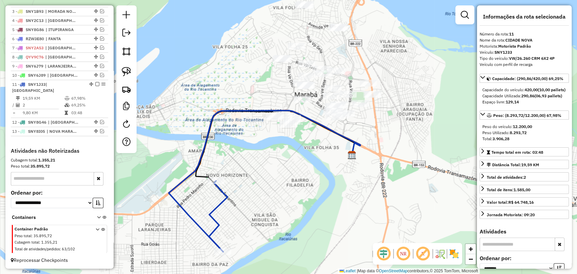
drag, startPoint x: 303, startPoint y: 54, endPoint x: 281, endPoint y: 97, distance: 48.7
click at [281, 97] on div "Janela de atendimento Grade de atendimento Capacidade Transportadoras Veículos …" at bounding box center [288, 137] width 577 height 274
click at [132, 74] on link at bounding box center [126, 71] width 15 height 15
drag, startPoint x: 285, startPoint y: 142, endPoint x: 302, endPoint y: 123, distance: 25.6
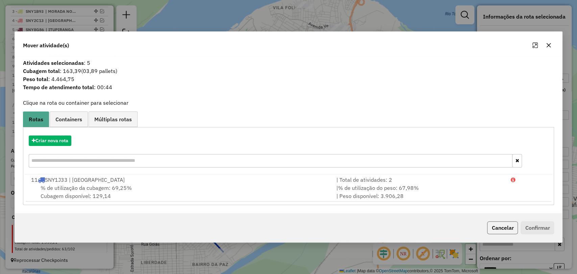
click at [509, 228] on button "Cancelar" at bounding box center [502, 228] width 31 height 13
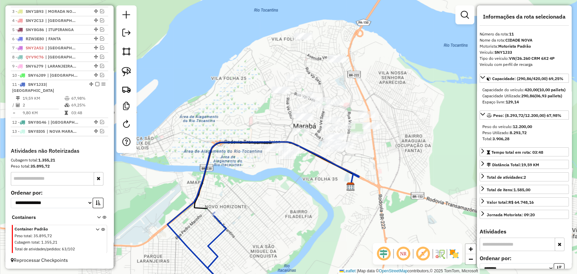
drag, startPoint x: 341, startPoint y: 141, endPoint x: 339, endPoint y: 173, distance: 31.5
click at [339, 173] on div "Janela de atendimento Grade de atendimento Capacidade Transportadoras Veículos …" at bounding box center [288, 137] width 577 height 274
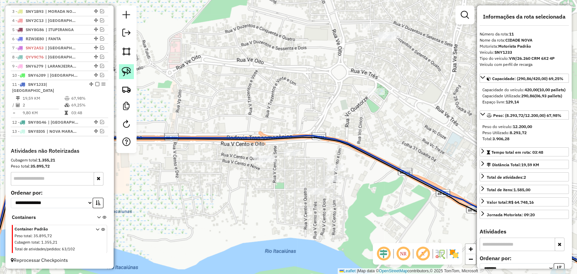
click at [130, 71] on img at bounding box center [126, 71] width 9 height 9
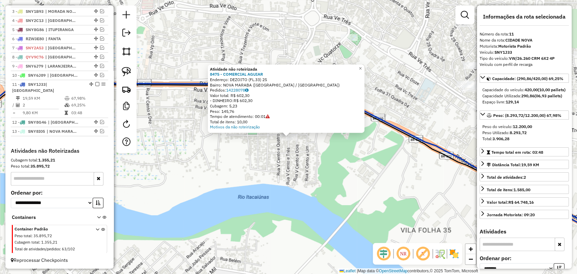
click at [246, 161] on div "Atividade não roteirizada 8475 - COMERCIAL AGUIAR Endereço: DEZOITO (FL.33) 25 …" at bounding box center [288, 137] width 577 height 274
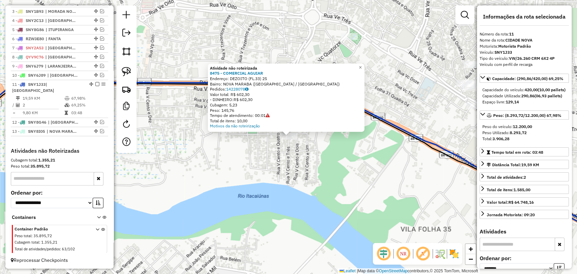
click at [252, 149] on div "Atividade não roteirizada 8475 - COMERCIAL AGUIAR Endereço: DEZOITO (FL.33) 25 …" at bounding box center [288, 137] width 577 height 274
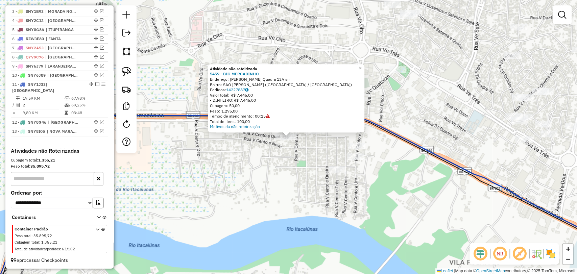
click at [293, 153] on div "Atividade não roteirizada 5459 - BIG MERCADINHO Endereço: Floriano peixoto Quad…" at bounding box center [288, 137] width 577 height 274
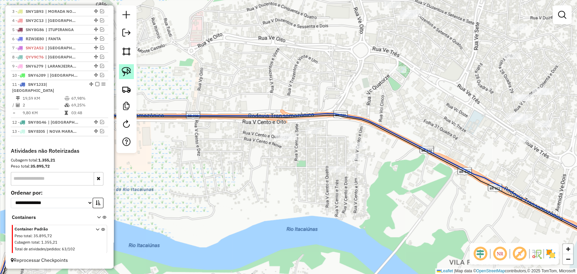
click at [124, 73] on img at bounding box center [126, 71] width 9 height 9
drag, startPoint x: 276, startPoint y: 158, endPoint x: 303, endPoint y: 144, distance: 30.1
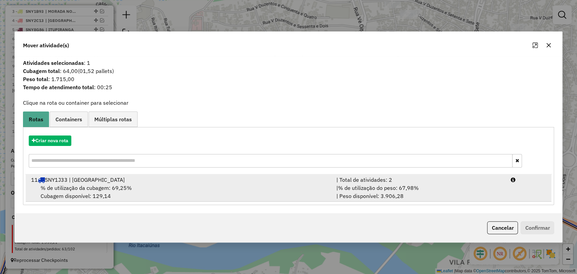
click at [222, 191] on div "% de utilização da cubagem: 69,25% Cubagem disponível: 129,14" at bounding box center [179, 192] width 305 height 16
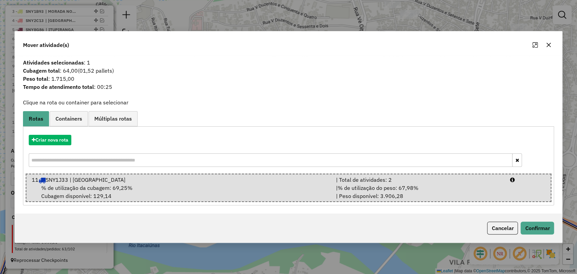
click at [486, 228] on div "Cancelar Confirmar" at bounding box center [520, 228] width 70 height 13
click at [494, 221] on div "Cancelar Confirmar" at bounding box center [289, 228] width 548 height 29
click at [497, 228] on button "Cancelar" at bounding box center [502, 228] width 31 height 13
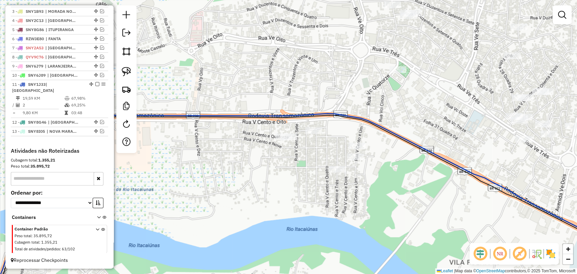
click at [318, 134] on div at bounding box center [313, 130] width 17 height 7
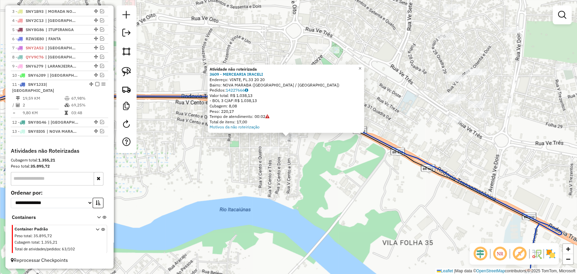
click at [231, 140] on div "Atividade não roteirizada 3609 - MERCEARIA IRACELI Endereço: VINTE, FL.33 20 20…" at bounding box center [288, 137] width 577 height 274
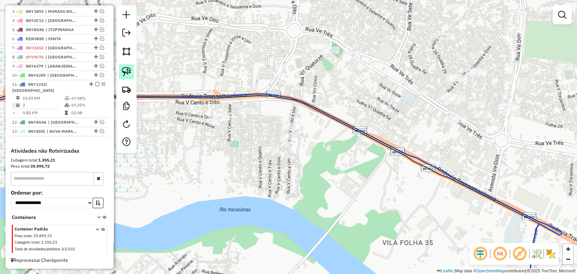
click at [120, 73] on link at bounding box center [126, 71] width 15 height 15
drag, startPoint x: 260, startPoint y: 122, endPoint x: 254, endPoint y: 104, distance: 18.4
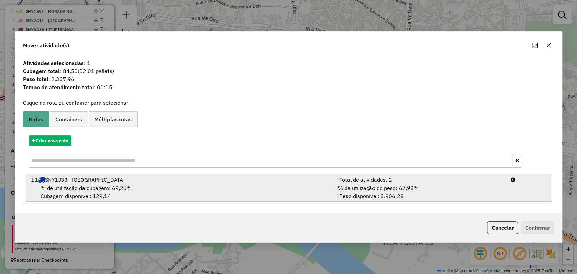
click at [245, 182] on div "11 SNY1J33 | CIDADE NOVA" at bounding box center [179, 180] width 305 height 8
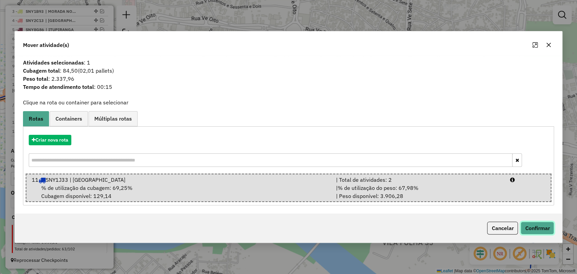
click at [534, 226] on button "Confirmar" at bounding box center [537, 228] width 33 height 13
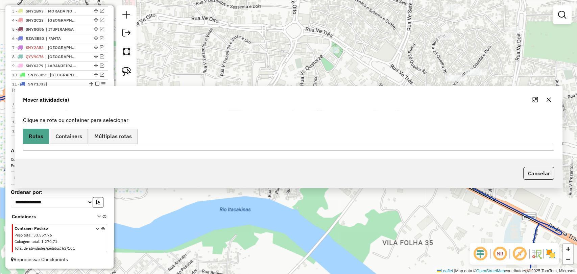
scroll to position [270, 0]
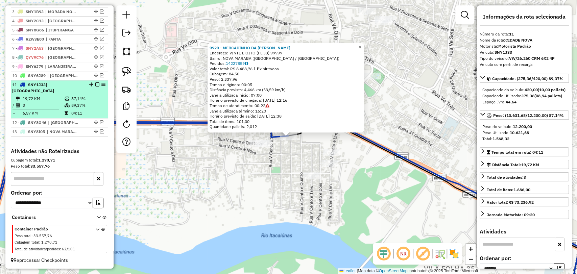
click at [95, 87] on em at bounding box center [97, 85] width 4 height 4
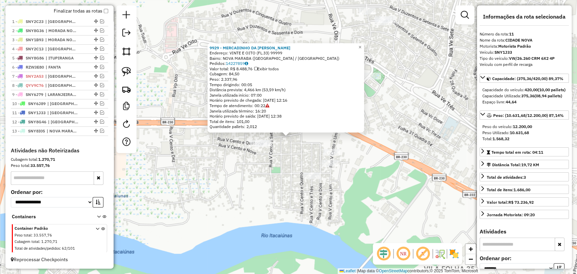
click at [221, 169] on div "9929 - MERCADINHO DA ANA Endereço: VINTE E OITO (FL.33) 99999 Bairro: NOVA MARA…" at bounding box center [288, 137] width 577 height 274
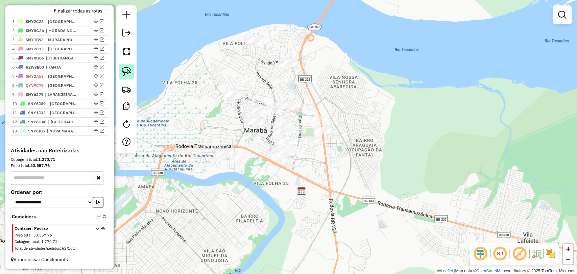
click at [129, 74] on img at bounding box center [126, 71] width 9 height 9
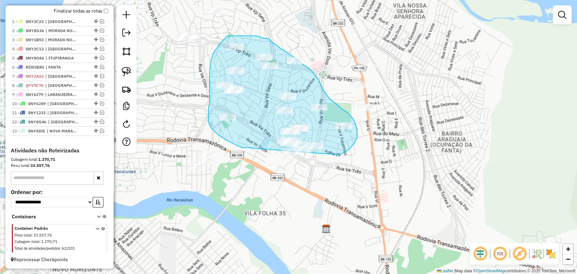
drag, startPoint x: 248, startPoint y: 148, endPoint x: 327, endPoint y: 160, distance: 80.1
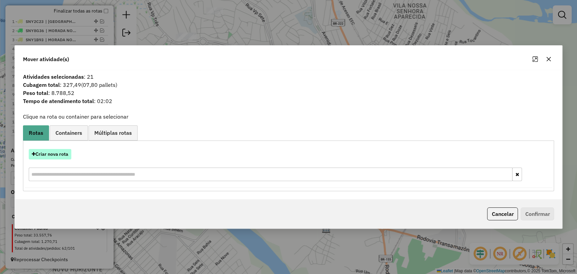
click at [53, 156] on button "Criar nova rota" at bounding box center [50, 154] width 43 height 10
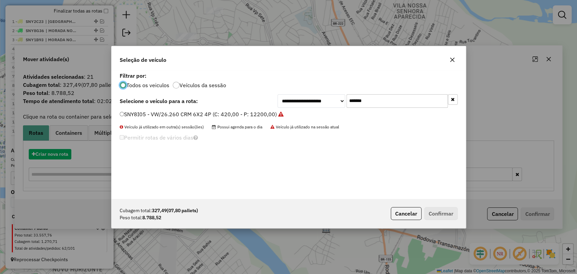
scroll to position [3, 2]
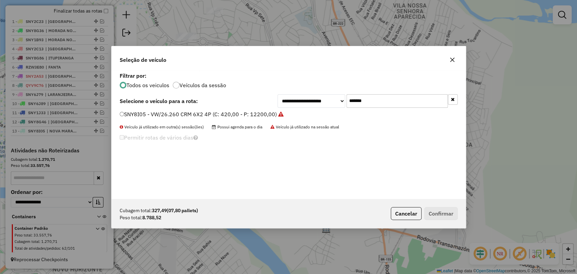
click at [363, 103] on input "*******" at bounding box center [397, 101] width 101 height 14
paste input "text"
type input "*******"
click at [236, 117] on label "SNY2C43 - VW/26.260 CRM 6X2 4P (C: 420,00 - P: 12200,00)" at bounding box center [199, 114] width 159 height 8
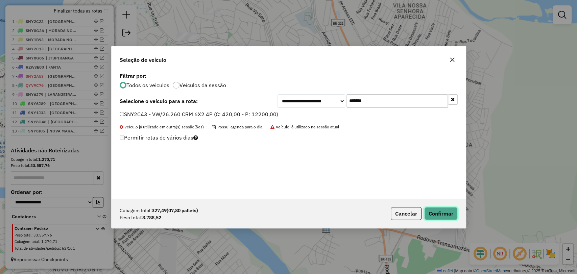
click at [443, 212] on button "Confirmar" at bounding box center [441, 213] width 33 height 13
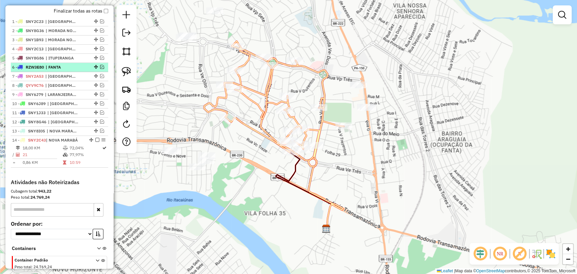
scroll to position [241, 0]
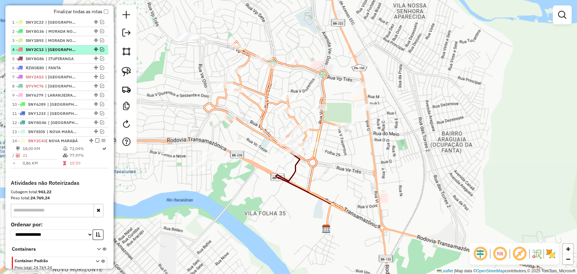
click at [101, 51] on em at bounding box center [102, 49] width 4 height 4
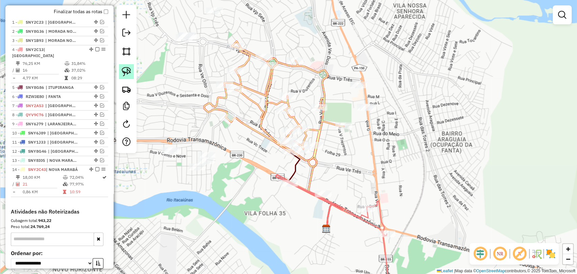
click at [127, 68] on img at bounding box center [126, 71] width 9 height 9
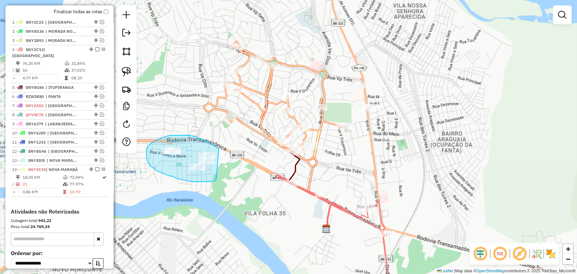
drag, startPoint x: 217, startPoint y: 178, endPoint x: 225, endPoint y: 160, distance: 19.4
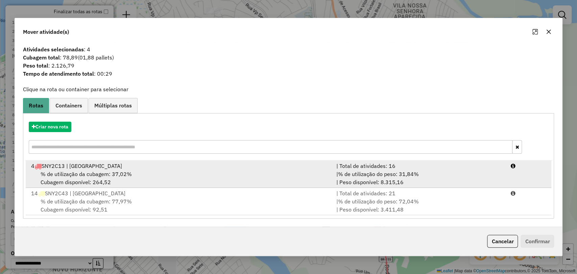
click at [180, 177] on div "% de utilização da cubagem: 37,02% Cubagem disponível: 264,52" at bounding box center [179, 178] width 305 height 16
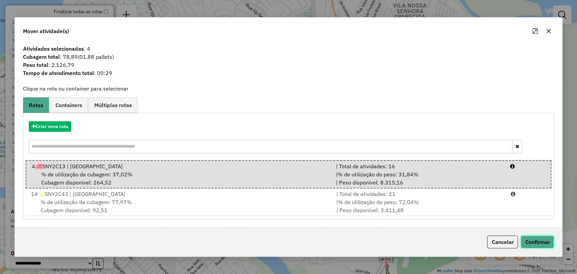
click at [537, 242] on button "Confirmar" at bounding box center [537, 242] width 33 height 13
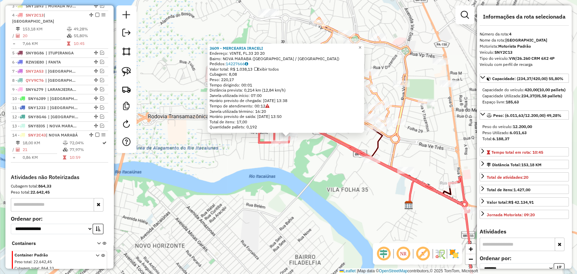
scroll to position [287, 0]
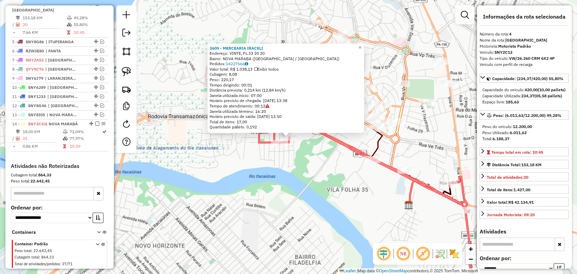
click at [288, 172] on div "3609 - MERCEARIA IRACELI Endereço: VINTE, FL.33 20 20 Bairro: NOVA MARABA (MARA…" at bounding box center [288, 137] width 577 height 274
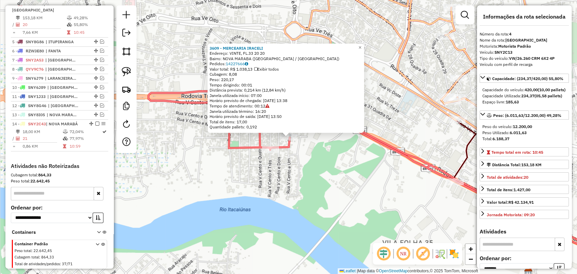
click at [233, 163] on div "Rota 4 - Placa SNY2C13 8475 - COMERCIAL AGUIAR 3609 - MERCEARIA IRACELI Endereç…" at bounding box center [288, 137] width 577 height 274
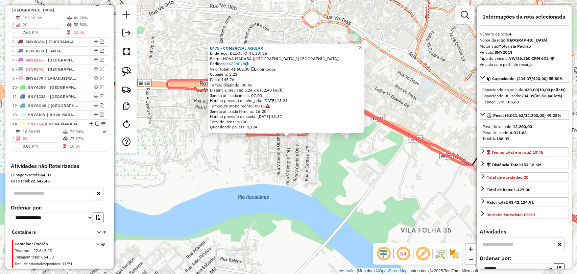
click at [336, 172] on div "8475 - COMERCIAL AGUIAR Endereço: DEZOITO (FL.33) 25 Bairro: NOVA MARABA (MARAB…" at bounding box center [288, 137] width 577 height 274
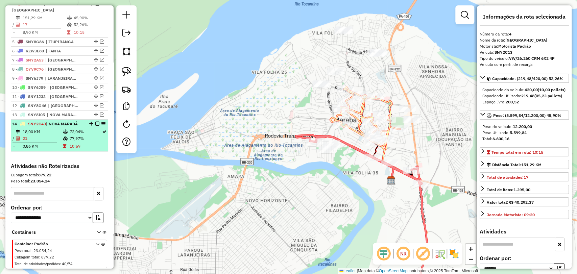
click at [96, 122] on em at bounding box center [97, 124] width 4 height 4
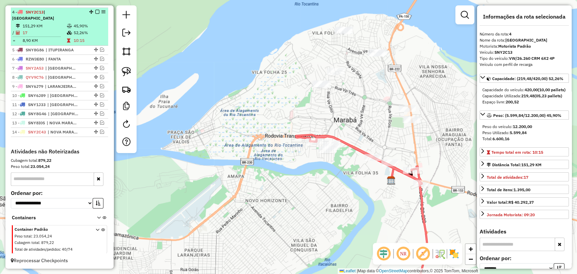
click at [95, 14] on em at bounding box center [97, 12] width 4 height 4
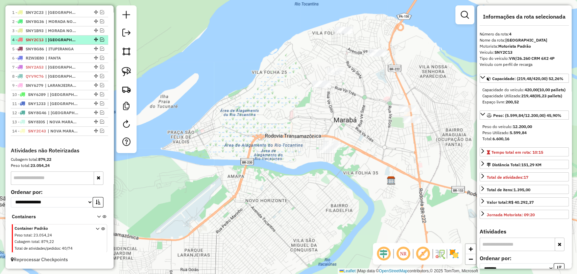
scroll to position [256, 0]
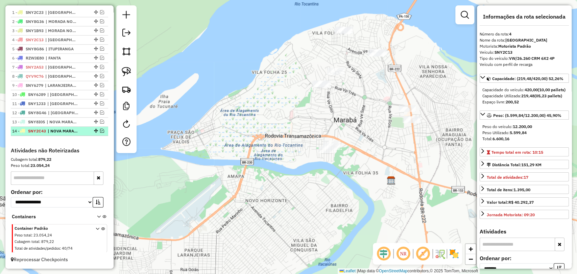
click at [100, 131] on em at bounding box center [102, 131] width 4 height 4
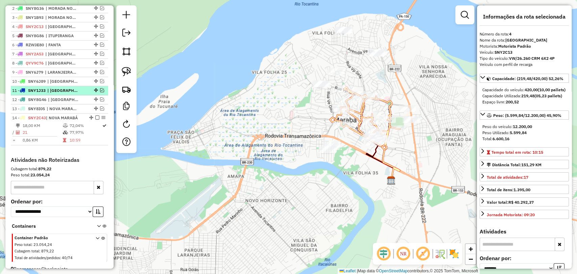
click at [100, 92] on em at bounding box center [102, 90] width 4 height 4
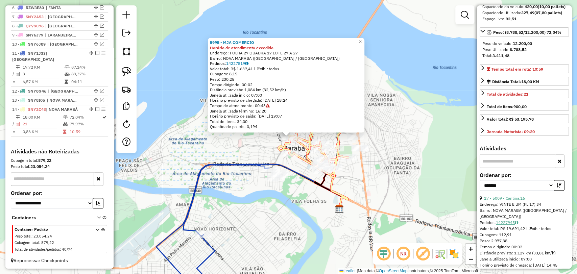
scroll to position [188, 0]
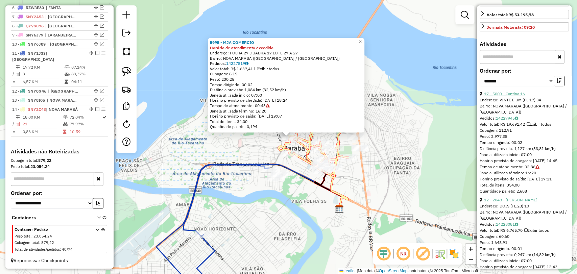
click at [517, 96] on link "17 - 5009 - Cantina.16" at bounding box center [504, 93] width 41 height 5
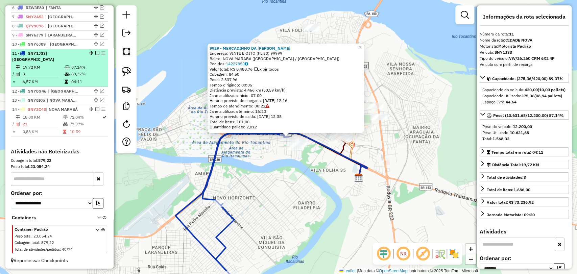
click at [95, 55] on em at bounding box center [97, 53] width 4 height 4
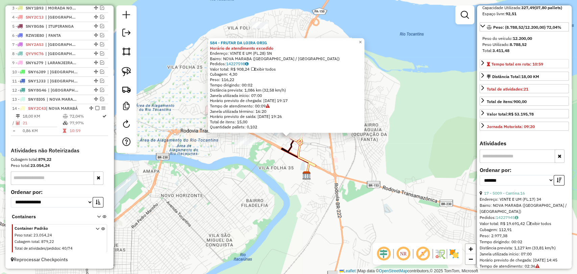
scroll to position [113, 0]
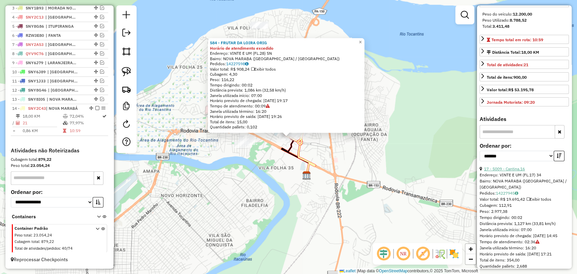
click at [519, 172] on link "17 - 5009 - Cantina.16" at bounding box center [504, 168] width 41 height 5
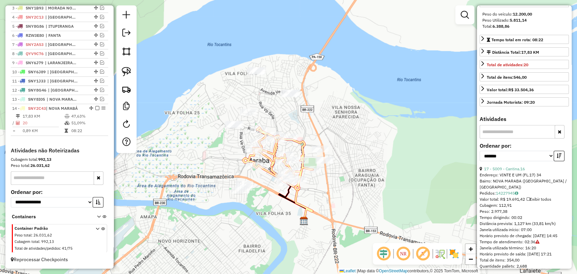
click at [397, 186] on div "Janela de atendimento Grade de atendimento Capacidade Transportadoras Veículos …" at bounding box center [288, 137] width 577 height 274
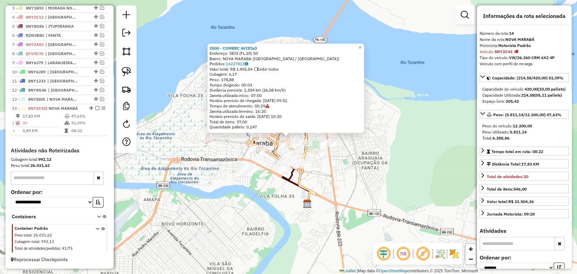
scroll to position [0, 0]
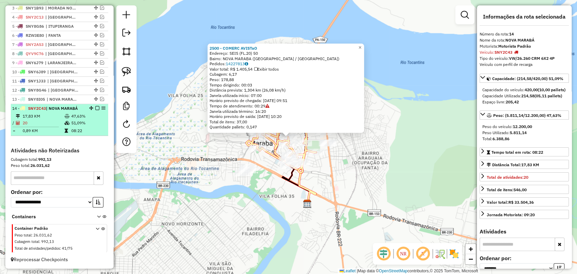
click at [95, 107] on em at bounding box center [97, 108] width 4 height 4
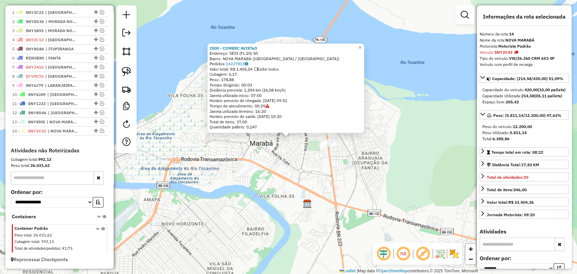
click at [162, 155] on div "2500 - COMERC AVISTaO Endereço: SEIS (FL.20) 50 Bairro: NOVA MARABA (MARABA / P…" at bounding box center [288, 137] width 577 height 274
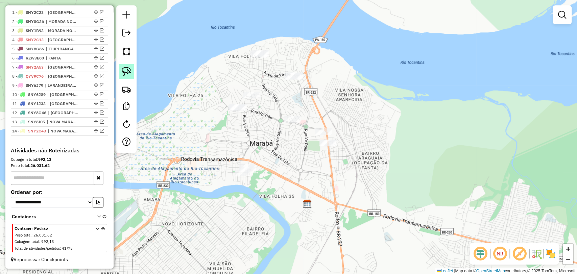
click at [122, 73] on img at bounding box center [126, 71] width 9 height 9
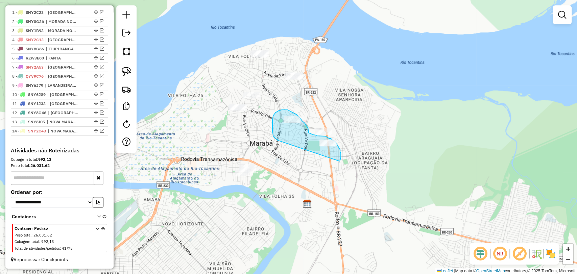
drag, startPoint x: 278, startPoint y: 140, endPoint x: 340, endPoint y: 161, distance: 65.4
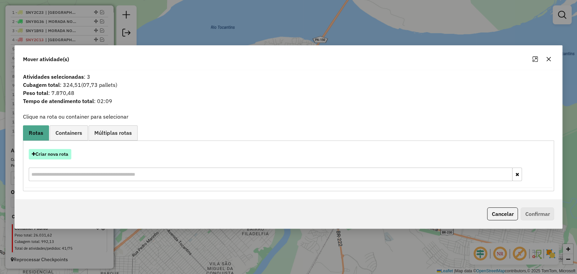
click at [49, 152] on button "Criar nova rota" at bounding box center [50, 154] width 43 height 10
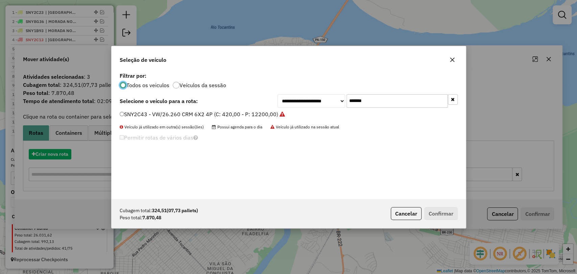
scroll to position [3, 2]
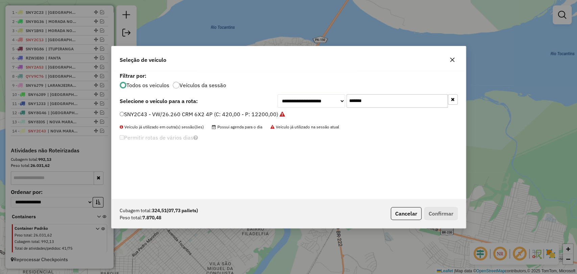
click at [363, 101] on input "*******" at bounding box center [397, 101] width 101 height 14
paste input "text"
type input "*******"
click at [257, 112] on label "SNY0G73 - VW/26.260 CRM 6X2 4P (C: 420,00 - P: 12200,00)" at bounding box center [199, 114] width 159 height 8
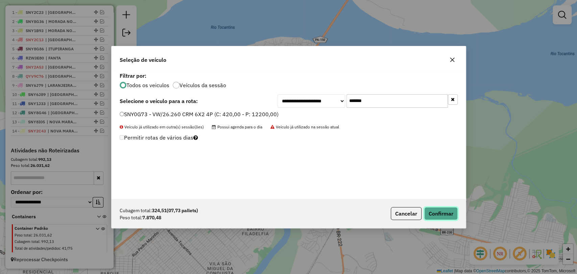
click at [442, 216] on button "Confirmar" at bounding box center [441, 213] width 33 height 13
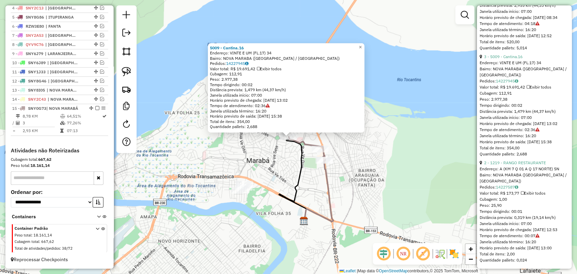
scroll to position [338, 0]
drag, startPoint x: 351, startPoint y: 182, endPoint x: 342, endPoint y: 182, distance: 8.8
click at [349, 182] on div "5009 - Cantina.16 Endereço: VINTE E UM (FL.17) 34 Bairro: NOVA MARABA (MARABA /…" at bounding box center [288, 137] width 577 height 274
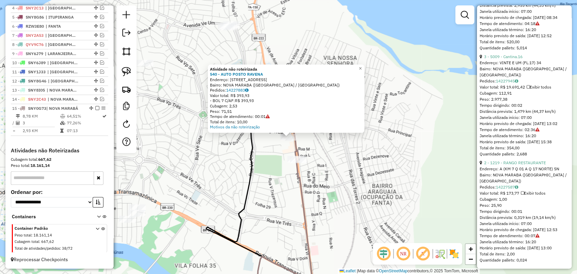
click at [233, 162] on div "Atividade não roteirizada 540 - AUTO POSTO RAVENA Endereço: Quadra Tres, 13 Lot…" at bounding box center [288, 137] width 577 height 274
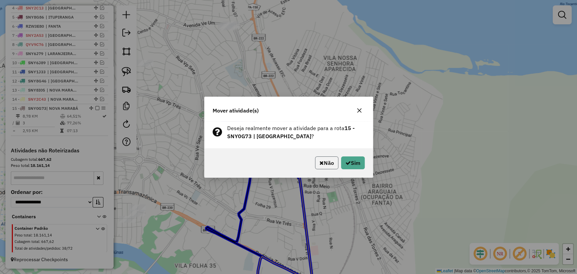
click at [336, 168] on button "Não" at bounding box center [326, 163] width 23 height 13
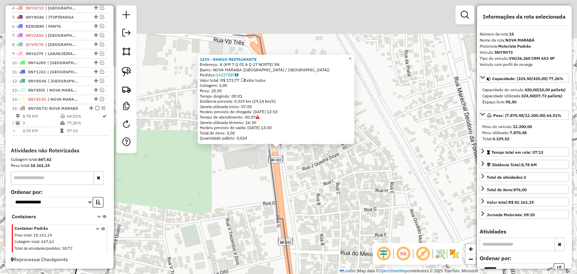
drag, startPoint x: 254, startPoint y: 114, endPoint x: 252, endPoint y: 179, distance: 65.0
click at [252, 179] on div "1219 - RANGO RESTAURANTE Endereço: A (KM 7 Q 01 A Q 17 NORTE) SN Bairro: NOVA M…" at bounding box center [288, 137] width 577 height 274
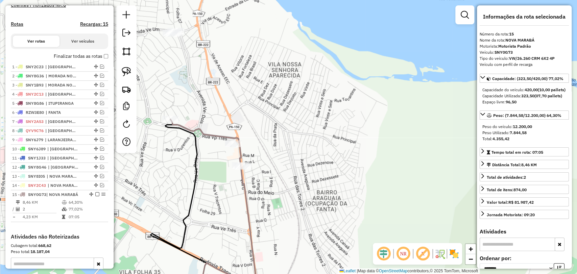
scroll to position [250, 0]
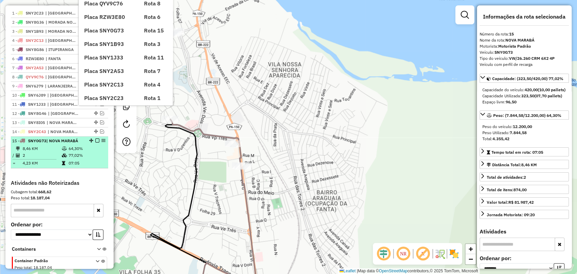
click at [96, 143] on em at bounding box center [97, 141] width 4 height 4
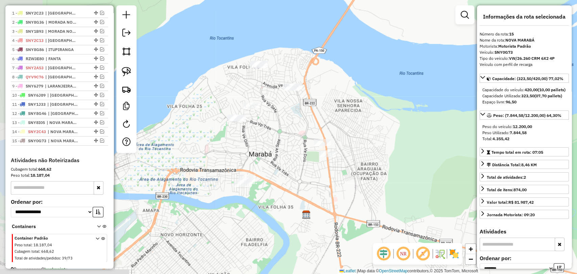
drag, startPoint x: 152, startPoint y: 148, endPoint x: 282, endPoint y: 145, distance: 130.6
click at [282, 145] on div "Janela de atendimento Grade de atendimento Capacidade Transportadoras Veículos …" at bounding box center [288, 137] width 577 height 274
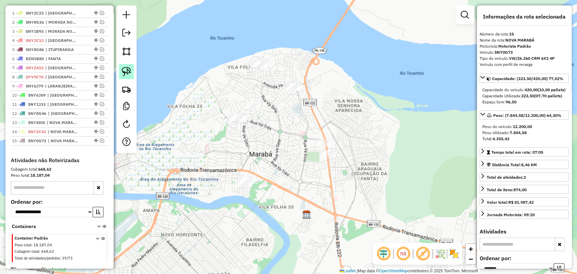
click at [127, 71] on img at bounding box center [126, 71] width 9 height 9
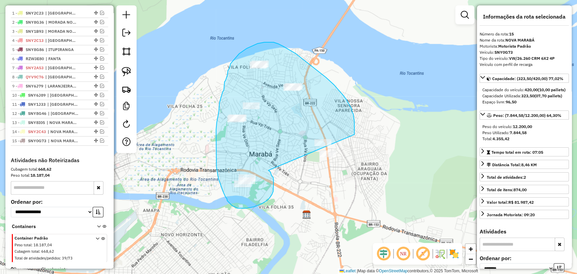
drag, startPoint x: 273, startPoint y: 178, endPoint x: 339, endPoint y: 176, distance: 65.3
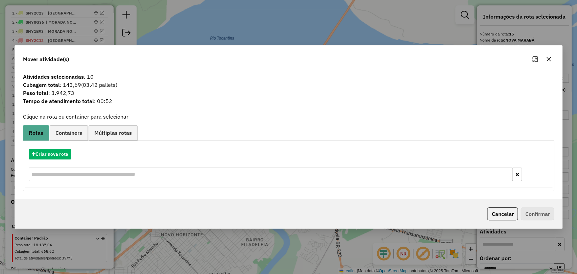
click at [552, 60] on button "button" at bounding box center [549, 59] width 11 height 11
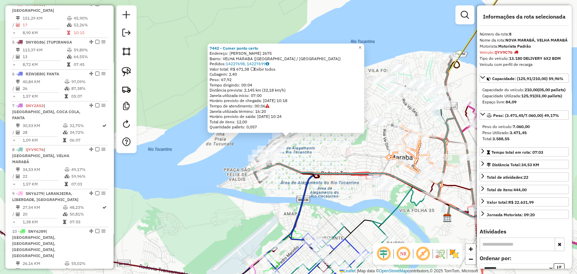
scroll to position [500, 0]
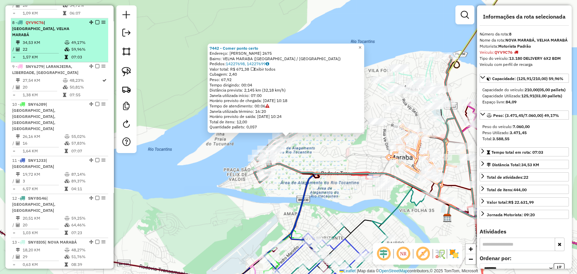
click at [97, 20] on em at bounding box center [97, 22] width 4 height 4
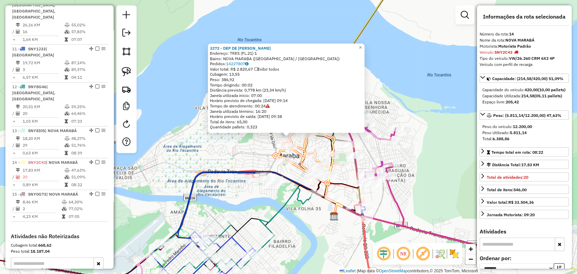
scroll to position [625, 0]
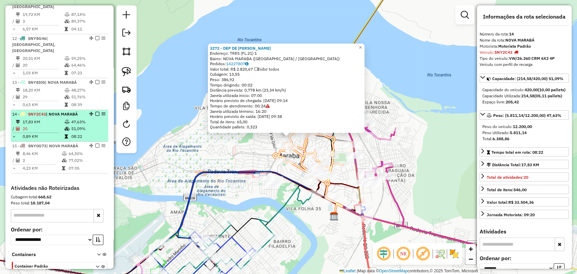
click at [95, 112] on em at bounding box center [97, 114] width 4 height 4
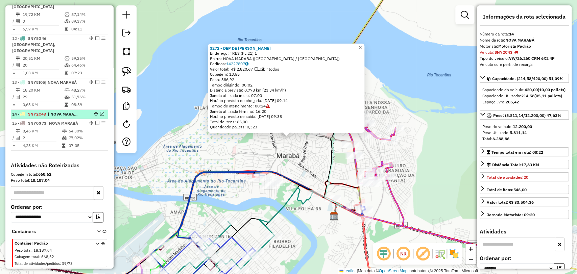
scroll to position [603, 0]
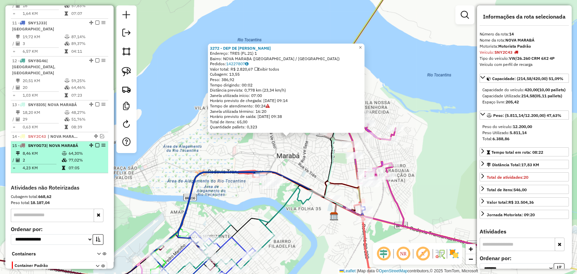
click at [74, 150] on td "64,30%" at bounding box center [86, 153] width 37 height 7
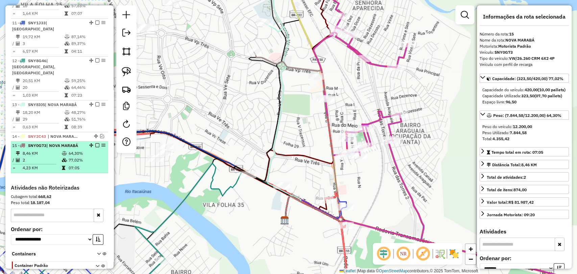
click at [96, 143] on em at bounding box center [97, 145] width 4 height 4
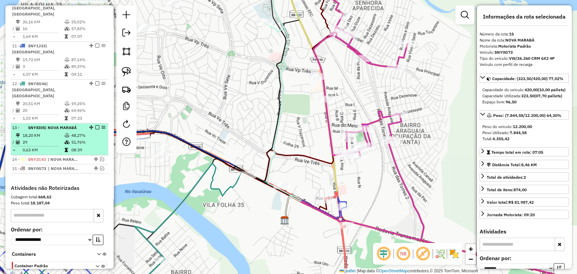
click at [68, 140] on icon at bounding box center [67, 142] width 5 height 4
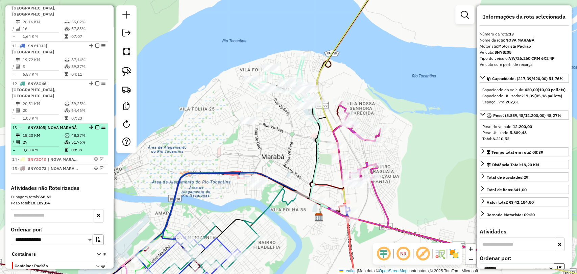
click at [95, 126] on em at bounding box center [97, 128] width 4 height 4
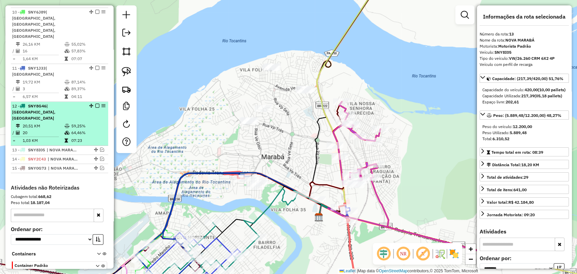
click at [87, 130] on td "64,46%" at bounding box center [88, 133] width 34 height 7
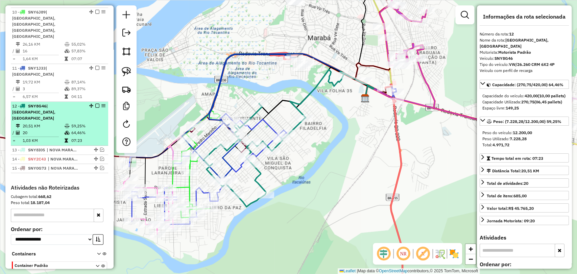
click at [95, 104] on em at bounding box center [97, 106] width 4 height 4
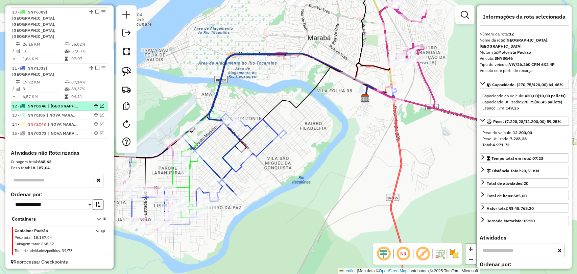
scroll to position [528, 0]
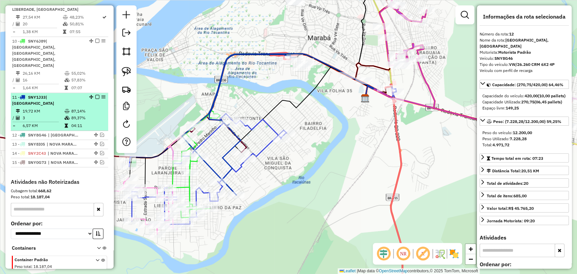
click at [71, 108] on td "87,14%" at bounding box center [88, 111] width 34 height 7
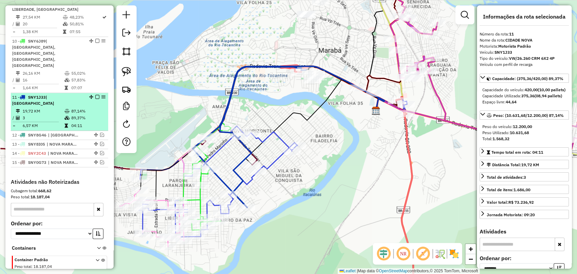
click at [95, 95] on em at bounding box center [97, 97] width 4 height 4
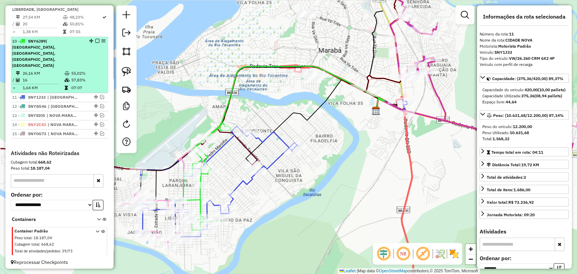
scroll to position [506, 0]
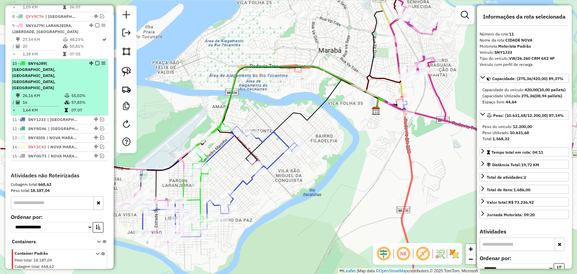
click at [72, 61] on div "10 - SNY6J89 | [GEOGRAPHIC_DATA], [GEOGRAPHIC_DATA], [GEOGRAPHIC_DATA], [GEOGRA…" at bounding box center [48, 76] width 72 height 30
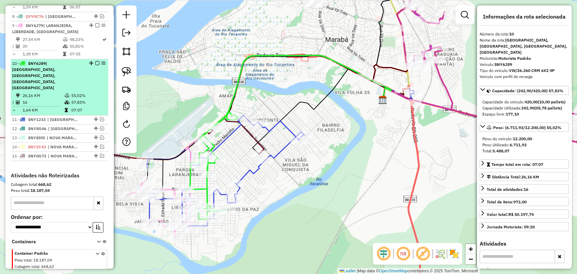
click at [95, 61] on em at bounding box center [97, 63] width 4 height 4
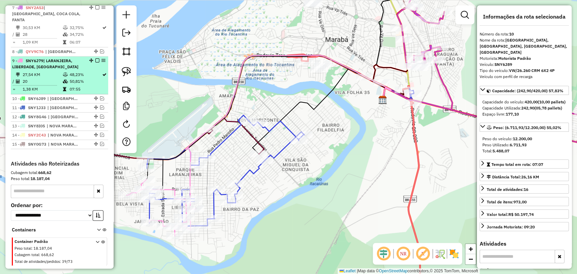
click at [75, 57] on li "9 - SNY6J79 | LARANJEIRA, LIBERDADE, BELA VISTA 27,54 KM 48,23% / 20 50,81% = 1…" at bounding box center [59, 75] width 97 height 38
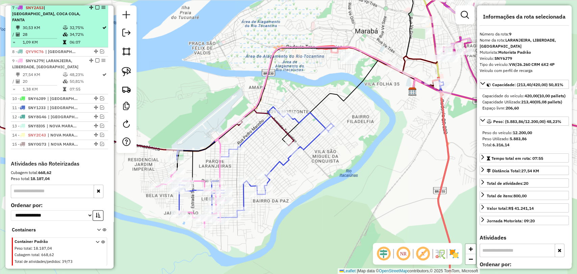
click at [96, 59] on em at bounding box center [97, 61] width 4 height 4
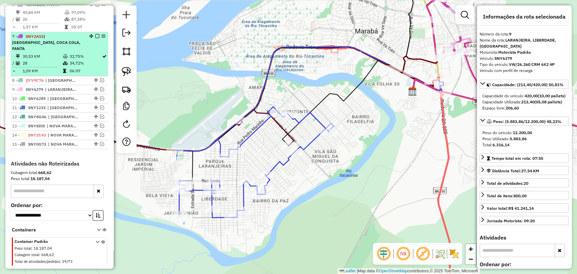
click at [64, 61] on icon at bounding box center [65, 63] width 5 height 4
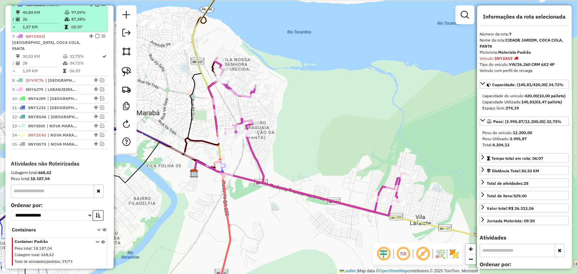
click at [96, 34] on em at bounding box center [97, 36] width 4 height 4
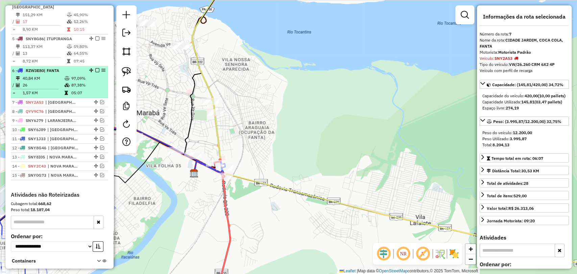
scroll to position [376, 0]
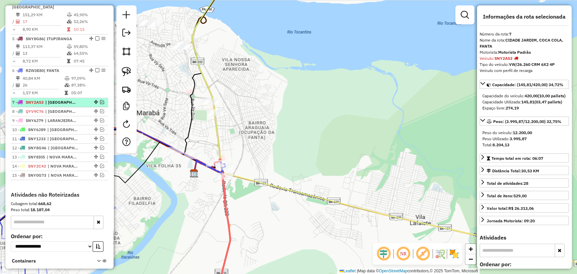
click at [98, 100] on div at bounding box center [95, 102] width 20 height 4
click at [100, 100] on em at bounding box center [102, 102] width 4 height 4
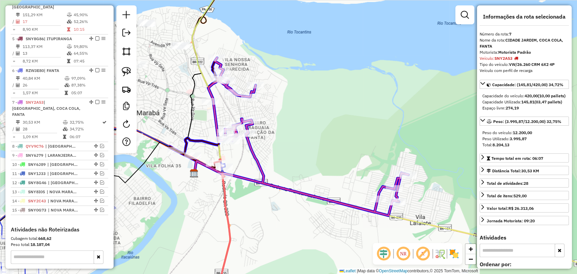
click at [230, 121] on div "Janela de atendimento Grade de atendimento Capacidade Transportadoras Veículos …" at bounding box center [288, 137] width 577 height 274
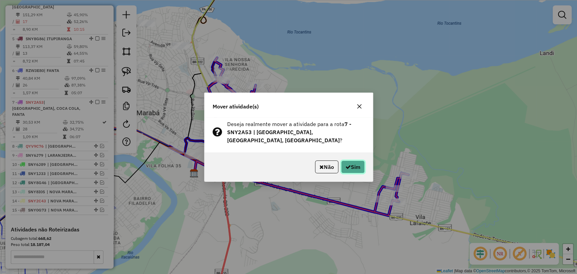
click at [355, 167] on button "Sim" at bounding box center [353, 167] width 24 height 13
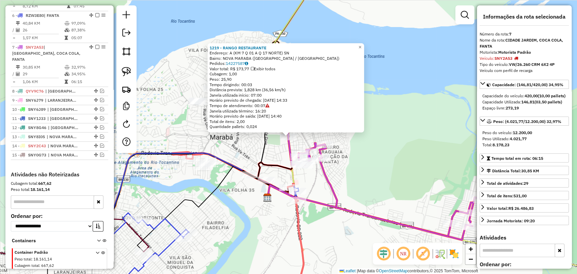
scroll to position [442, 0]
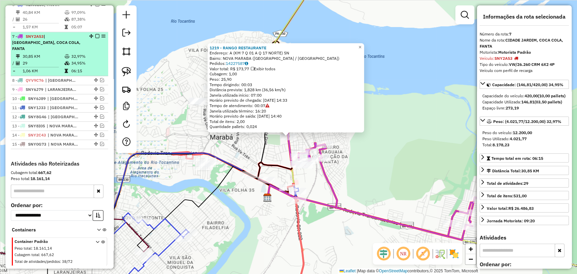
click at [97, 34] on div at bounding box center [95, 36] width 20 height 4
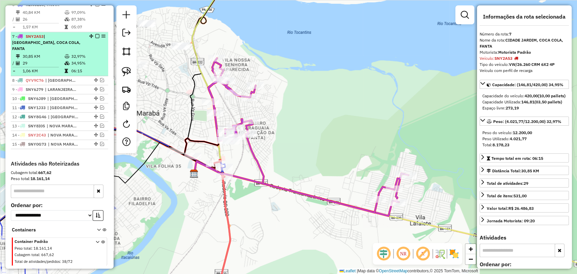
click at [95, 33] on div "7 - SNY2A53 | CIDADE JARDIM, COCA COLA, FANTA" at bounding box center [59, 42] width 95 height 18
click at [95, 34] on em at bounding box center [97, 36] width 4 height 4
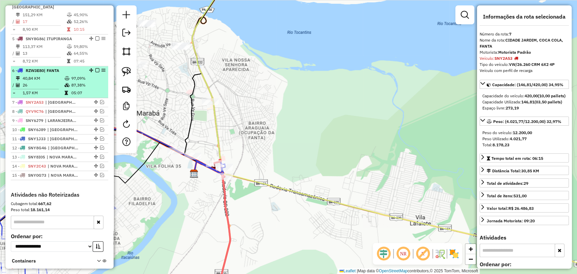
scroll to position [376, 0]
click at [78, 75] on td "97,09%" at bounding box center [88, 78] width 34 height 7
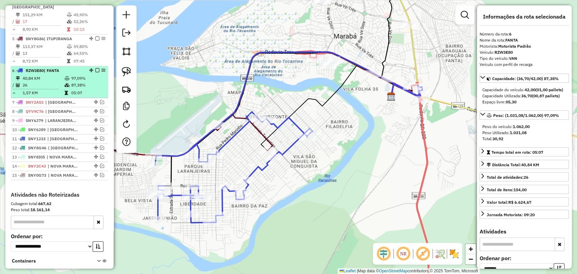
click at [95, 68] on em at bounding box center [97, 70] width 4 height 4
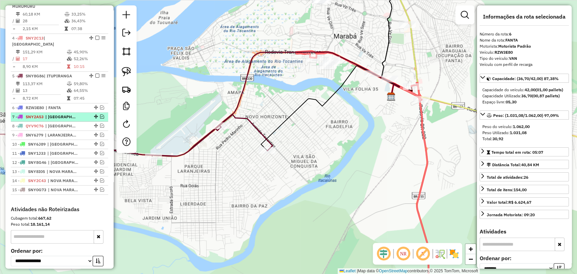
scroll to position [338, 0]
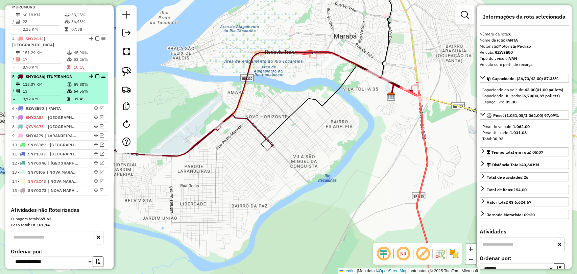
click at [78, 96] on td "07:45" at bounding box center [89, 99] width 32 height 7
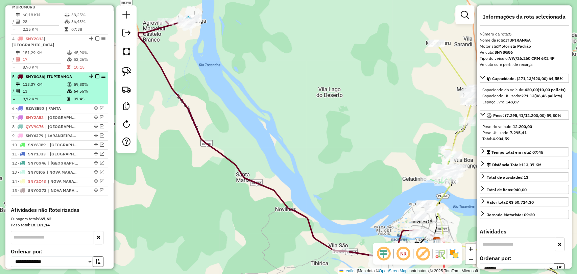
click at [95, 74] on em at bounding box center [97, 76] width 4 height 4
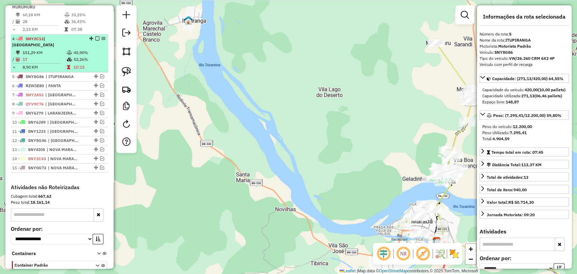
click at [68, 64] on td at bounding box center [70, 67] width 7 height 7
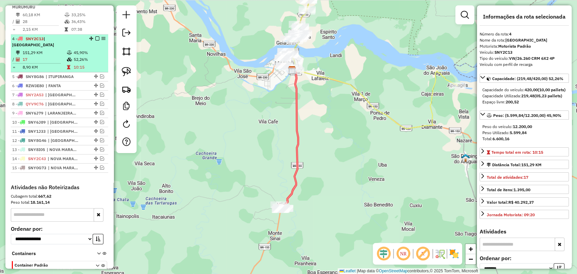
click at [95, 38] on em at bounding box center [97, 39] width 4 height 4
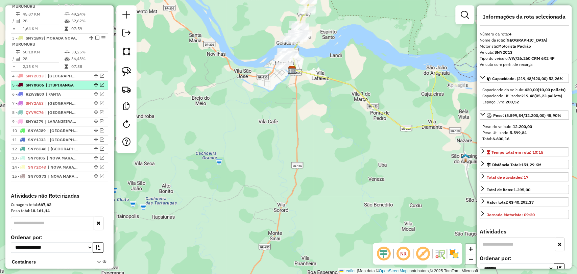
scroll to position [301, 0]
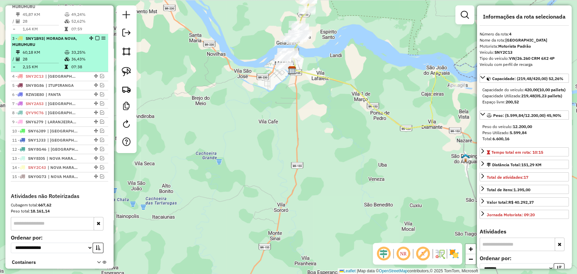
click at [76, 57] on td "36,43%" at bounding box center [88, 59] width 34 height 7
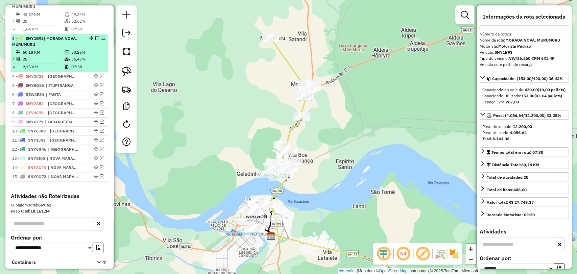
click at [95, 38] on em at bounding box center [97, 38] width 4 height 4
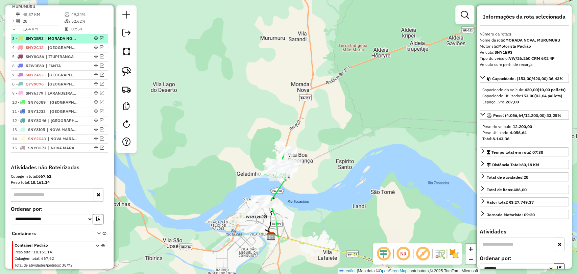
scroll to position [263, 0]
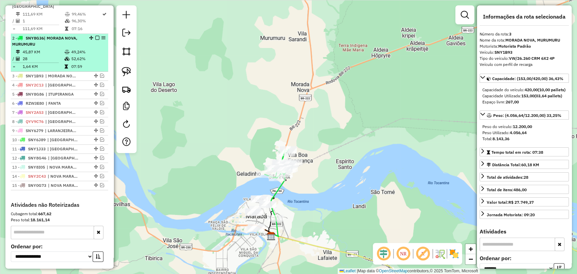
click at [72, 50] on td "49,24%" at bounding box center [88, 52] width 34 height 7
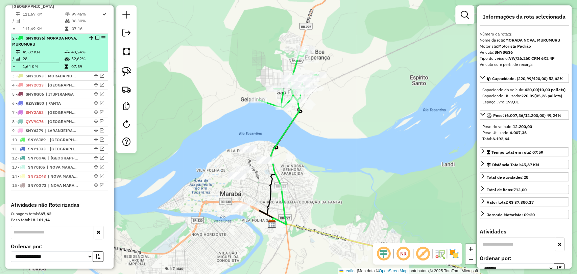
click at [92, 39] on div at bounding box center [95, 38] width 20 height 4
click at [95, 37] on em at bounding box center [97, 38] width 4 height 4
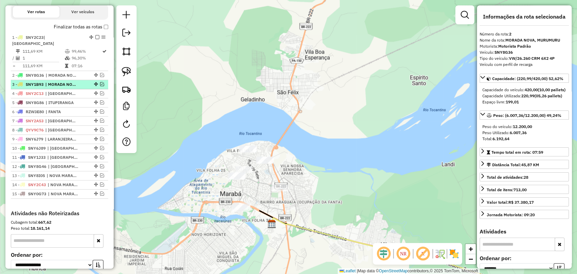
scroll to position [226, 0]
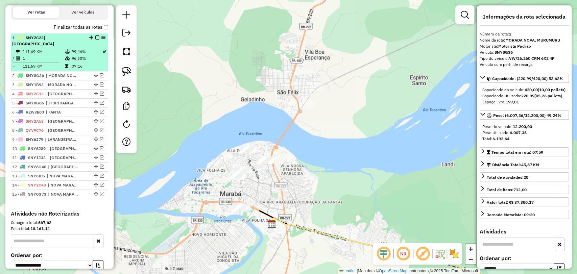
click at [87, 57] on td "96,30%" at bounding box center [86, 58] width 30 height 7
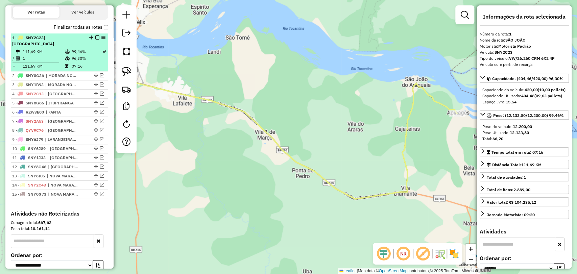
click at [95, 40] on em at bounding box center [97, 38] width 4 height 4
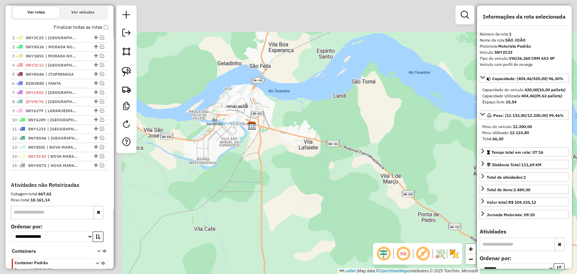
drag, startPoint x: 166, startPoint y: 58, endPoint x: 315, endPoint y: 104, distance: 155.8
click at [315, 104] on div "Janela de atendimento Grade de atendimento Capacidade Transportadoras Veículos …" at bounding box center [288, 137] width 577 height 274
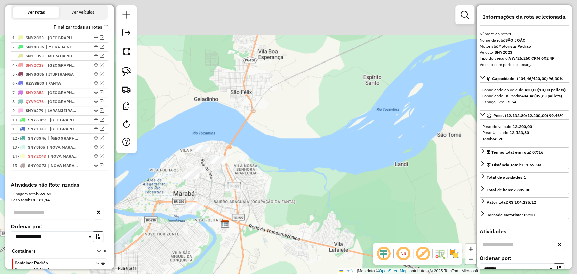
drag, startPoint x: 267, startPoint y: 106, endPoint x: 161, endPoint y: 191, distance: 135.4
click at [161, 191] on div "Janela de atendimento Grade de atendimento Capacidade Transportadoras Veículos …" at bounding box center [288, 137] width 577 height 274
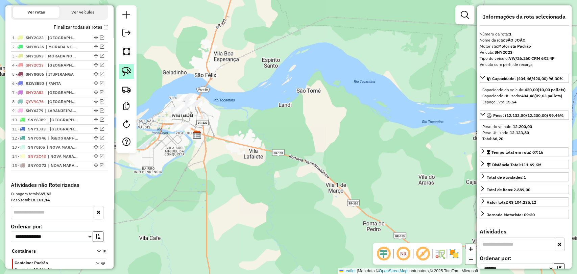
click at [129, 73] on img at bounding box center [126, 71] width 9 height 9
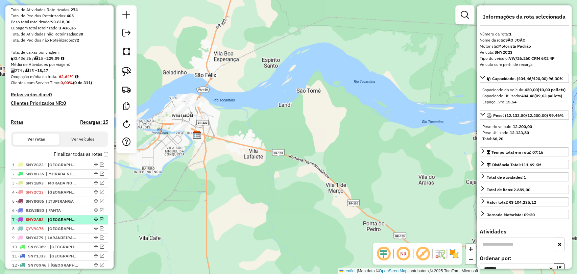
scroll to position [75, 0]
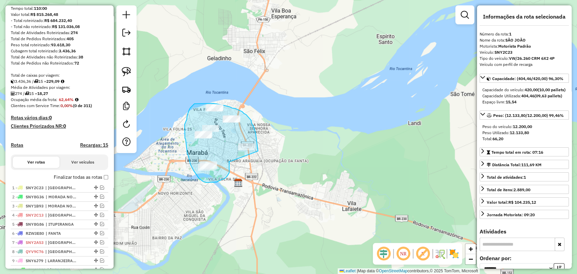
drag, startPoint x: 229, startPoint y: 162, endPoint x: 258, endPoint y: 151, distance: 31.0
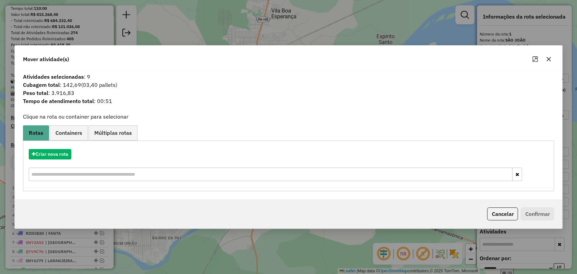
click at [199, 253] on div "Mover atividade(s) Atividades selecionadas : 9 Cubagem total : 142,69 (03,40 pa…" at bounding box center [288, 137] width 577 height 274
click at [548, 61] on icon "button" at bounding box center [548, 58] width 5 height 5
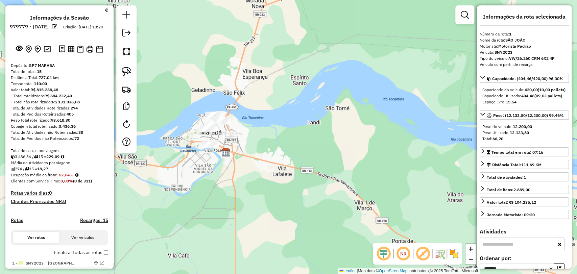
scroll to position [0, 0]
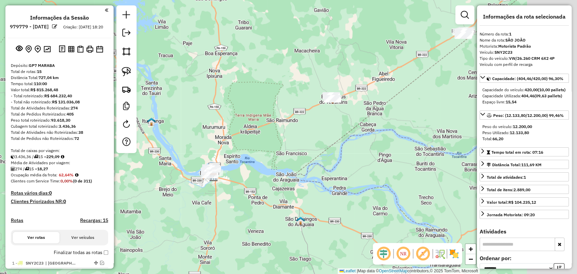
drag, startPoint x: 374, startPoint y: 101, endPoint x: 252, endPoint y: 110, distance: 122.5
click at [301, 135] on div "Janela de atendimento Grade de atendimento Capacidade Transportadoras Veículos …" at bounding box center [288, 137] width 577 height 274
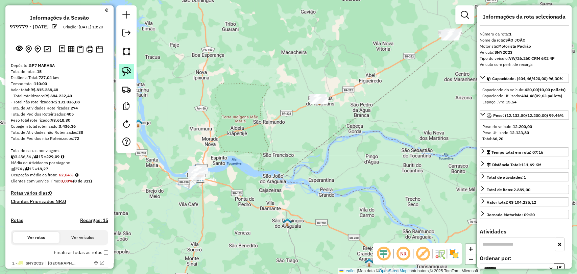
click at [132, 73] on link at bounding box center [126, 71] width 15 height 15
drag, startPoint x: 314, startPoint y: 116, endPoint x: 328, endPoint y: 93, distance: 27.3
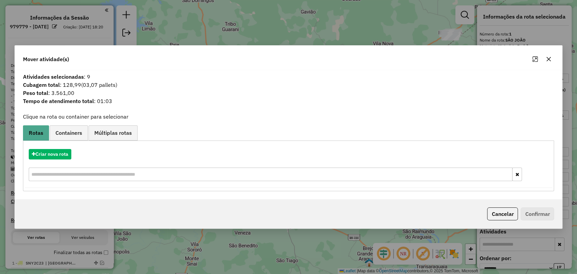
click at [547, 55] on button "button" at bounding box center [549, 59] width 11 height 11
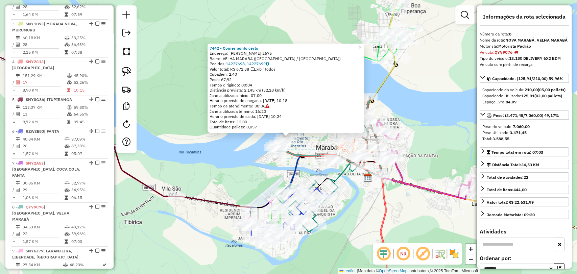
scroll to position [500, 0]
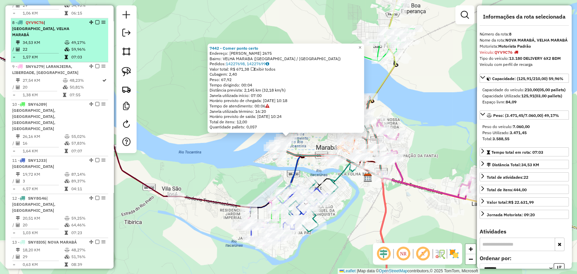
click at [95, 20] on em at bounding box center [97, 22] width 4 height 4
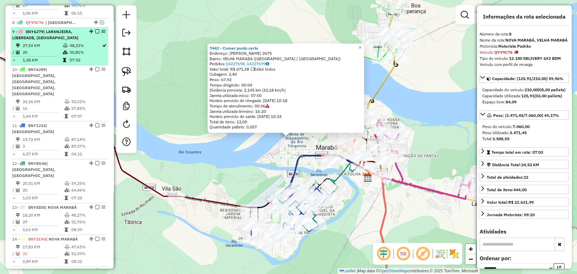
click at [78, 42] on td "48,23%" at bounding box center [85, 45] width 33 height 7
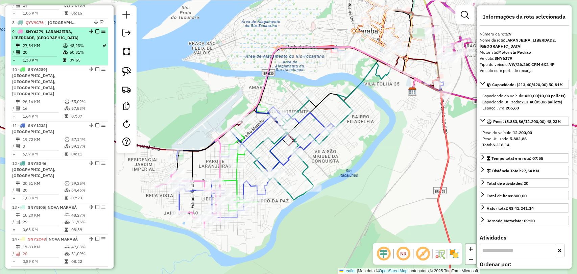
click at [95, 29] on em at bounding box center [97, 31] width 4 height 4
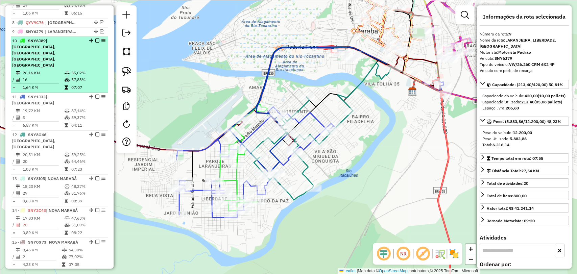
click at [71, 70] on td "55,02%" at bounding box center [88, 73] width 34 height 7
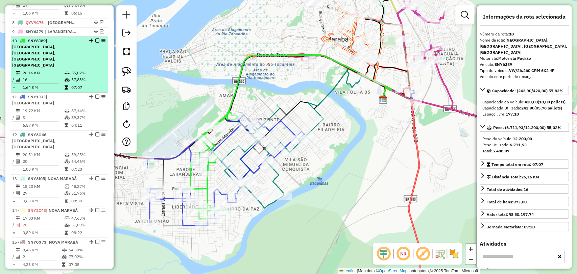
click at [96, 39] on em at bounding box center [97, 41] width 4 height 4
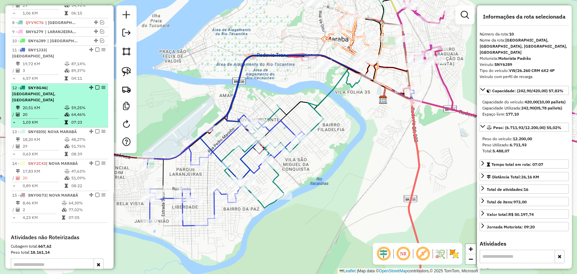
click at [55, 85] on span "| [GEOGRAPHIC_DATA], [GEOGRAPHIC_DATA]" at bounding box center [33, 93] width 43 height 17
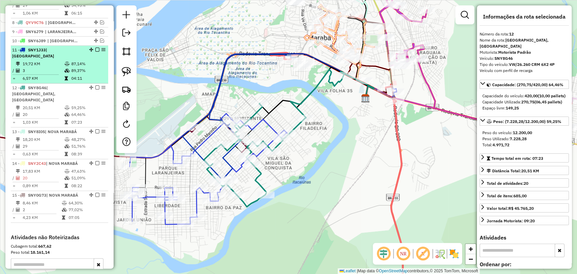
click at [67, 69] on icon at bounding box center [67, 71] width 5 height 4
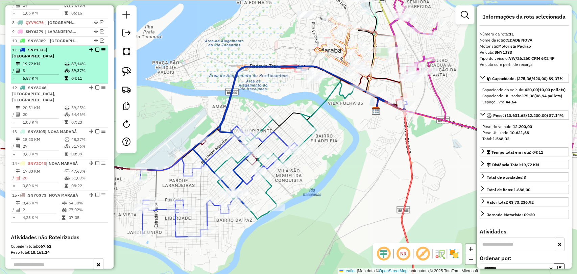
click at [95, 48] on em at bounding box center [97, 50] width 4 height 4
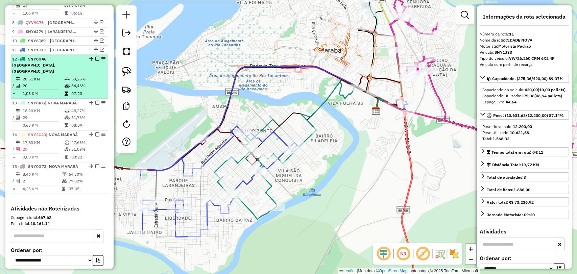
click at [81, 76] on td "59,25%" at bounding box center [88, 79] width 34 height 7
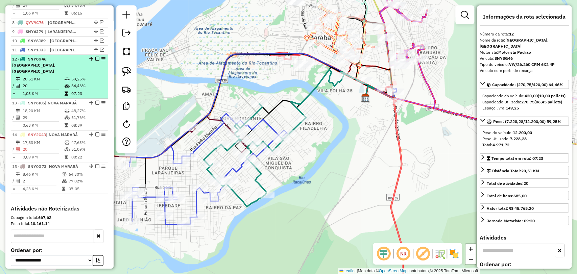
click at [95, 57] on em at bounding box center [97, 59] width 4 height 4
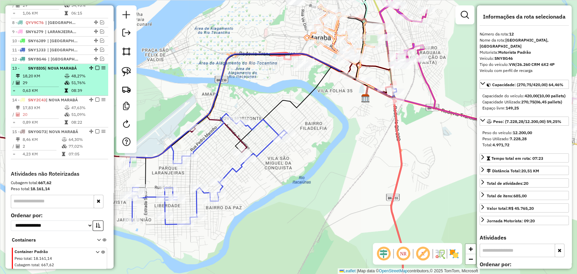
click at [77, 79] on td "51,76%" at bounding box center [88, 82] width 34 height 7
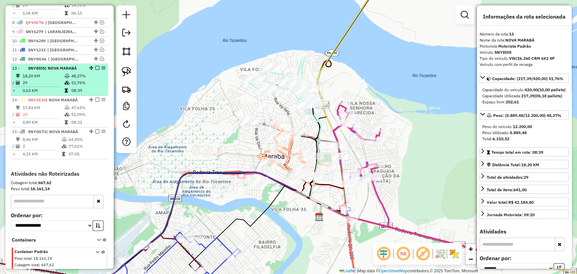
click at [95, 66] on em at bounding box center [97, 68] width 4 height 4
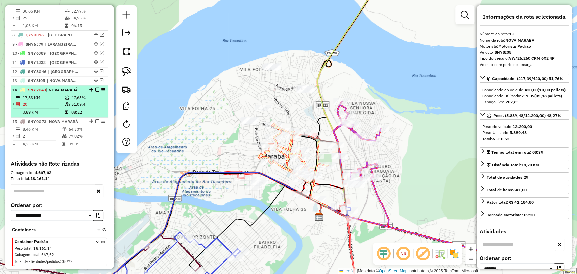
click at [81, 87] on div "14 - SNY2C43 | NOVA MARABÁ" at bounding box center [48, 90] width 72 height 6
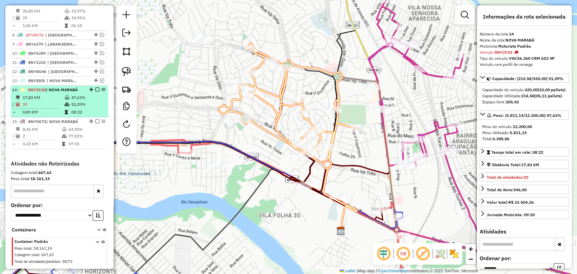
click at [95, 88] on em at bounding box center [97, 90] width 4 height 4
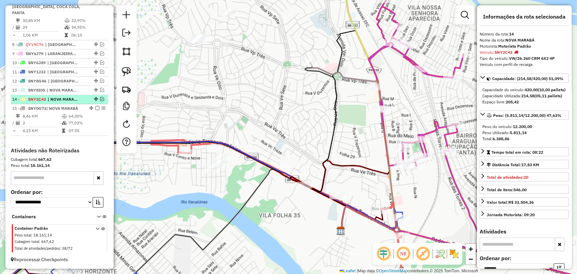
scroll to position [465, 0]
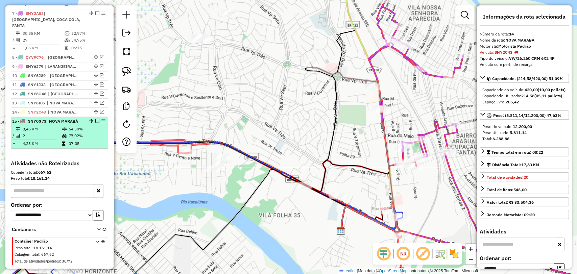
click at [77, 126] on td "64,30%" at bounding box center [86, 129] width 37 height 7
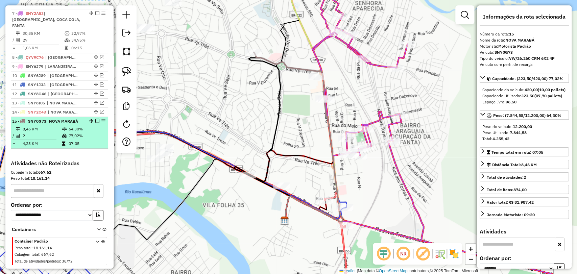
click at [95, 119] on em at bounding box center [97, 121] width 4 height 4
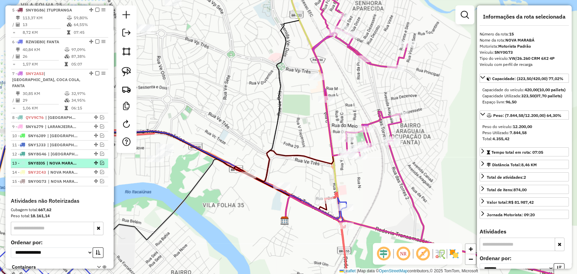
scroll to position [405, 0]
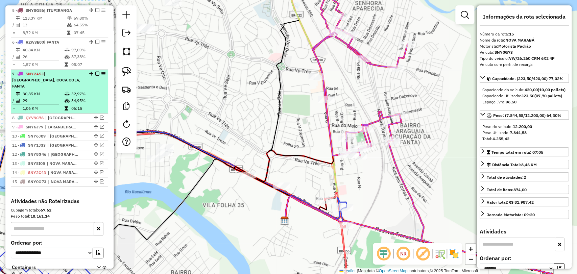
click at [71, 97] on td "34,95%" at bounding box center [88, 100] width 34 height 7
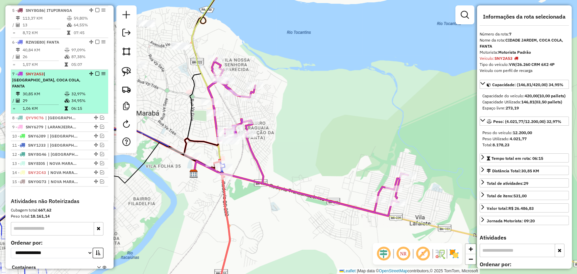
click at [95, 72] on em at bounding box center [97, 74] width 4 height 4
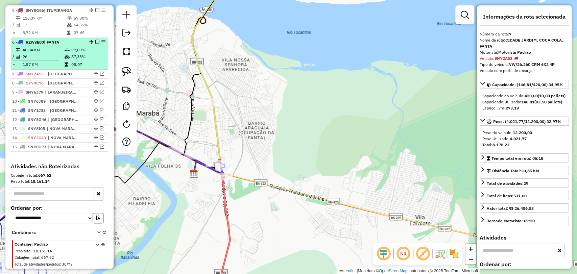
click at [88, 53] on td "87,38%" at bounding box center [88, 56] width 34 height 7
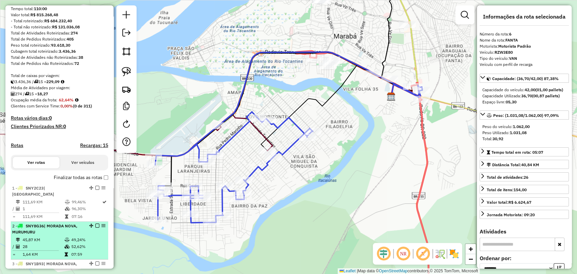
scroll to position [66, 0]
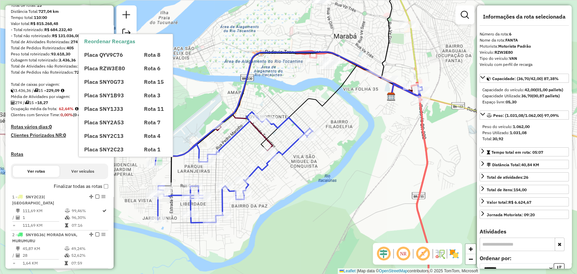
click at [101, 190] on label "Finalizar todas as rotas" at bounding box center [81, 186] width 54 height 7
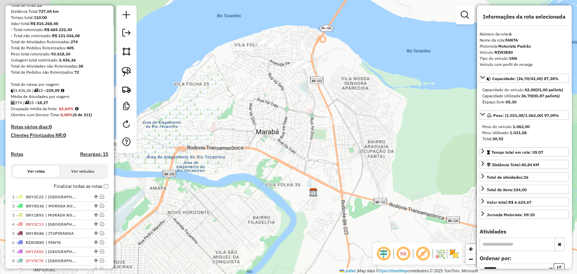
drag, startPoint x: 292, startPoint y: 131, endPoint x: 214, endPoint y: 228, distance: 124.8
click at [214, 228] on div "Janela de atendimento Grade de atendimento Capacidade Transportadoras Veículos …" at bounding box center [288, 137] width 577 height 274
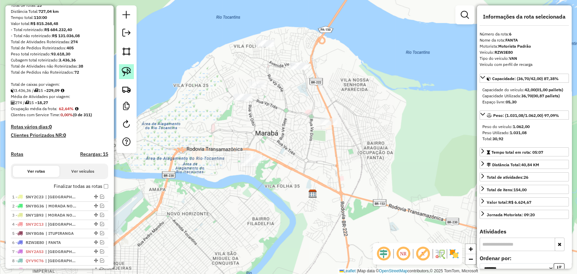
click at [127, 74] on img at bounding box center [126, 71] width 9 height 9
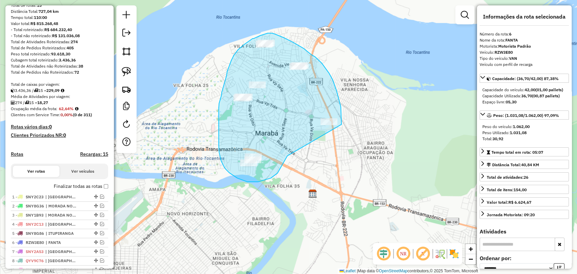
drag, startPoint x: 288, startPoint y: 156, endPoint x: 342, endPoint y: 131, distance: 60.3
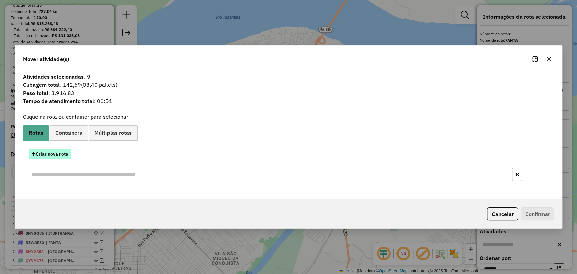
click at [61, 157] on button "Criar nova rota" at bounding box center [50, 154] width 43 height 10
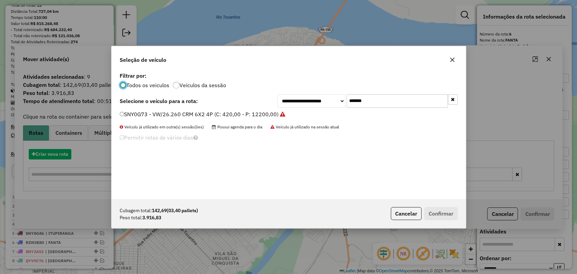
scroll to position [3, 2]
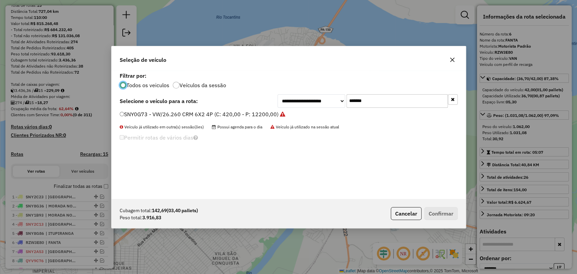
click at [363, 96] on input "*******" at bounding box center [397, 101] width 101 height 14
paste input "text"
type input "*******"
click at [197, 114] on label "SNY1C53 - VW/26.260 CRM 6X4 4P (C: 420,00 - P: 12558,00)" at bounding box center [199, 114] width 159 height 8
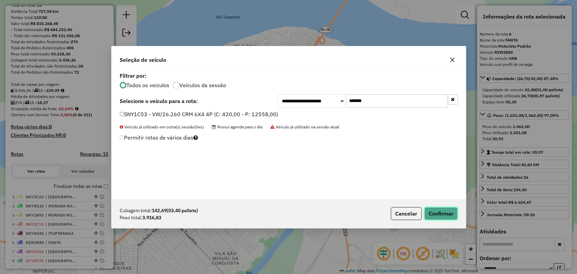
click at [451, 215] on button "Confirmar" at bounding box center [441, 213] width 33 height 13
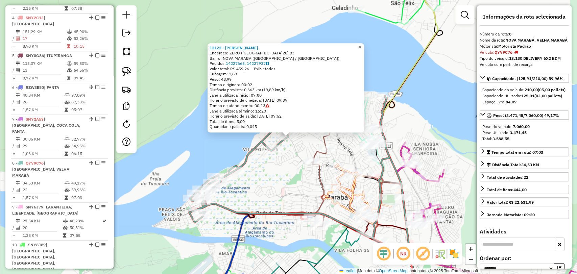
scroll to position [500, 0]
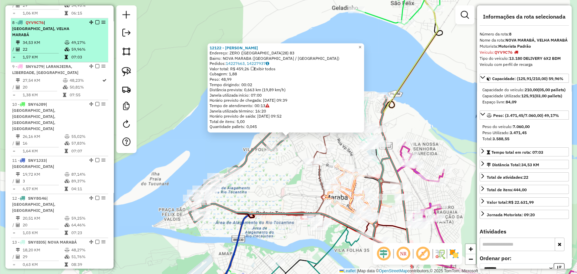
click at [95, 20] on em at bounding box center [97, 22] width 4 height 4
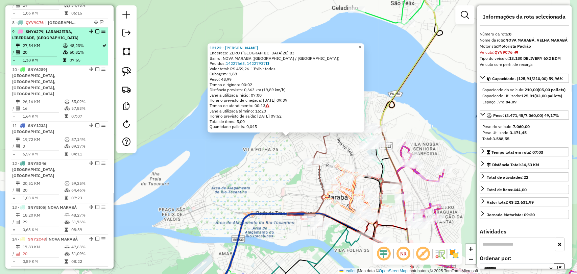
click at [94, 42] on td "48,23%" at bounding box center [85, 45] width 33 height 7
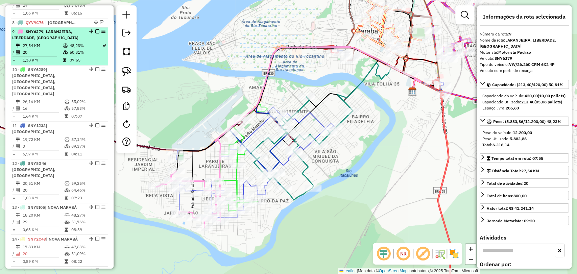
click at [95, 29] on em at bounding box center [97, 31] width 4 height 4
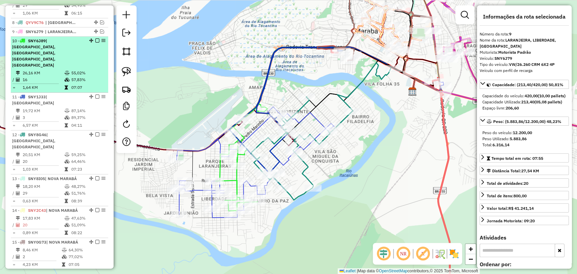
click at [83, 70] on td "55,02%" at bounding box center [88, 73] width 34 height 7
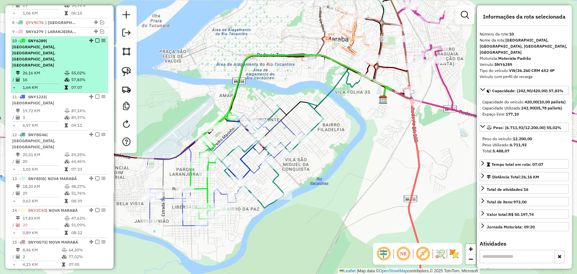
click at [95, 39] on em at bounding box center [97, 41] width 4 height 4
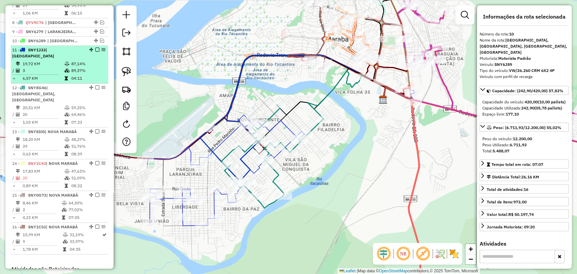
click at [71, 75] on td "04:11" at bounding box center [88, 78] width 34 height 7
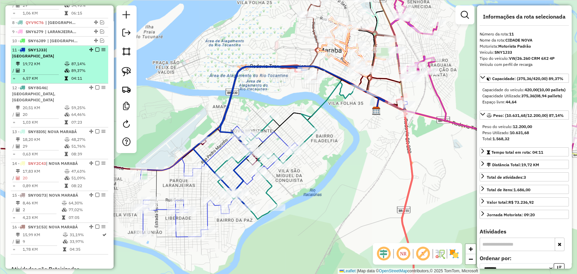
drag, startPoint x: 96, startPoint y: 36, endPoint x: 93, endPoint y: 38, distance: 3.6
click at [95, 48] on em at bounding box center [97, 50] width 4 height 4
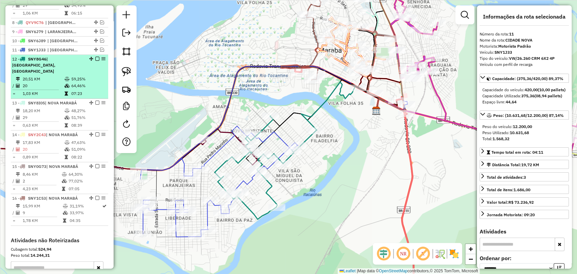
click at [75, 83] on td "64,46%" at bounding box center [88, 86] width 34 height 7
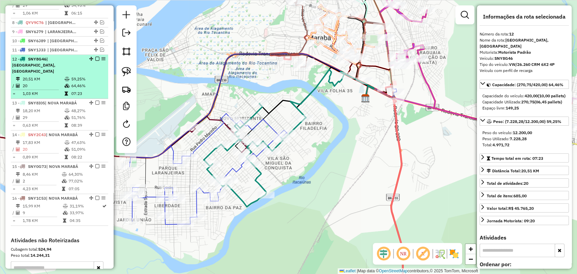
click at [95, 57] on em at bounding box center [97, 59] width 4 height 4
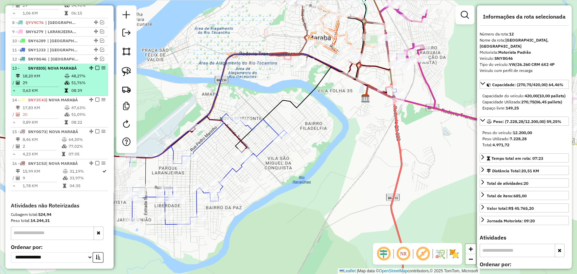
click at [84, 79] on td "51,76%" at bounding box center [88, 82] width 34 height 7
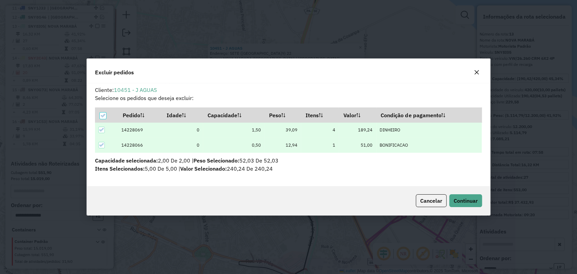
scroll to position [0, 0]
click at [466, 205] on button "Continuar" at bounding box center [466, 201] width 33 height 13
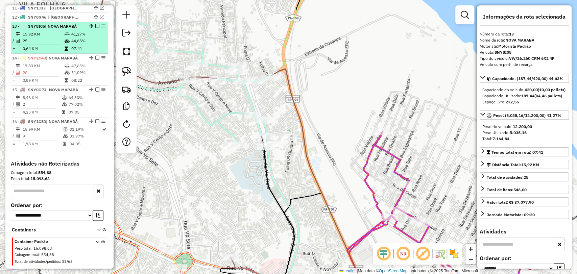
click at [96, 24] on em at bounding box center [97, 26] width 4 height 4
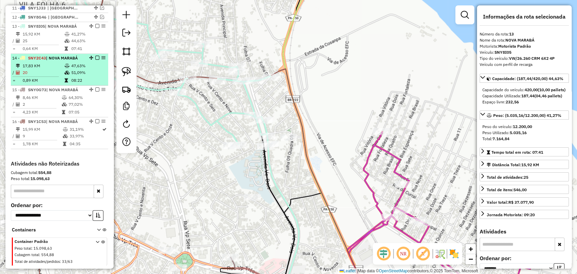
scroll to position [520, 0]
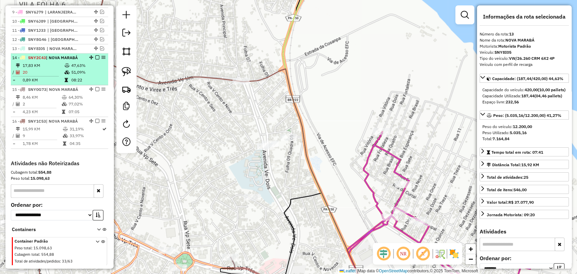
click at [65, 55] on span "| NOVA MARABÁ" at bounding box center [62, 57] width 32 height 5
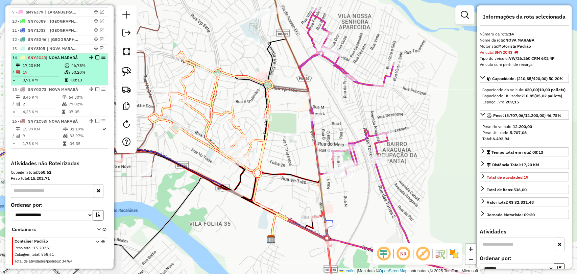
click at [95, 55] on em at bounding box center [97, 57] width 4 height 4
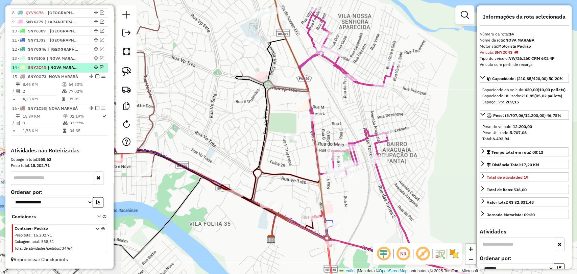
scroll to position [497, 0]
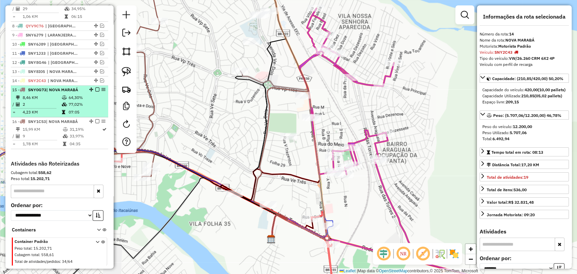
click at [70, 101] on td "77,02%" at bounding box center [86, 104] width 37 height 7
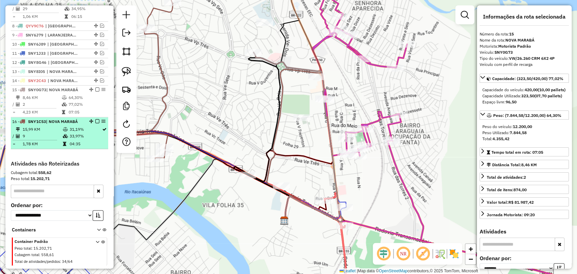
click at [75, 126] on td "31,19%" at bounding box center [85, 129] width 33 height 7
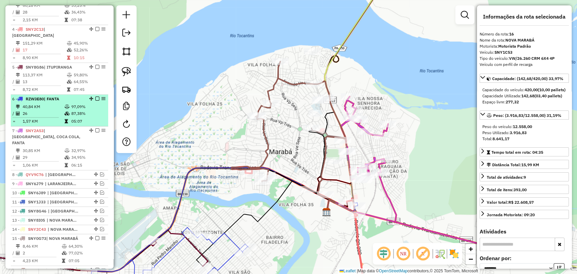
scroll to position [346, 0]
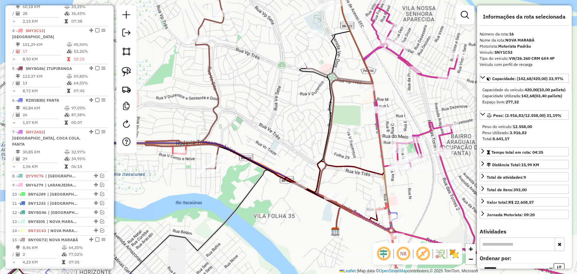
click at [289, 187] on div "Rota 4 - Placa SNY2C13 5450 - BRAHMA EXPRESSO Janela de atendimento Grade de at…" at bounding box center [288, 137] width 577 height 274
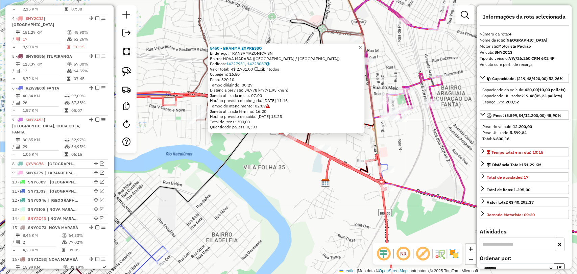
scroll to position [367, 0]
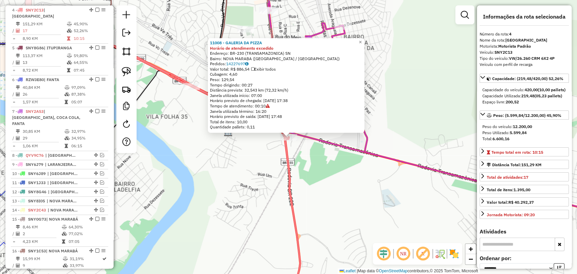
click at [309, 176] on div "11008 - GALERIA DA PIZZA Horário de atendimento excedido Endereço: BR-230 (TRAN…" at bounding box center [288, 137] width 577 height 274
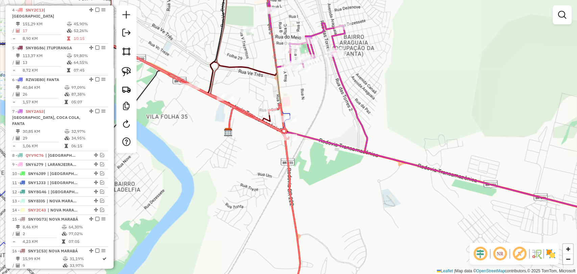
drag, startPoint x: 258, startPoint y: 165, endPoint x: 283, endPoint y: 193, distance: 37.3
click at [283, 193] on div "Janela de atendimento Grade de atendimento Capacidade Transportadoras Veículos …" at bounding box center [288, 137] width 577 height 274
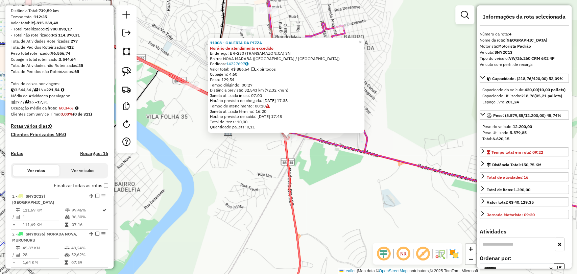
scroll to position [66, 0]
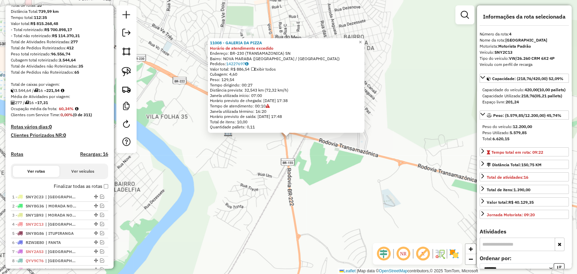
click at [179, 172] on div "11008 - GALERIA DA PIZZA Horário de atendimento excedido Endereço: BR-230 (TRAN…" at bounding box center [288, 137] width 577 height 274
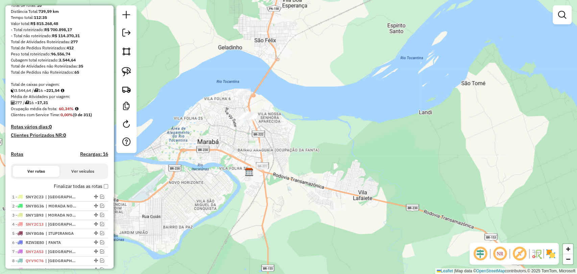
drag, startPoint x: 179, startPoint y: 172, endPoint x: 242, endPoint y: 183, distance: 63.6
click at [242, 183] on div "Janela de atendimento Grade de atendimento Capacidade Transportadoras Veículos …" at bounding box center [288, 137] width 577 height 274
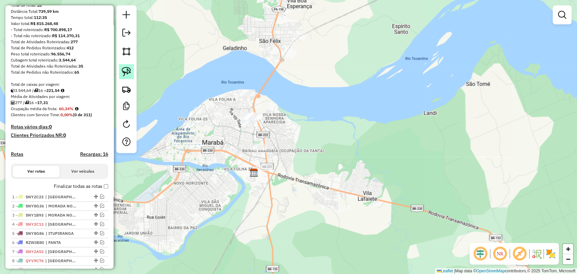
click at [126, 68] on img at bounding box center [126, 71] width 9 height 9
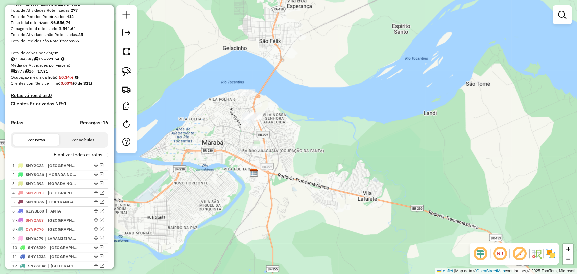
scroll to position [179, 0]
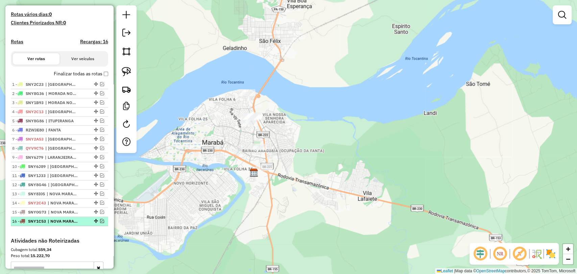
click at [97, 223] on div "16 - SNY1C53 | NOVA MARABÁ" at bounding box center [59, 222] width 95 height 6
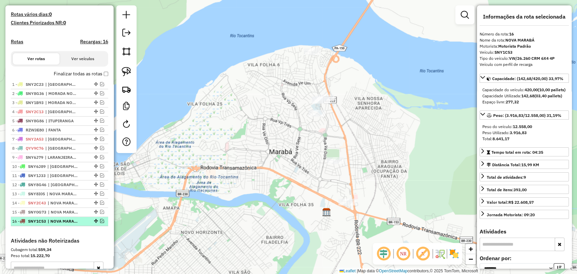
click at [100, 223] on em at bounding box center [102, 221] width 4 height 4
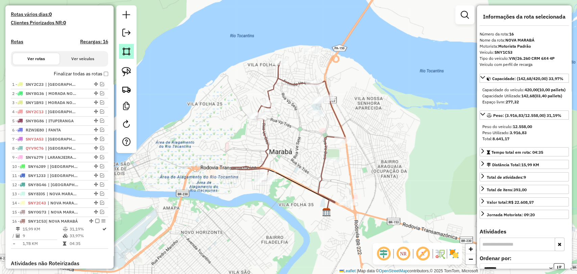
click at [123, 52] on img at bounding box center [126, 51] width 9 height 9
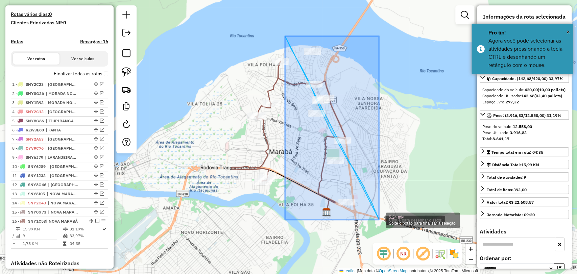
drag, startPoint x: 285, startPoint y: 36, endPoint x: 380, endPoint y: 220, distance: 206.5
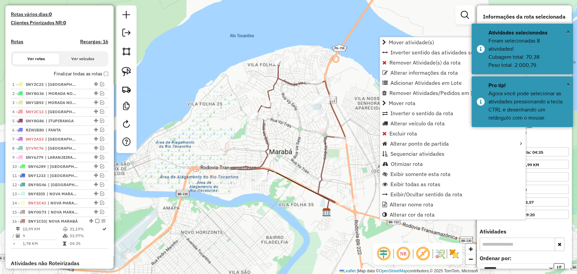
click at [363, 236] on div "Janela de atendimento Grade de atendimento Capacidade Transportadoras Veículos …" at bounding box center [288, 137] width 577 height 274
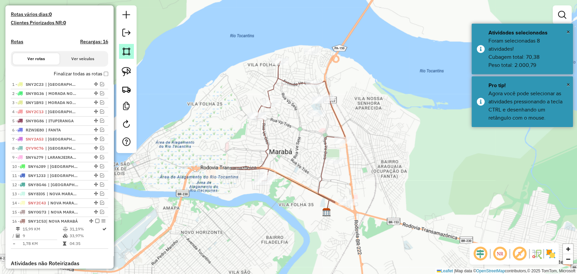
click at [122, 56] on img at bounding box center [126, 51] width 9 height 9
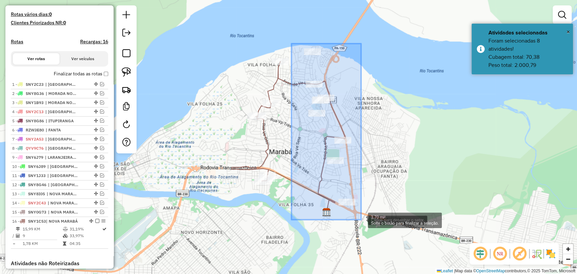
drag, startPoint x: 292, startPoint y: 44, endPoint x: 362, endPoint y: 220, distance: 189.7
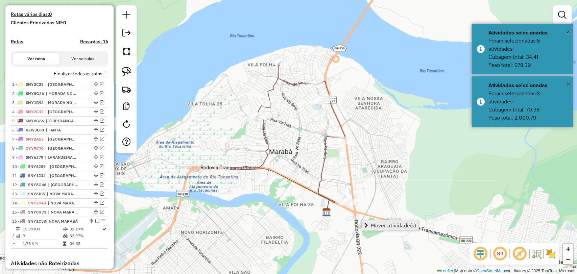
click at [368, 222] on link "Mover atividade(s)" at bounding box center [390, 226] width 56 height 10
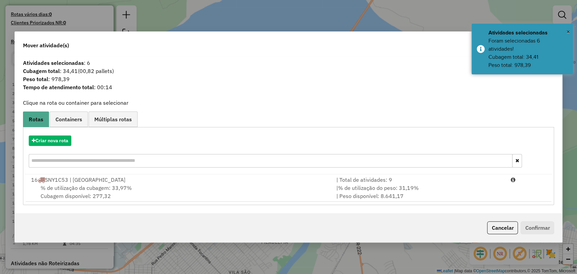
click at [201, 198] on div "% de utilização da cubagem: 33,97% Cubagem disponível: 277,32" at bounding box center [179, 192] width 305 height 16
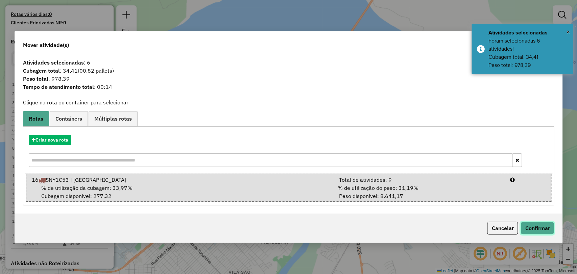
click at [540, 225] on button "Confirmar" at bounding box center [537, 228] width 33 height 13
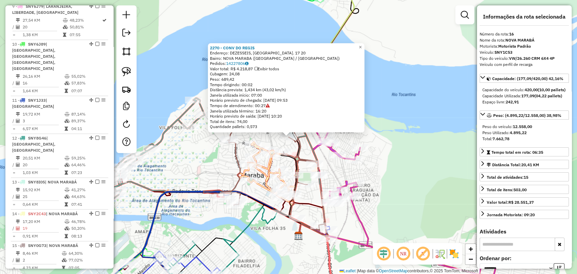
scroll to position [686, 0]
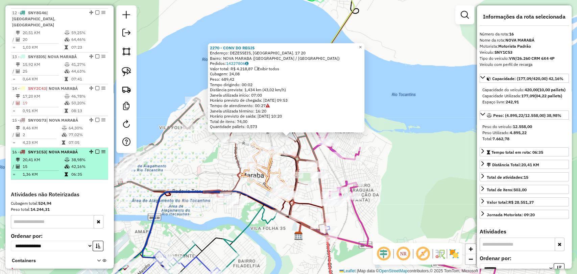
click at [65, 165] on icon at bounding box center [67, 167] width 5 height 4
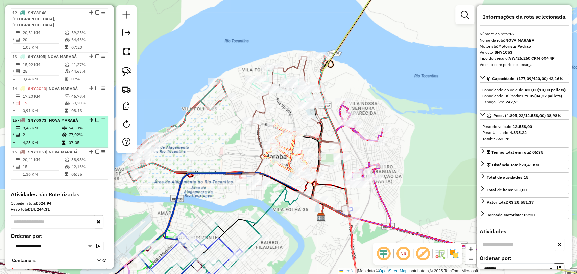
click at [72, 132] on td "77,02%" at bounding box center [86, 135] width 37 height 7
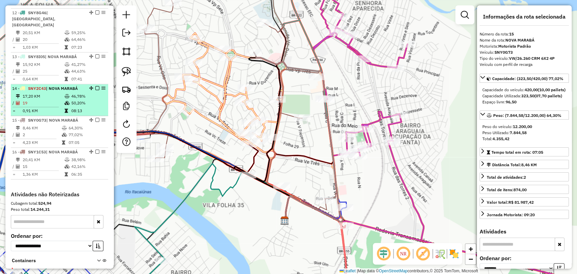
click at [87, 93] on td "46,78%" at bounding box center [88, 96] width 34 height 7
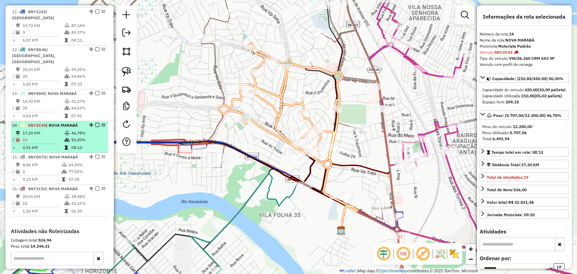
scroll to position [648, 0]
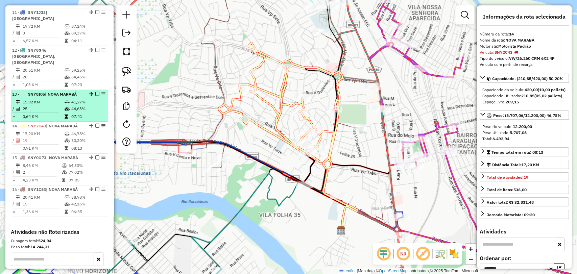
click at [52, 106] on td "25" at bounding box center [43, 109] width 42 height 7
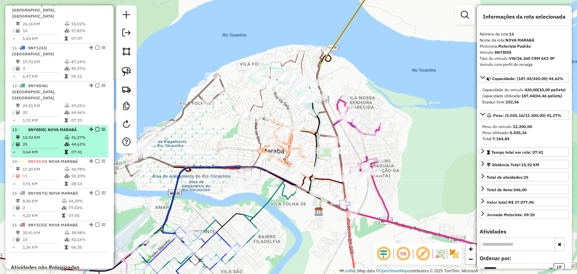
scroll to position [611, 0]
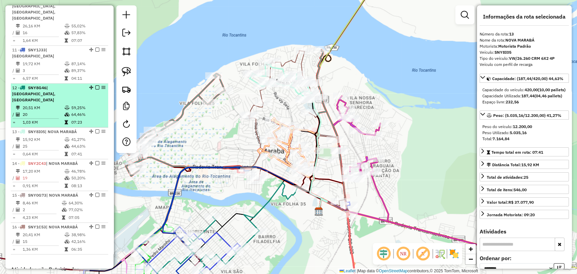
click at [55, 105] on td "20,51 KM" at bounding box center [43, 108] width 42 height 7
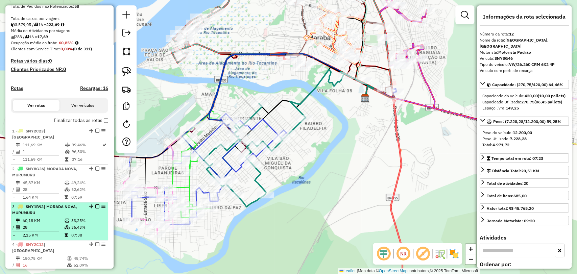
scroll to position [84, 0]
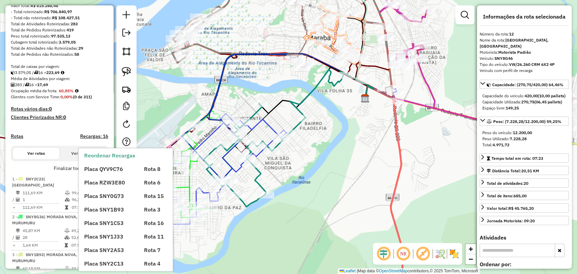
click at [105, 175] on div "Placa QYV9C76 Rota 8 Placa RZW3E80 Rota 6 Placa SNY0G73 Rota 15 Placa SNY1B93 R…" at bounding box center [131, 268] width 95 height 217
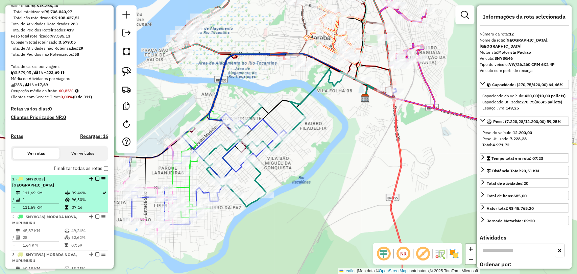
click at [55, 193] on td "111,69 KM" at bounding box center [43, 193] width 42 height 7
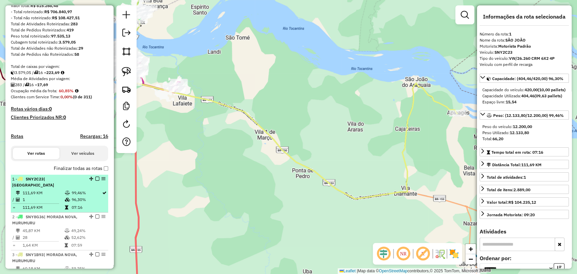
click at [97, 181] on em at bounding box center [97, 179] width 4 height 4
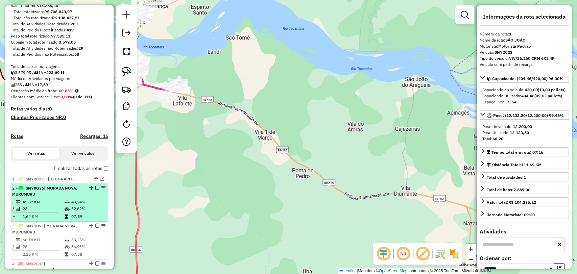
click at [81, 198] on div "2 - SNY8G36 | MORADA NOVA, [GEOGRAPHIC_DATA]" at bounding box center [48, 191] width 72 height 12
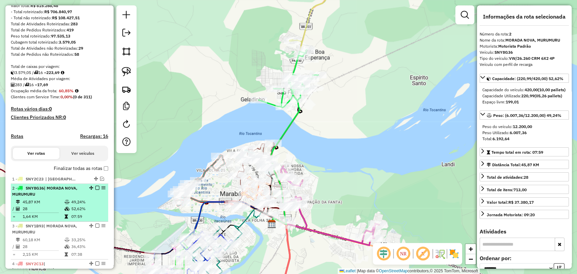
click at [95, 190] on em at bounding box center [97, 188] width 4 height 4
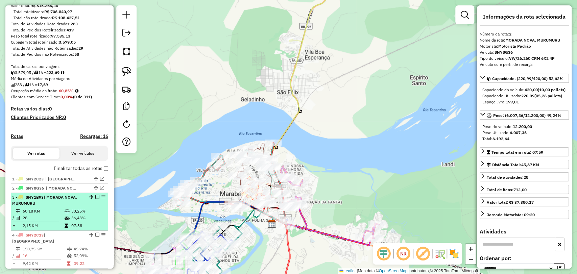
click at [77, 222] on td "36,43%" at bounding box center [88, 218] width 34 height 7
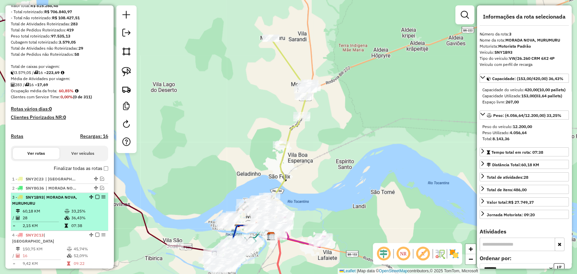
click at [96, 199] on em at bounding box center [97, 197] width 4 height 4
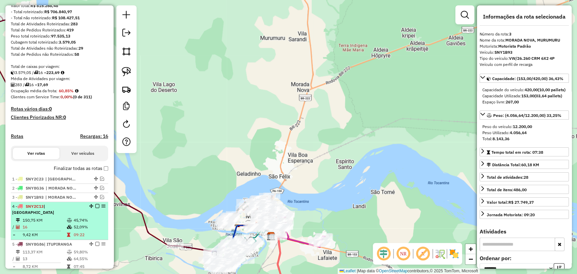
click at [80, 226] on td "52,09%" at bounding box center [89, 227] width 32 height 7
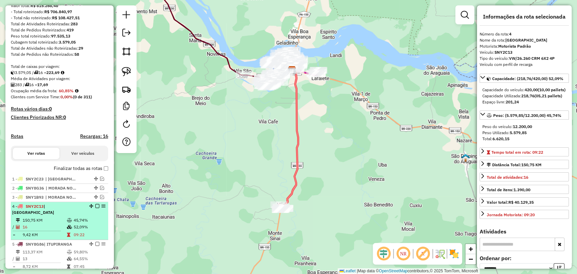
click at [95, 208] on em at bounding box center [97, 206] width 4 height 4
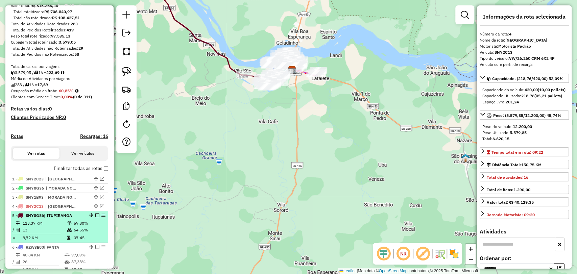
click at [89, 227] on td "59,80%" at bounding box center [89, 223] width 32 height 7
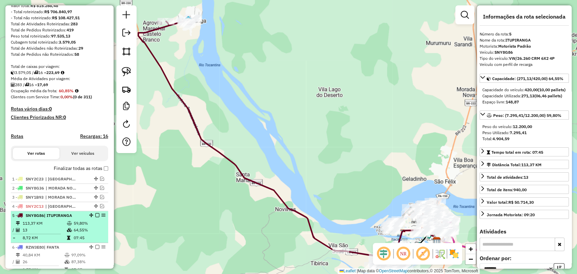
click at [96, 218] on em at bounding box center [97, 215] width 4 height 4
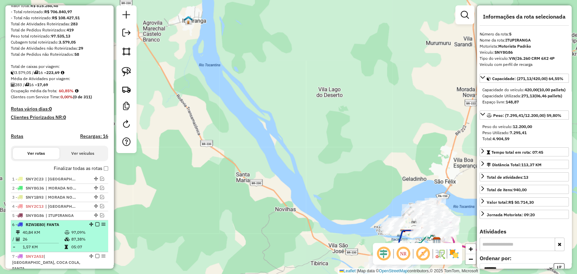
click at [80, 236] on td "97,09%" at bounding box center [88, 232] width 34 height 7
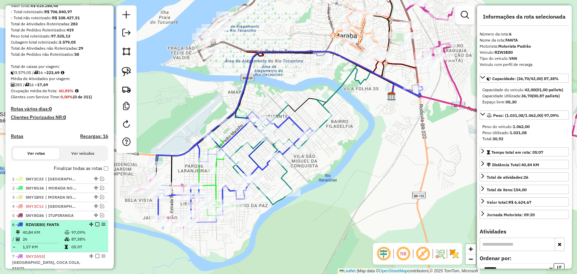
click at [95, 227] on em at bounding box center [97, 225] width 4 height 4
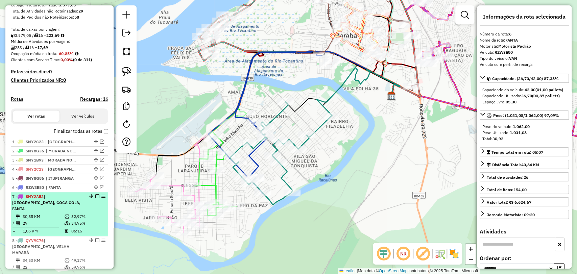
scroll to position [122, 0]
click at [75, 213] on td "32,97%" at bounding box center [88, 216] width 34 height 7
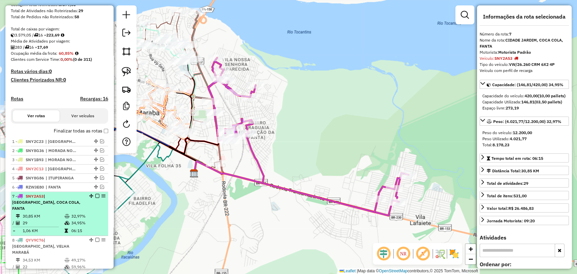
click at [97, 198] on em at bounding box center [97, 196] width 4 height 4
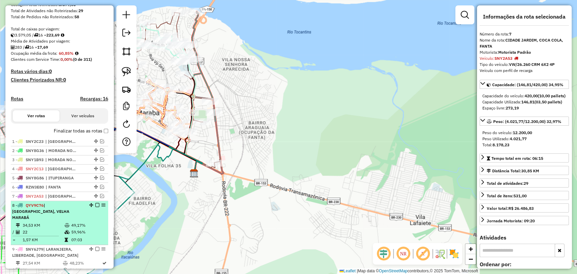
click at [76, 222] on td "49,17%" at bounding box center [88, 225] width 34 height 7
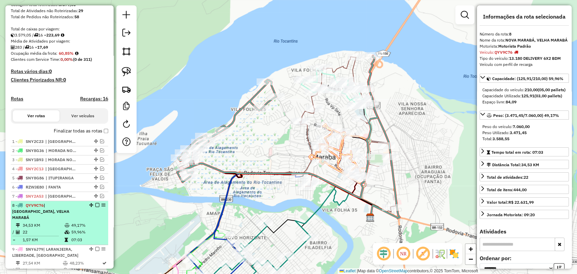
click at [96, 207] on em at bounding box center [97, 205] width 4 height 4
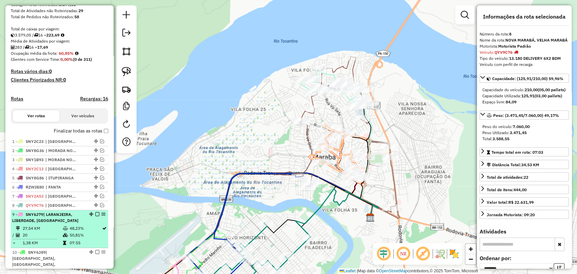
click at [63, 231] on icon at bounding box center [65, 229] width 5 height 4
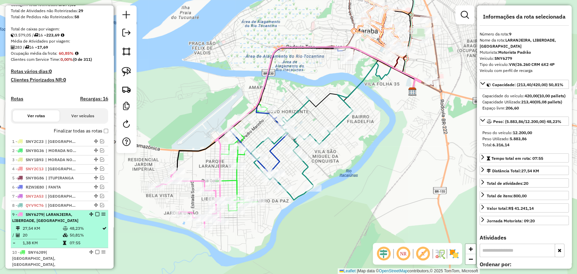
click at [95, 217] on em at bounding box center [97, 214] width 4 height 4
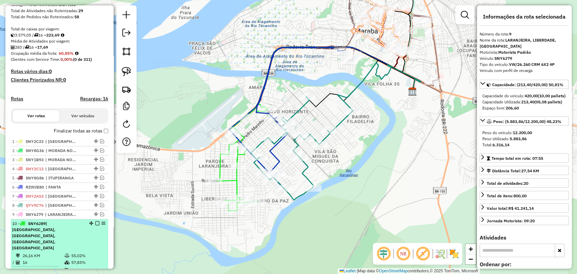
click at [73, 239] on div "10 - SNY6J89 | [GEOGRAPHIC_DATA], [GEOGRAPHIC_DATA], [GEOGRAPHIC_DATA], [GEOGRA…" at bounding box center [48, 236] width 72 height 30
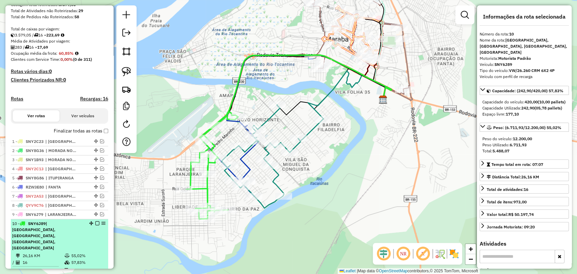
click at [95, 226] on em at bounding box center [97, 224] width 4 height 4
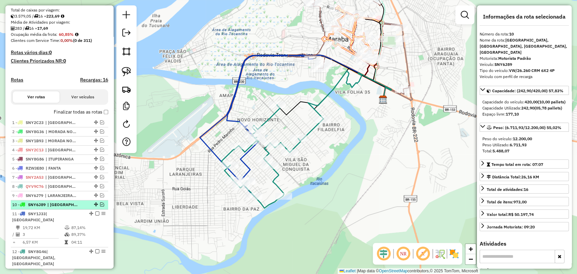
scroll to position [197, 0]
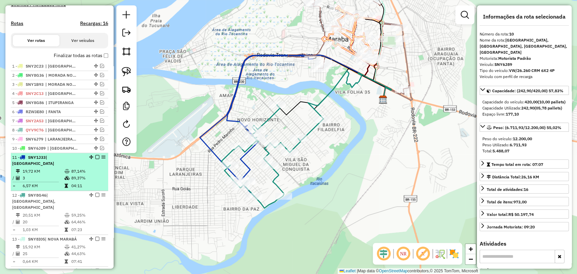
click at [64, 175] on td at bounding box center [67, 178] width 7 height 7
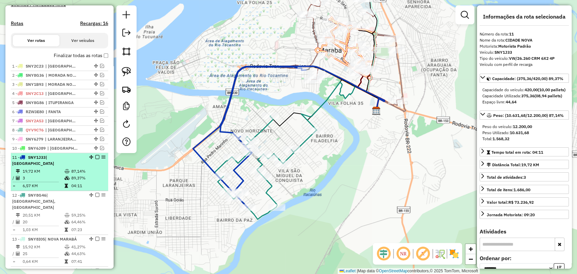
click at [95, 159] on em at bounding box center [97, 157] width 4 height 4
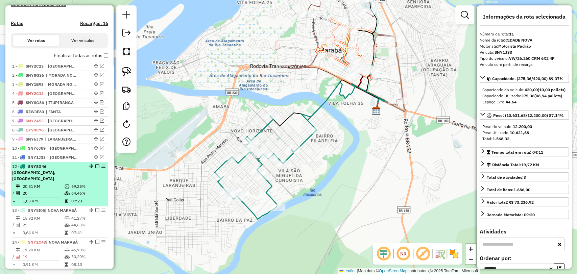
click at [71, 195] on td "64,46%" at bounding box center [88, 193] width 34 height 7
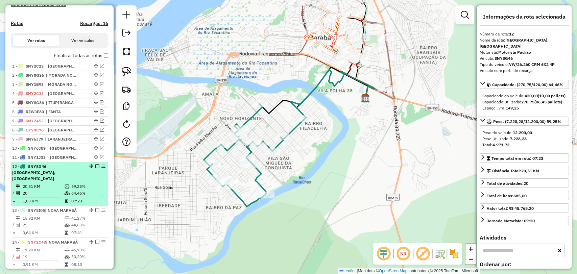
click at [97, 168] on em at bounding box center [97, 166] width 4 height 4
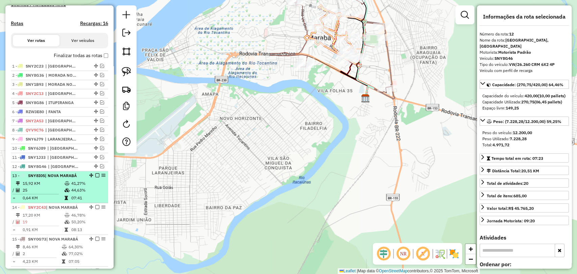
click at [78, 187] on td "41,27%" at bounding box center [88, 183] width 34 height 7
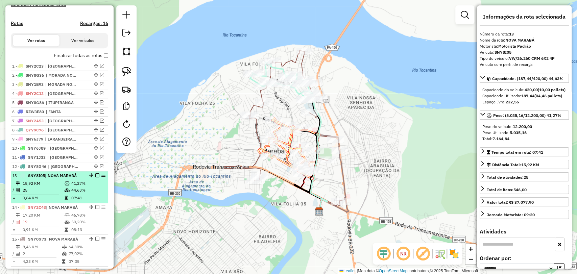
click at [95, 178] on em at bounding box center [97, 176] width 4 height 4
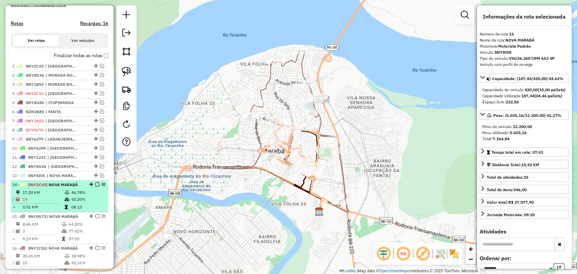
click at [78, 202] on td "50,20%" at bounding box center [88, 199] width 34 height 7
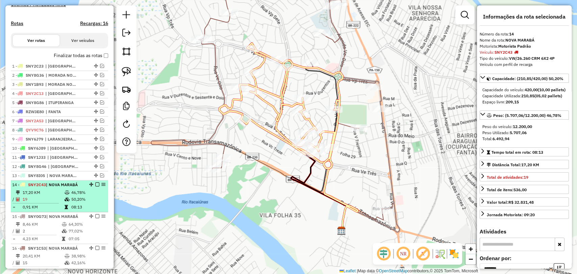
click at [95, 187] on em at bounding box center [97, 185] width 4 height 4
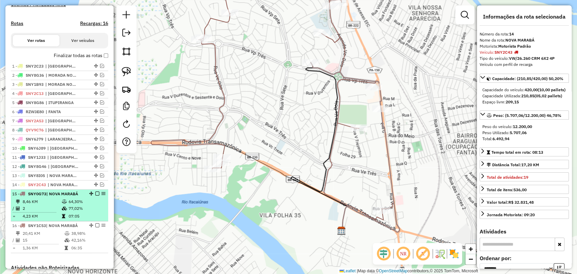
click at [79, 212] on td "77,02%" at bounding box center [86, 208] width 37 height 7
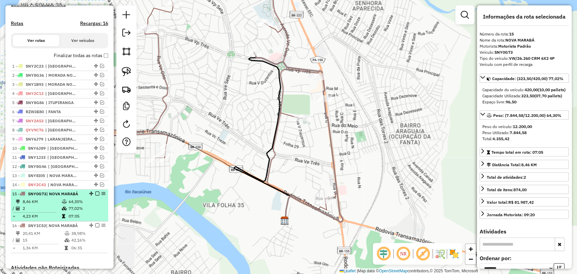
click at [96, 196] on em at bounding box center [97, 194] width 4 height 4
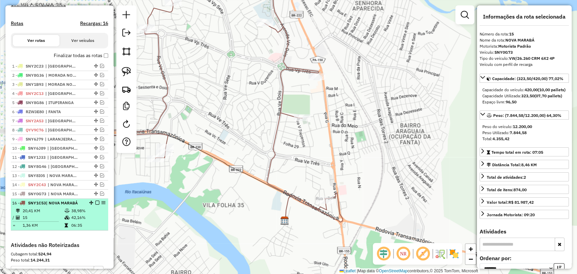
click at [80, 214] on td "38,98%" at bounding box center [88, 211] width 34 height 7
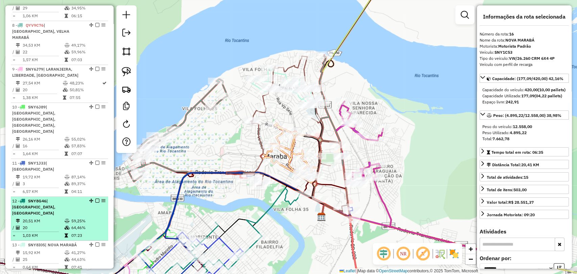
scroll to position [498, 0]
click at [55, 198] on span "| [GEOGRAPHIC_DATA], [GEOGRAPHIC_DATA]" at bounding box center [33, 206] width 43 height 17
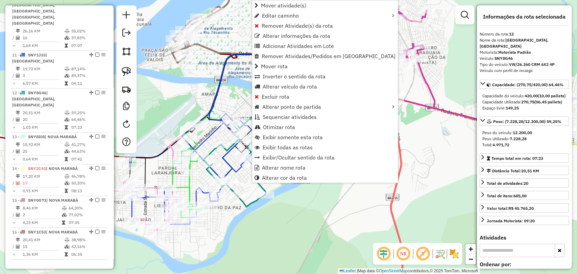
scroll to position [652, 0]
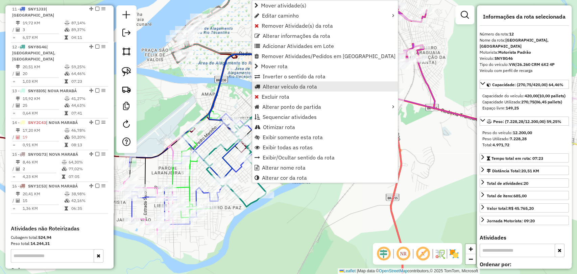
click at [288, 88] on span "Alterar veículo da rota" at bounding box center [290, 86] width 54 height 5
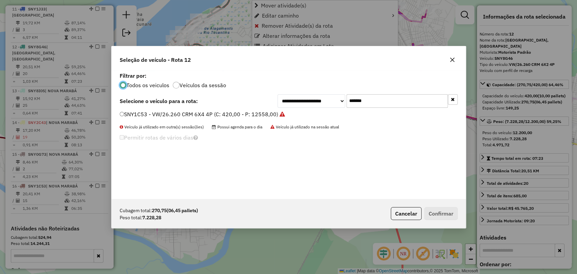
scroll to position [3, 2]
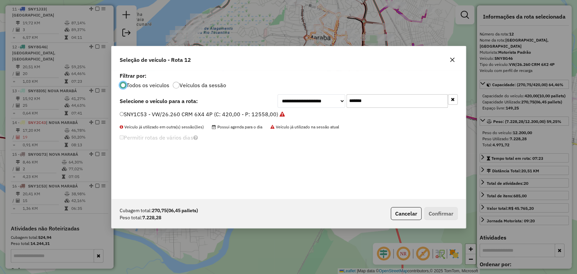
click at [363, 106] on input "*******" at bounding box center [397, 101] width 101 height 14
paste input "text"
drag, startPoint x: 370, startPoint y: 102, endPoint x: 318, endPoint y: 95, distance: 53.2
click at [318, 95] on div "**********" at bounding box center [368, 101] width 180 height 14
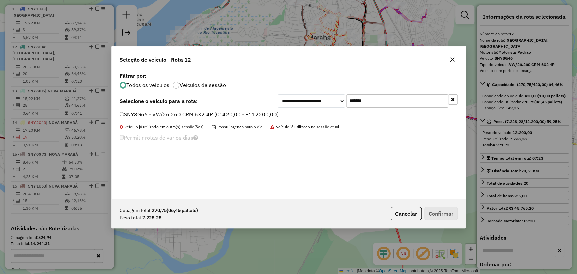
type input "*******"
click at [235, 112] on label "SNY8G66 - VW/26.260 CRM 6X2 4P (C: 420,00 - P: 12200,00)" at bounding box center [199, 114] width 159 height 8
click at [442, 215] on button "Confirmar" at bounding box center [441, 213] width 33 height 13
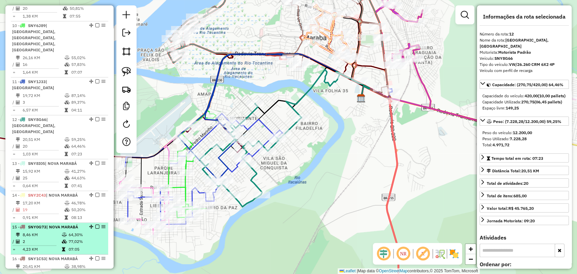
scroll to position [576, 0]
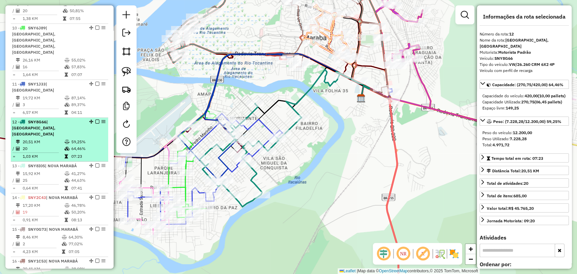
click at [62, 152] on td at bounding box center [38, 152] width 52 height 1
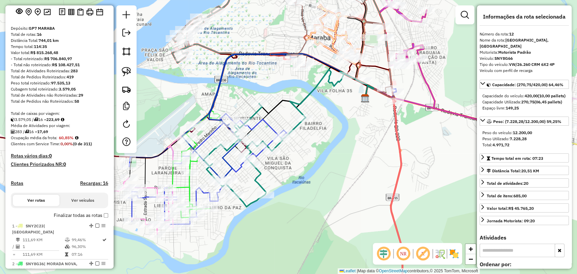
scroll to position [13, 0]
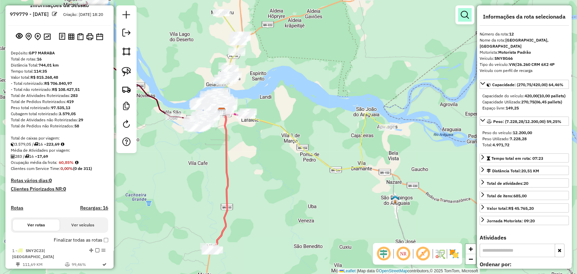
click at [464, 9] on link at bounding box center [465, 15] width 14 height 14
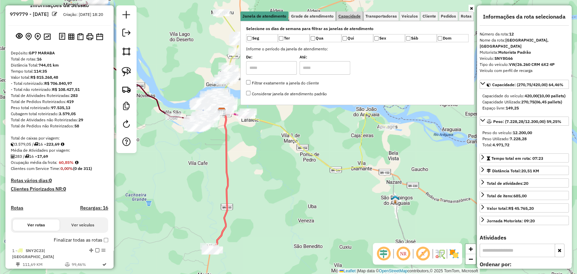
click at [355, 14] on span "Capacidade" at bounding box center [350, 16] width 22 height 4
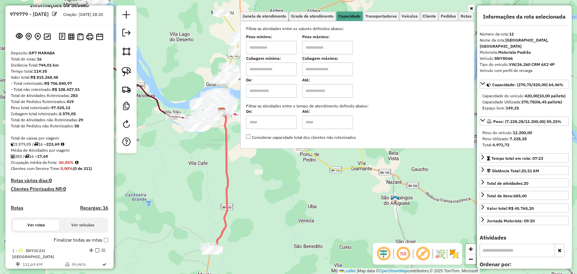
drag, startPoint x: 275, startPoint y: 69, endPoint x: 276, endPoint y: 75, distance: 6.6
click at [275, 69] on input "text" at bounding box center [271, 70] width 51 height 14
click at [332, 69] on input "text" at bounding box center [327, 70] width 51 height 14
click at [457, 19] on link "Pedidos" at bounding box center [448, 16] width 19 height 9
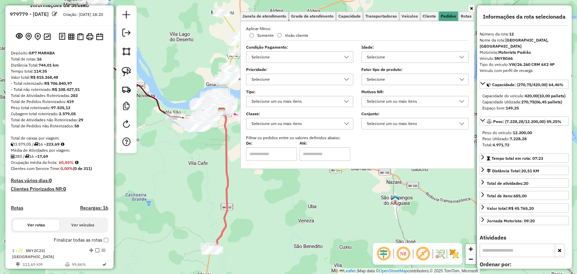
click at [284, 54] on div "Selecione" at bounding box center [294, 57] width 91 height 11
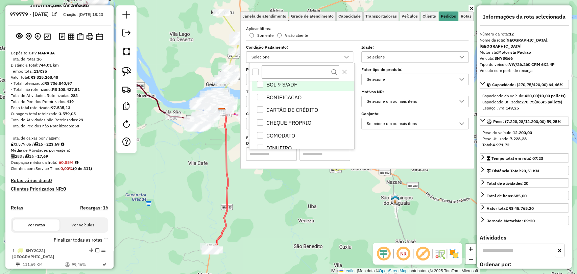
scroll to position [411, 0]
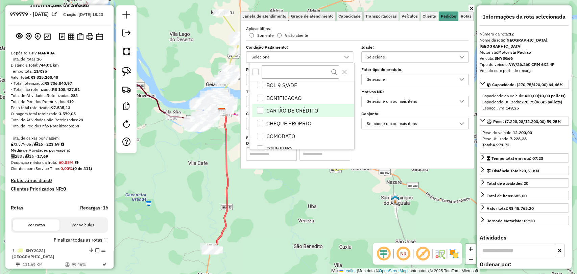
click at [289, 108] on span "CARTÃO DE CRÉDITO" at bounding box center [293, 111] width 52 height 8
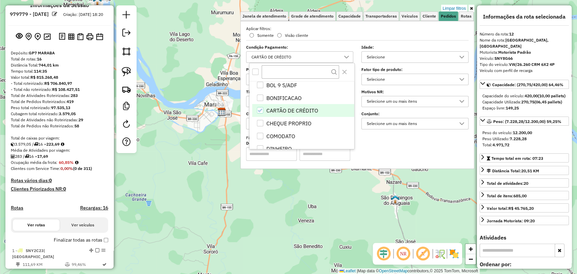
click at [207, 155] on div "Limpar filtros Janela de atendimento Grade de atendimento Capacidade Transporta…" at bounding box center [288, 137] width 577 height 274
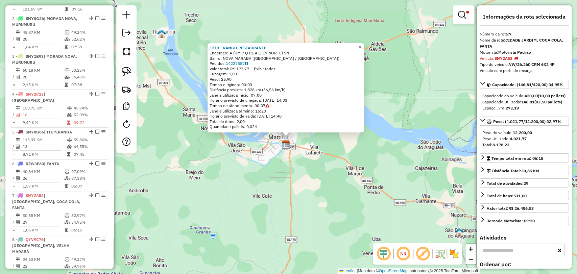
scroll to position [462, 0]
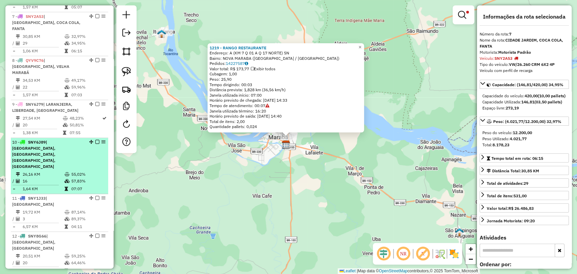
click at [56, 178] on td "16" at bounding box center [43, 181] width 42 height 7
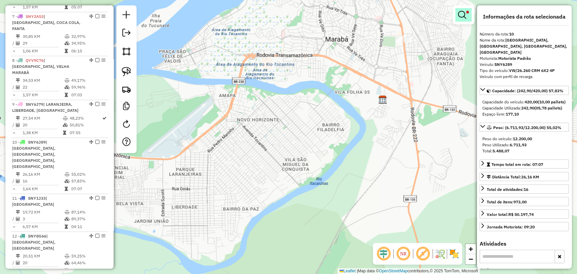
click at [465, 21] on link at bounding box center [464, 15] width 16 height 14
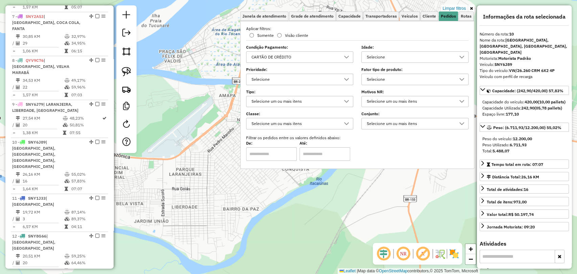
click at [316, 54] on div "CARTÃO DE CRÉDITO" at bounding box center [294, 57] width 91 height 11
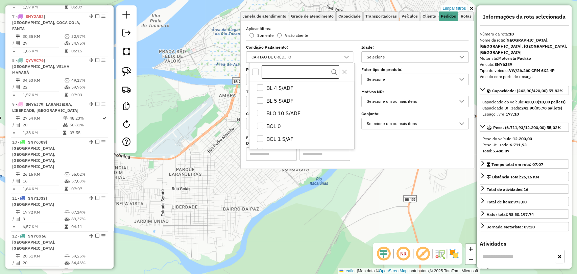
scroll to position [379, 0]
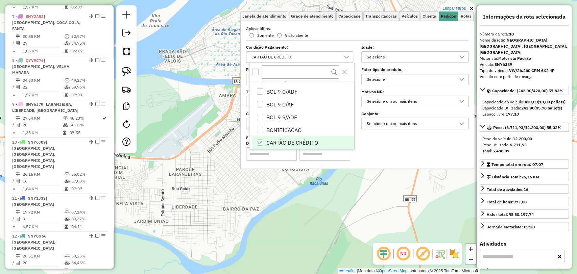
click at [257, 75] on div at bounding box center [302, 72] width 105 height 18
click at [254, 74] on div "All items unselected" at bounding box center [255, 72] width 6 height 6
click at [254, 74] on icon "All items selected" at bounding box center [255, 72] width 5 height 5
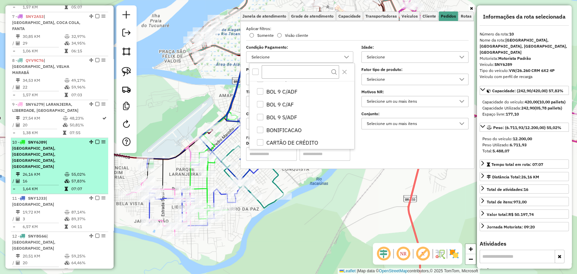
click at [60, 139] on div "10 - SNY6J89 | [GEOGRAPHIC_DATA], [GEOGRAPHIC_DATA], [GEOGRAPHIC_DATA], [GEOGRA…" at bounding box center [48, 154] width 72 height 30
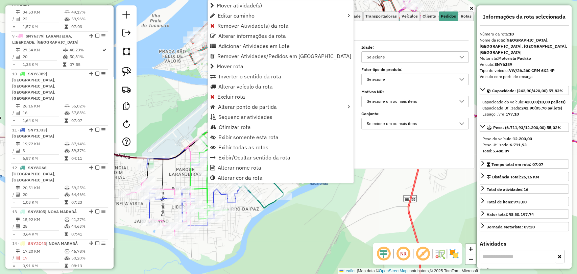
scroll to position [576, 0]
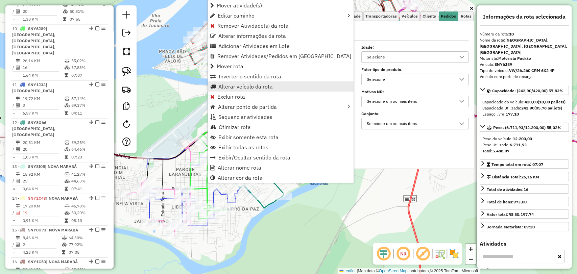
click at [226, 85] on span "Alterar veículo da rota" at bounding box center [246, 86] width 54 height 5
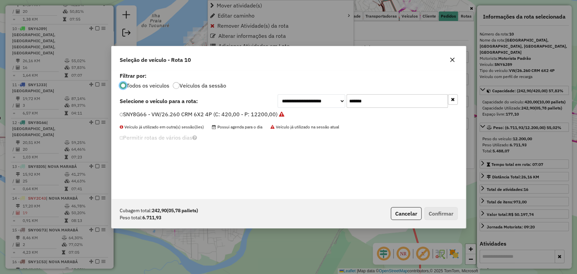
scroll to position [3, 2]
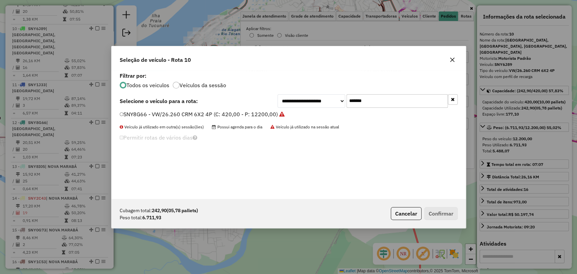
click at [354, 103] on input "*******" at bounding box center [397, 101] width 101 height 14
paste input "text"
type input "*******"
click at [253, 112] on label "SNY8G46 - VW/26.260 CRM 6X2 4P (C: 420,00 - P: 12200,00)" at bounding box center [199, 114] width 159 height 8
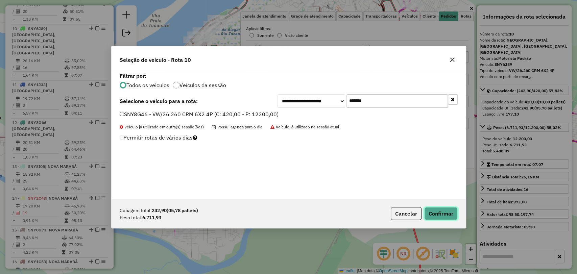
click at [440, 211] on button "Confirmar" at bounding box center [441, 213] width 33 height 13
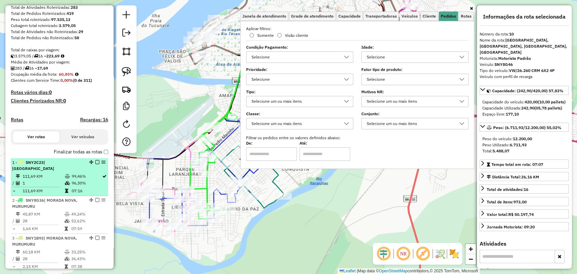
scroll to position [49, 0]
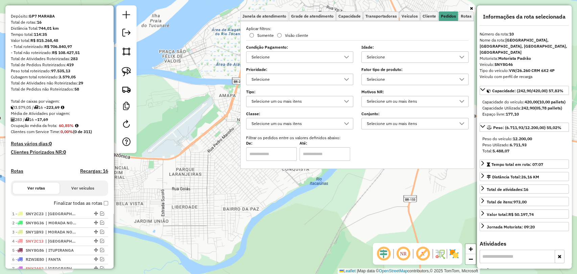
click at [272, 237] on div "Janela de atendimento Grade de atendimento Capacidade Transportadoras Veículos …" at bounding box center [288, 137] width 577 height 274
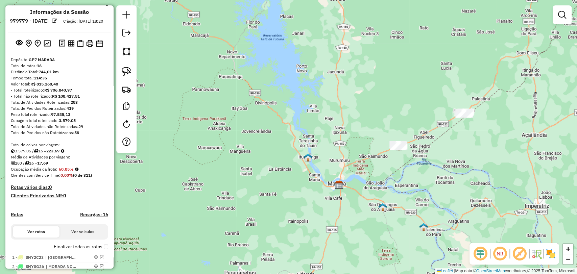
scroll to position [0, 0]
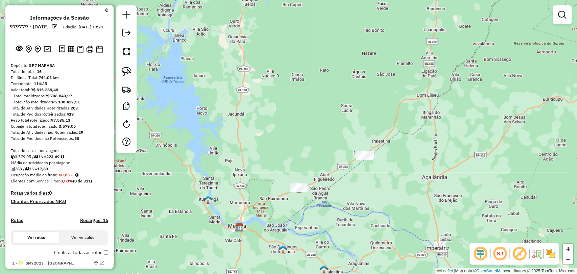
drag, startPoint x: 311, startPoint y: 153, endPoint x: 213, endPoint y: 196, distance: 106.8
click at [213, 196] on div "Janela de atendimento Grade de atendimento Capacidade Transportadoras Veículos …" at bounding box center [288, 137] width 577 height 274
click at [421, 147] on div "Janela de atendimento Grade de atendimento Capacidade Transportadoras Veículos …" at bounding box center [288, 137] width 577 height 274
click at [568, 15] on link at bounding box center [563, 15] width 14 height 14
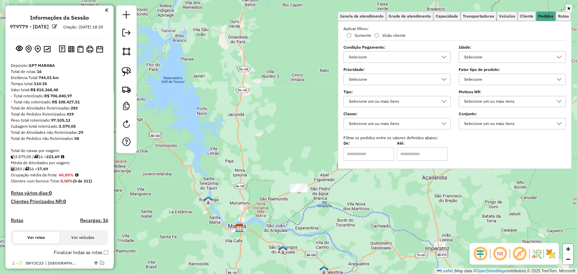
click at [414, 61] on div "Selecione" at bounding box center [392, 57] width 91 height 11
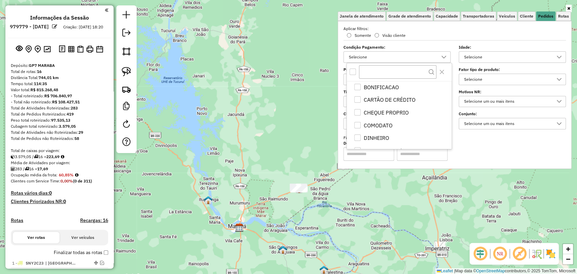
scroll to position [373, 0]
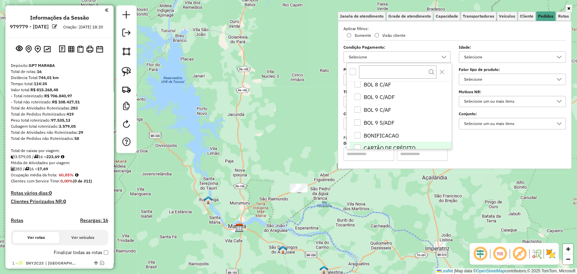
click at [389, 145] on span "CARTÃO DE CRÉDITO" at bounding box center [390, 148] width 52 height 8
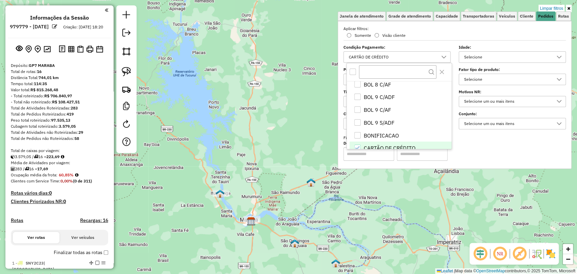
click at [252, 241] on div "Limpar filtros Janela de atendimento Grade de atendimento Capacidade Transporta…" at bounding box center [288, 137] width 577 height 274
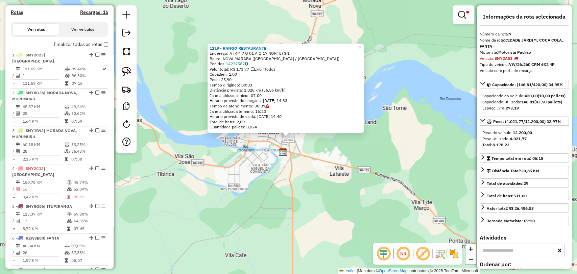
scroll to position [462, 0]
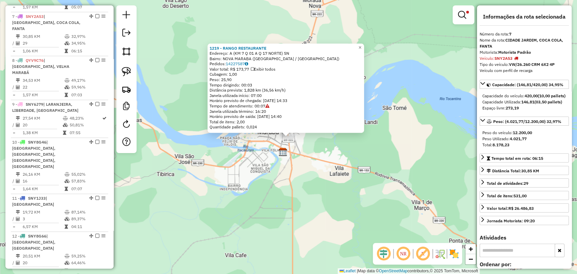
click at [207, 232] on div "Rota 7 - Placa SNY2A53 1219 - RANGO RESTAURANTE 1219 - RANGO RESTAURANTE Endere…" at bounding box center [288, 137] width 577 height 274
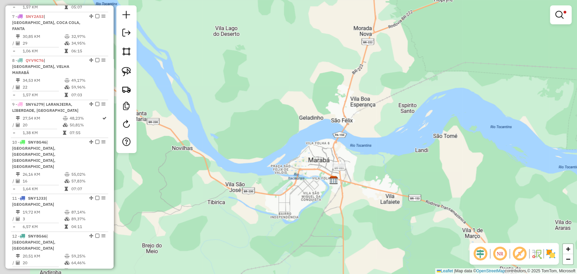
drag, startPoint x: 175, startPoint y: 190, endPoint x: 289, endPoint y: 265, distance: 136.3
click at [289, 265] on div "Limpar filtros Janela de atendimento Grade de atendimento Capacidade Transporta…" at bounding box center [288, 137] width 577 height 274
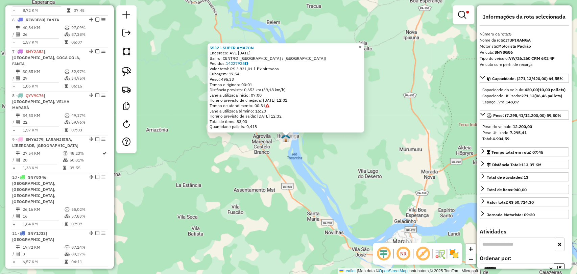
scroll to position [398, 0]
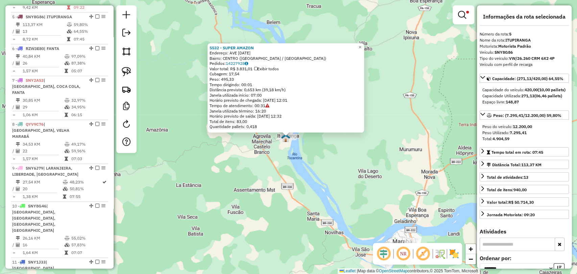
click at [446, 146] on div "Rota 5 - Placa SNY8G86 5532 - SUPER AMAZON 5532 - SUPER AMAZON Endereço: AVE 14…" at bounding box center [288, 137] width 577 height 274
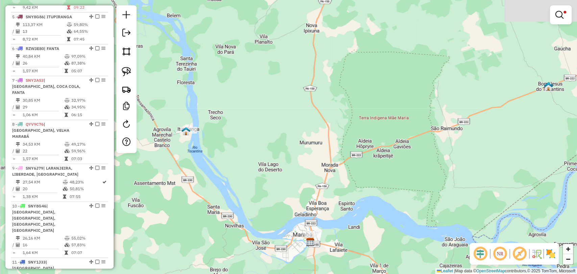
drag, startPoint x: 430, startPoint y: 177, endPoint x: 154, endPoint y: 214, distance: 278.5
click at [154, 214] on div "Limpar filtros Janela de atendimento Grade de atendimento Capacidade Transporta…" at bounding box center [288, 137] width 577 height 274
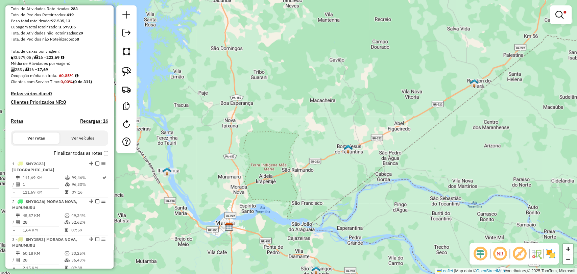
scroll to position [97, 0]
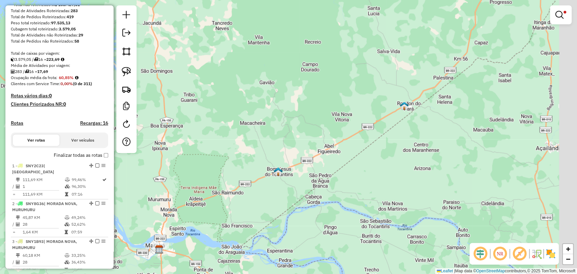
drag, startPoint x: 479, startPoint y: 120, endPoint x: 395, endPoint y: 147, distance: 88.2
click at [395, 147] on div "Limpar filtros Janela de atendimento Grade de atendimento Capacidade Transporta…" at bounding box center [288, 137] width 577 height 274
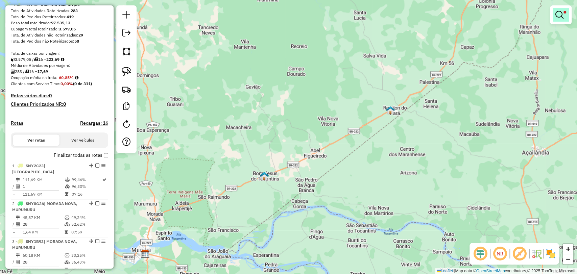
click at [563, 12] on em at bounding box center [560, 15] width 8 height 8
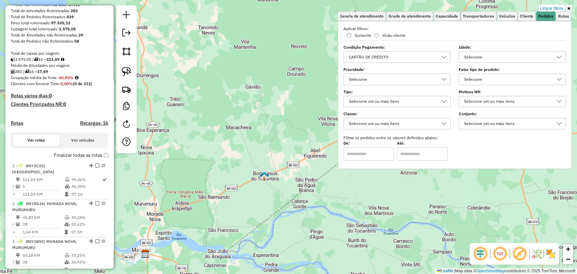
click at [413, 58] on div "CARTÃO DE CRÉDITO" at bounding box center [392, 57] width 91 height 11
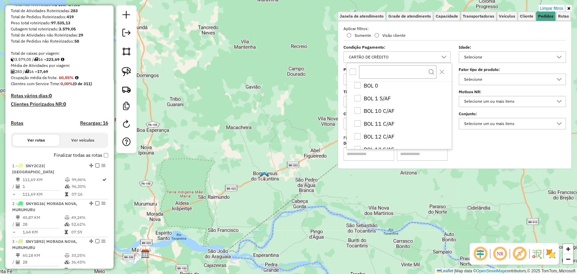
scroll to position [0, 0]
click at [440, 71] on icon "Close" at bounding box center [441, 71] width 5 height 5
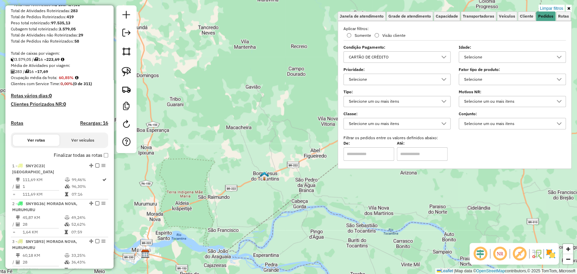
click at [411, 61] on div "CARTÃO DE CRÉDITO" at bounding box center [392, 57] width 91 height 11
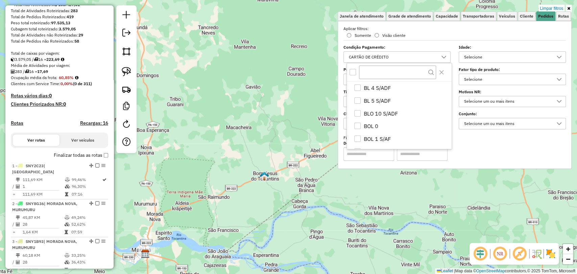
scroll to position [379, 0]
click at [354, 72] on div "All items unselected" at bounding box center [353, 72] width 6 height 6
click at [354, 72] on icon "All items selected" at bounding box center [353, 71] width 4 height 3
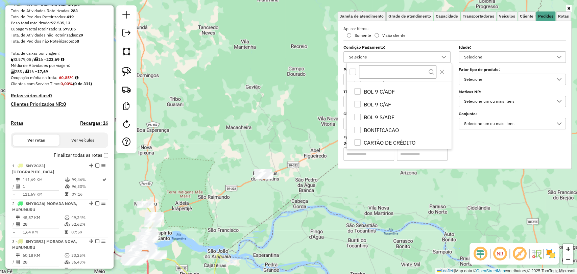
click at [279, 122] on div "Janela de atendimento Grade de atendimento Capacidade Transportadoras Veículos …" at bounding box center [288, 137] width 577 height 274
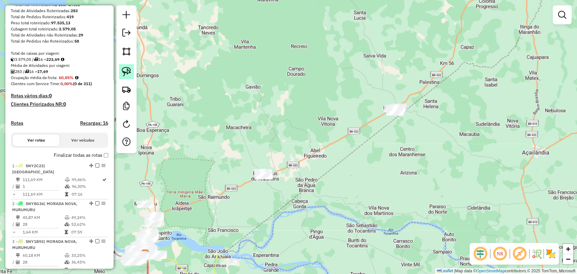
click at [119, 73] on link at bounding box center [126, 71] width 15 height 15
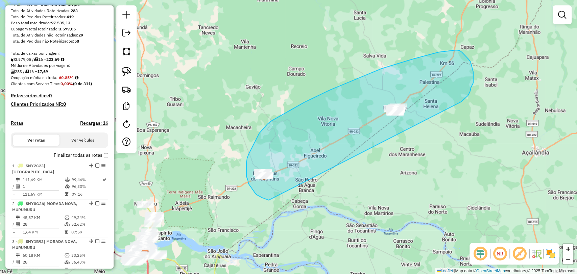
drag, startPoint x: 270, startPoint y: 200, endPoint x: 445, endPoint y: 111, distance: 196.2
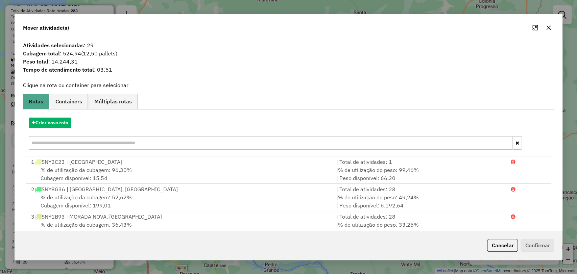
click at [550, 28] on icon "button" at bounding box center [548, 27] width 5 height 5
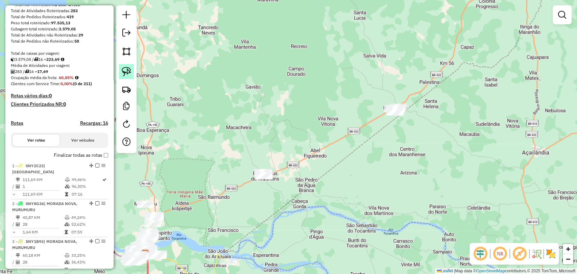
click at [123, 72] on img at bounding box center [126, 71] width 9 height 9
drag, startPoint x: 390, startPoint y: 136, endPoint x: 413, endPoint y: 109, distance: 36.2
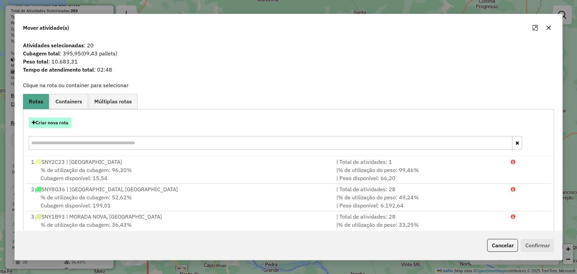
click at [56, 126] on button "Criar nova rota" at bounding box center [50, 123] width 43 height 10
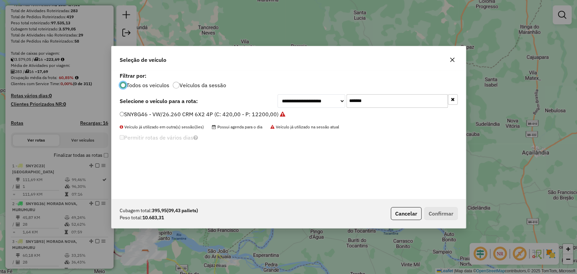
scroll to position [3, 2]
click at [358, 100] on input "*******" at bounding box center [397, 101] width 101 height 14
paste input "text"
type input "*******"
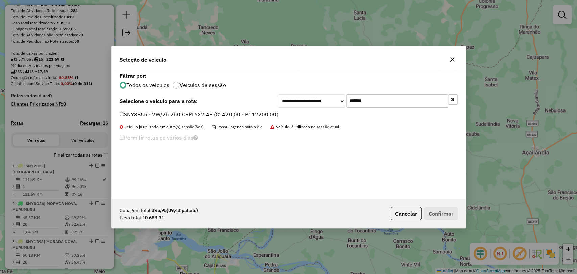
click at [227, 113] on label "SNY8B55 - VW/26.260 CRM 6X2 4P (C: 420,00 - P: 12200,00)" at bounding box center [199, 114] width 159 height 8
click at [447, 214] on button "Confirmar" at bounding box center [441, 213] width 33 height 13
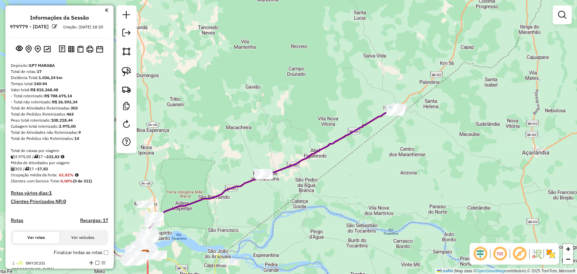
scroll to position [38, 0]
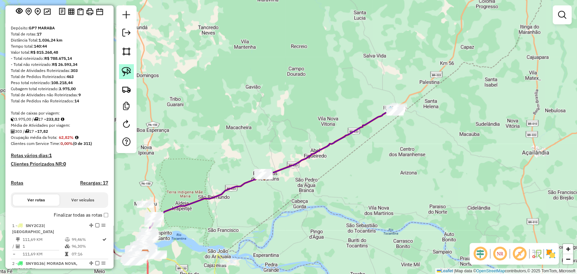
click at [125, 68] on img at bounding box center [126, 71] width 9 height 9
drag, startPoint x: 252, startPoint y: 187, endPoint x: 276, endPoint y: 179, distance: 25.4
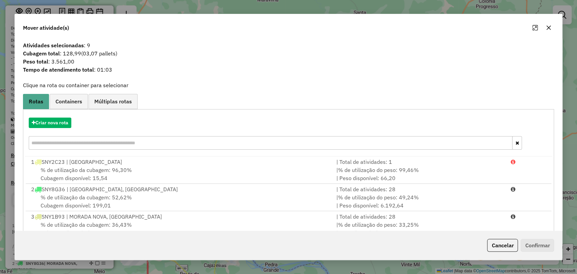
click at [550, 27] on icon "button" at bounding box center [548, 27] width 5 height 5
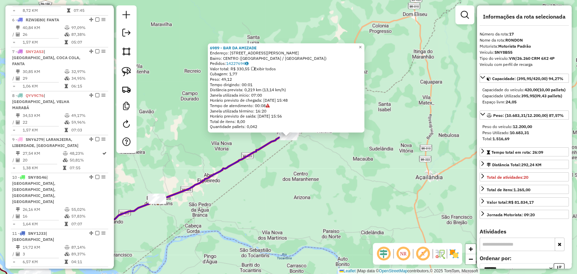
scroll to position [719, 0]
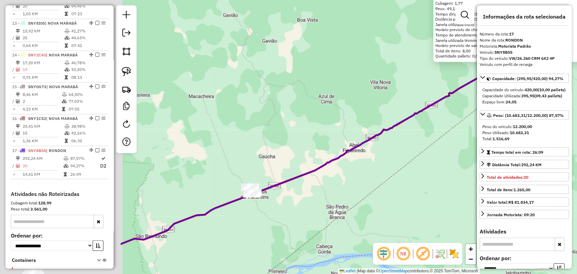
drag, startPoint x: 197, startPoint y: 184, endPoint x: 377, endPoint y: 167, distance: 180.5
click at [376, 167] on div "6989 - BAR DA AMIZADE Endereço: RUA AELITON ANDRADE 248 Bairro: CENTRO (RONDON …" at bounding box center [288, 137] width 577 height 274
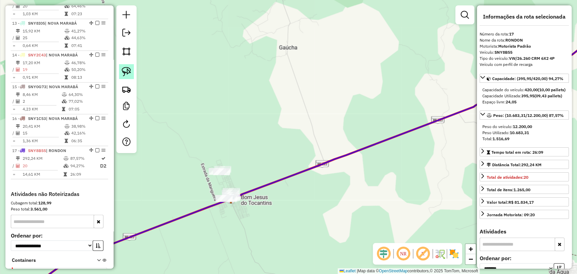
click at [124, 76] on img at bounding box center [126, 71] width 9 height 9
drag, startPoint x: 233, startPoint y: 179, endPoint x: 238, endPoint y: 163, distance: 16.6
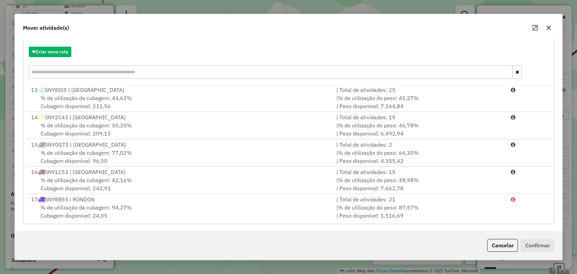
scroll to position [72, 0]
drag, startPoint x: 503, startPoint y: 250, endPoint x: 496, endPoint y: 246, distance: 7.9
click at [502, 250] on button "Cancelar" at bounding box center [502, 245] width 31 height 13
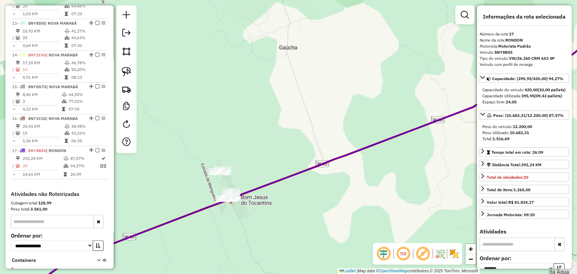
scroll to position [0, 0]
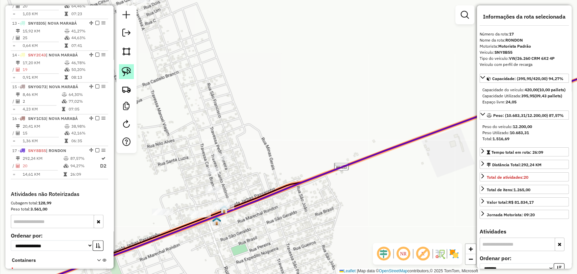
click at [122, 72] on img at bounding box center [126, 71] width 9 height 9
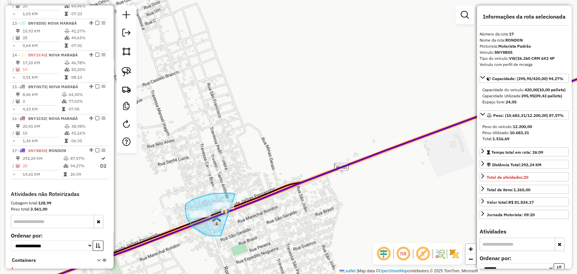
drag, startPoint x: 208, startPoint y: 235, endPoint x: 245, endPoint y: 198, distance: 52.9
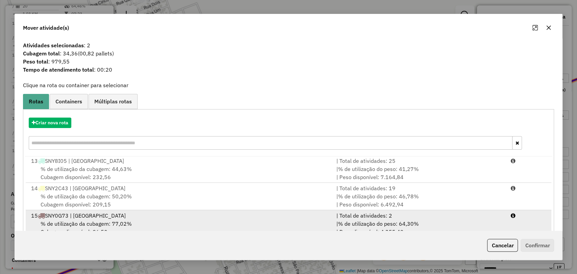
scroll to position [72, 0]
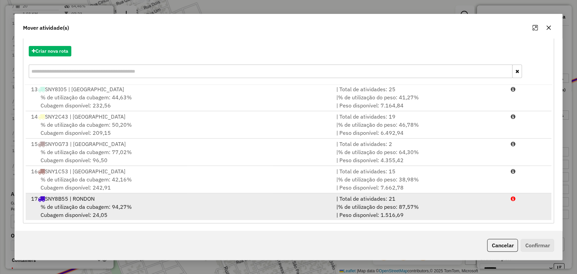
click at [189, 214] on div "% de utilização da cubagem: 94,27% Cubagem disponível: 24,05" at bounding box center [179, 211] width 305 height 16
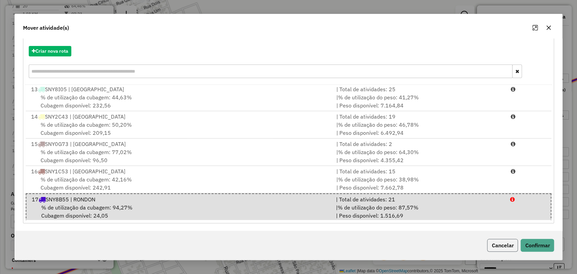
click at [499, 249] on button "Cancelar" at bounding box center [502, 245] width 31 height 13
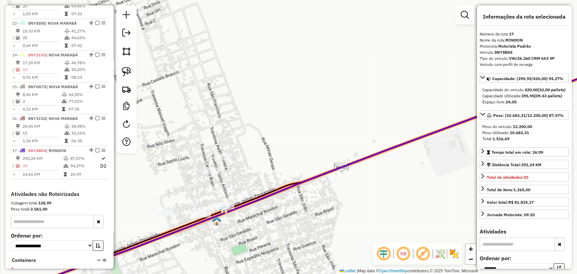
scroll to position [0, 0]
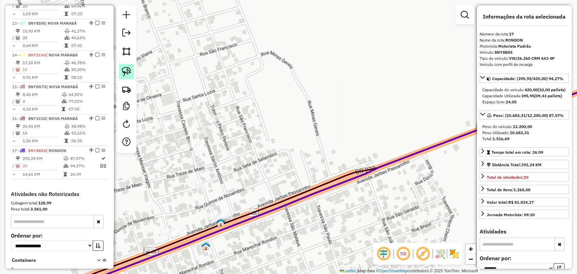
click at [123, 76] on img at bounding box center [126, 71] width 9 height 9
drag, startPoint x: 226, startPoint y: 236, endPoint x: 235, endPoint y: 209, distance: 28.7
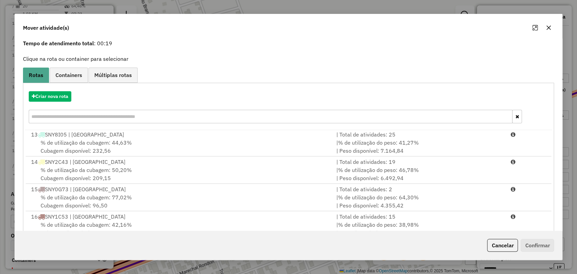
scroll to position [72, 0]
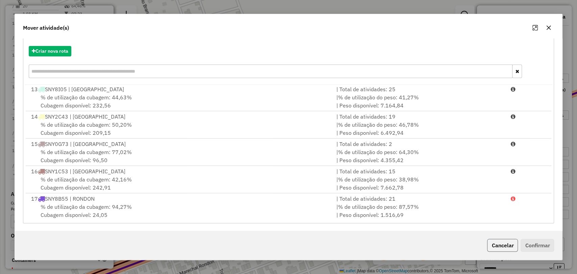
click at [510, 242] on button "Cancelar" at bounding box center [502, 245] width 31 height 13
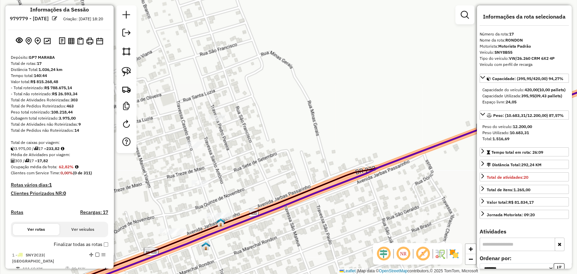
scroll to position [5, 0]
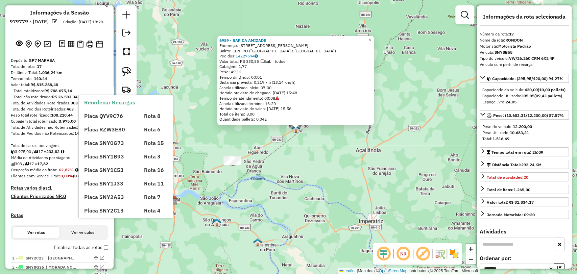
click at [103, 251] on label "Finalizar todas as rotas" at bounding box center [81, 247] width 54 height 7
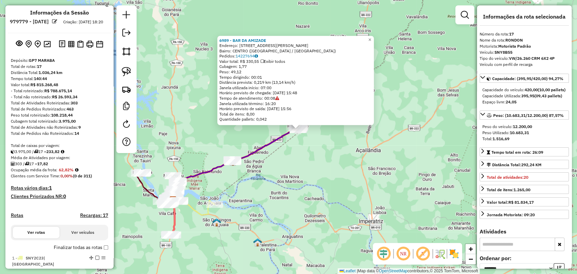
scroll to position [0, 0]
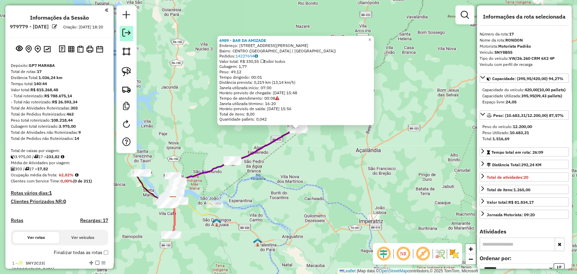
click at [127, 30] on em at bounding box center [126, 33] width 8 height 8
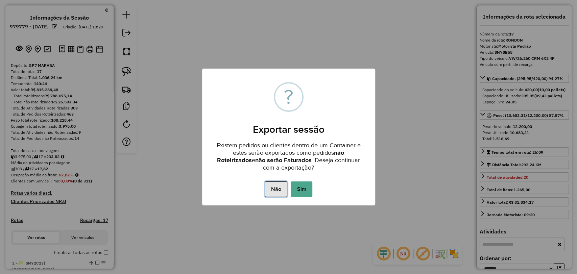
click at [279, 189] on button "Não" at bounding box center [276, 190] width 23 height 16
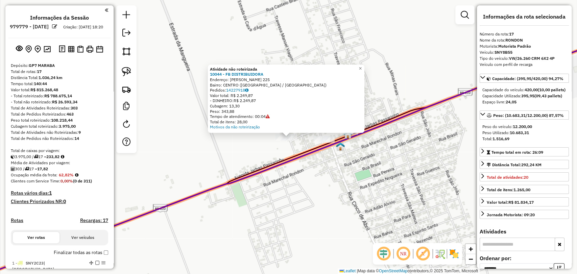
click at [310, 169] on div "Atividade não roteirizada 10044 - FB DISTRIBUIDORA Endereço: TRAVESSA CASTRO AL…" at bounding box center [288, 137] width 577 height 274
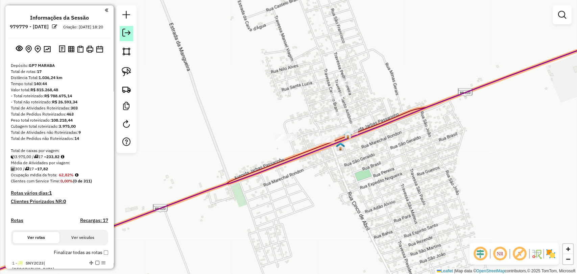
click at [129, 34] on em at bounding box center [126, 33] width 8 height 8
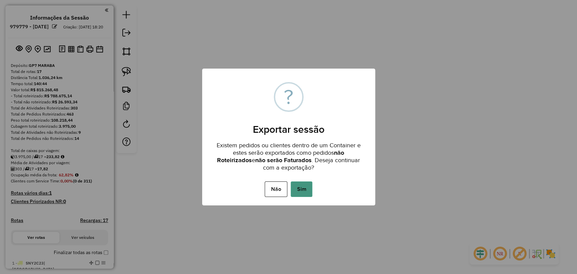
click at [305, 186] on button "Sim" at bounding box center [302, 190] width 22 height 16
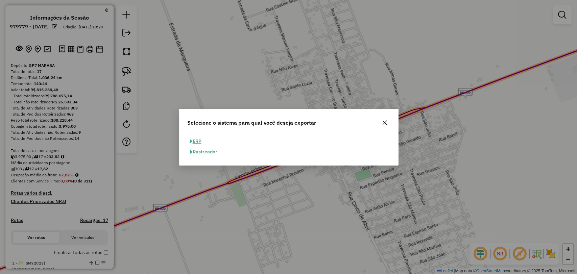
click at [201, 142] on button "ERP" at bounding box center [195, 141] width 17 height 10
select select "**"
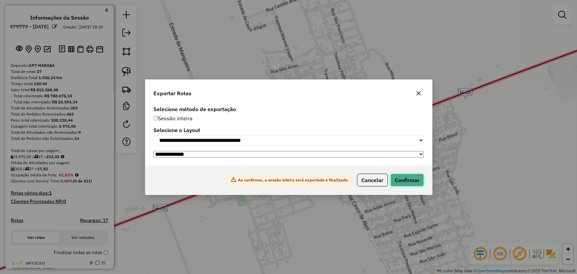
click at [407, 187] on button "Confirmar" at bounding box center [407, 180] width 33 height 13
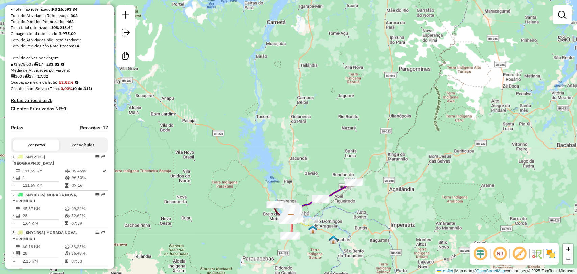
scroll to position [113, 0]
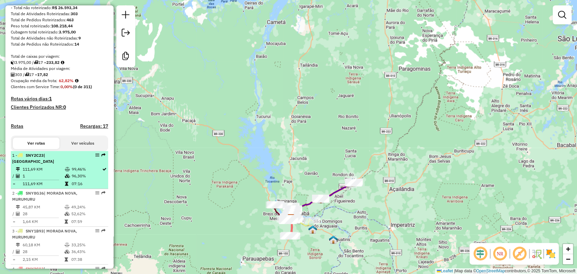
click at [65, 179] on table "111,69 KM 99,46% / 1 96,30% = 111,69 KM 07:16" at bounding box center [59, 176] width 95 height 21
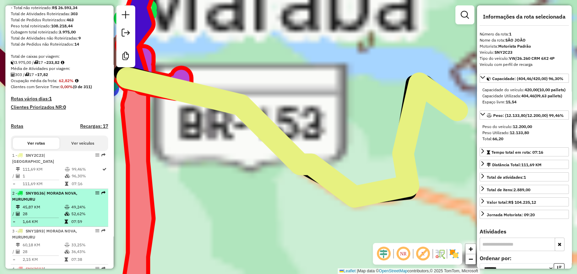
click at [62, 208] on td "45,87 KM" at bounding box center [43, 207] width 42 height 7
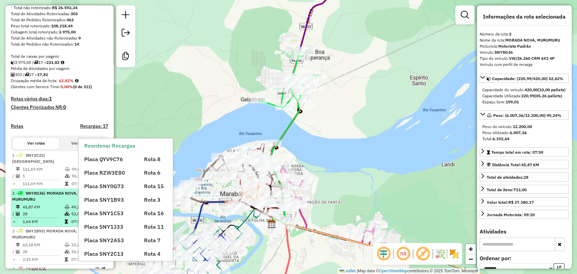
click at [60, 202] on div "2 - SNY8G36 | MORADA NOVA, MURUMURU" at bounding box center [48, 196] width 72 height 12
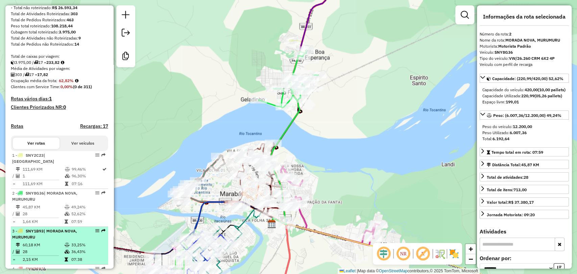
click at [62, 238] on div "3 - SNY1B93 | MORADA NOVA, MURUMURU" at bounding box center [48, 234] width 72 height 12
